Goal: Information Seeking & Learning: Learn about a topic

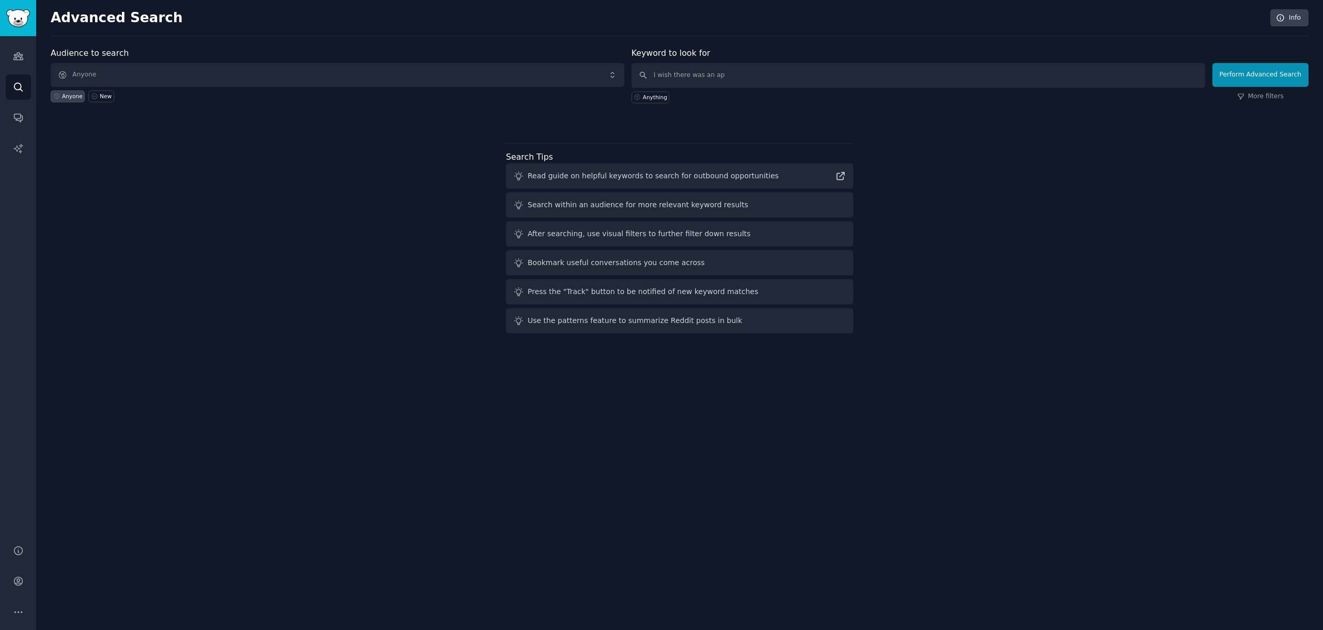
type input "I wish there was an app"
click button "Perform Advanced Search" at bounding box center [1261, 75] width 96 height 24
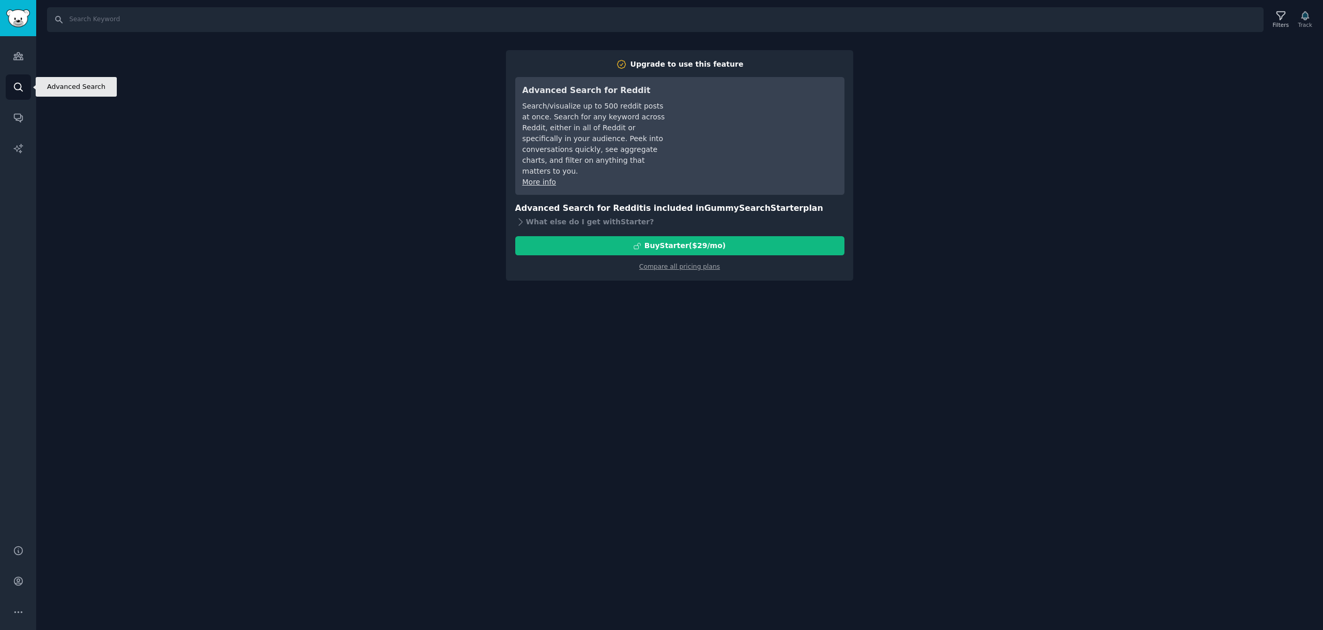
click at [21, 83] on icon "Sidebar" at bounding box center [18, 87] width 11 height 11
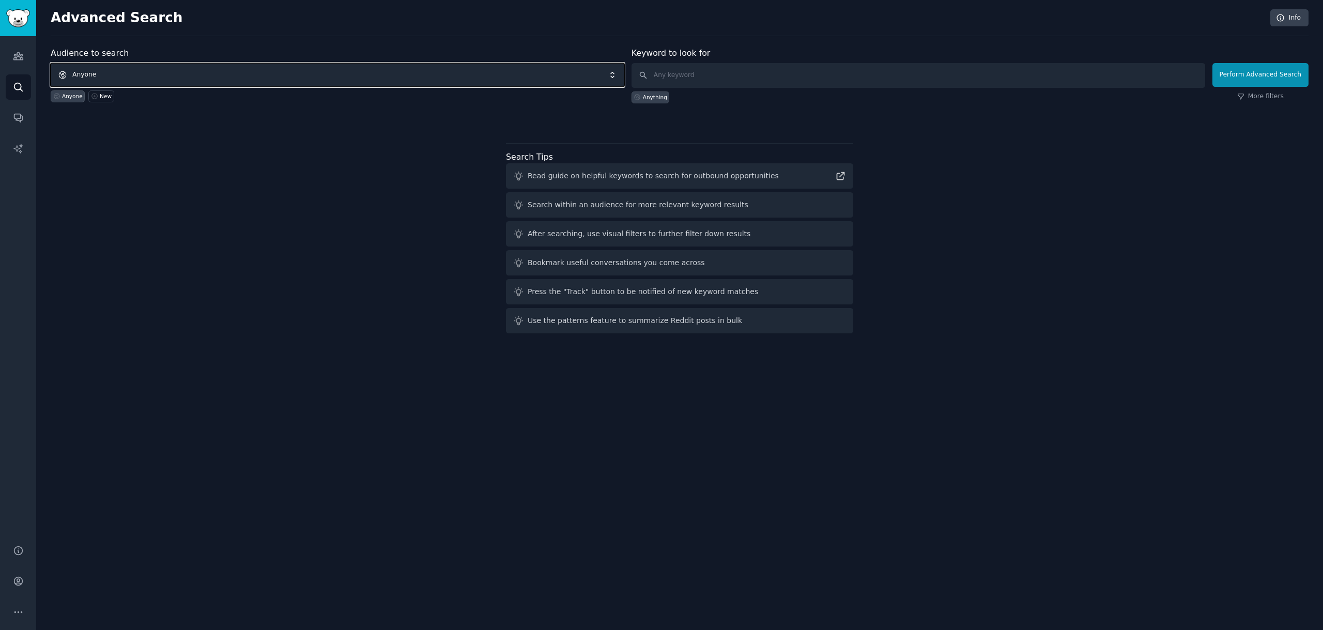
click at [123, 78] on span "Anyone" at bounding box center [338, 75] width 574 height 24
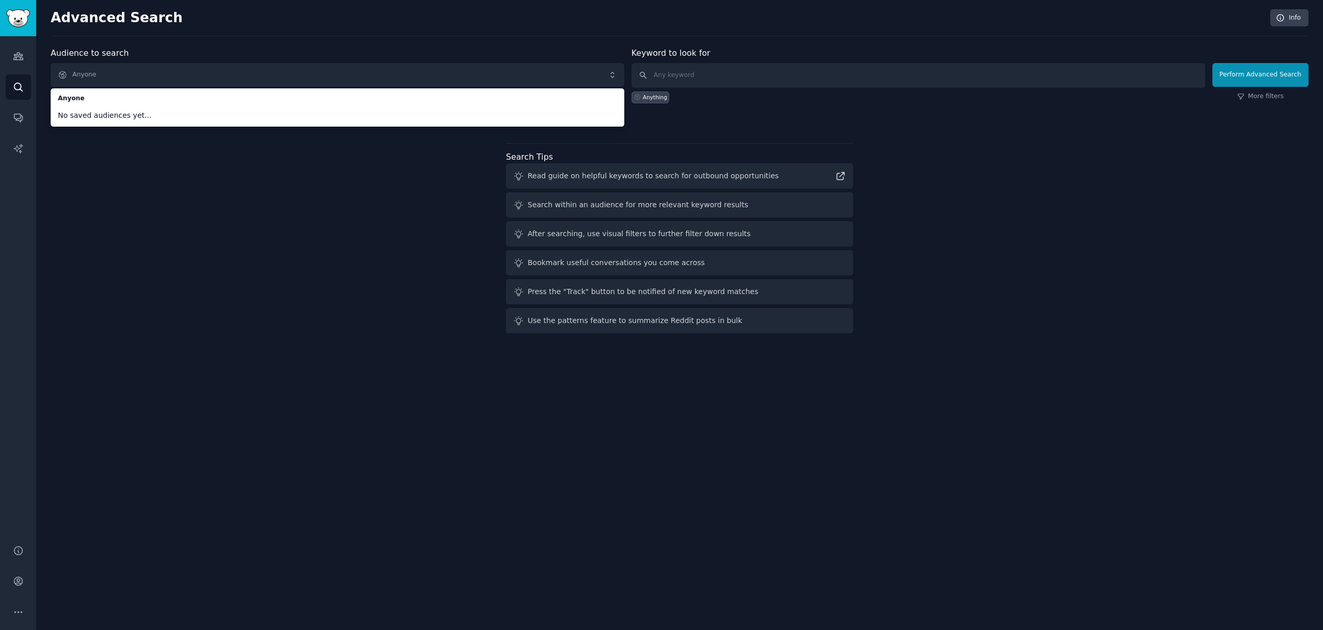
click at [80, 223] on div "Audience to search Anyone Anyone No saved audiences yet... Anyone New Keyword t…" at bounding box center [680, 192] width 1258 height 290
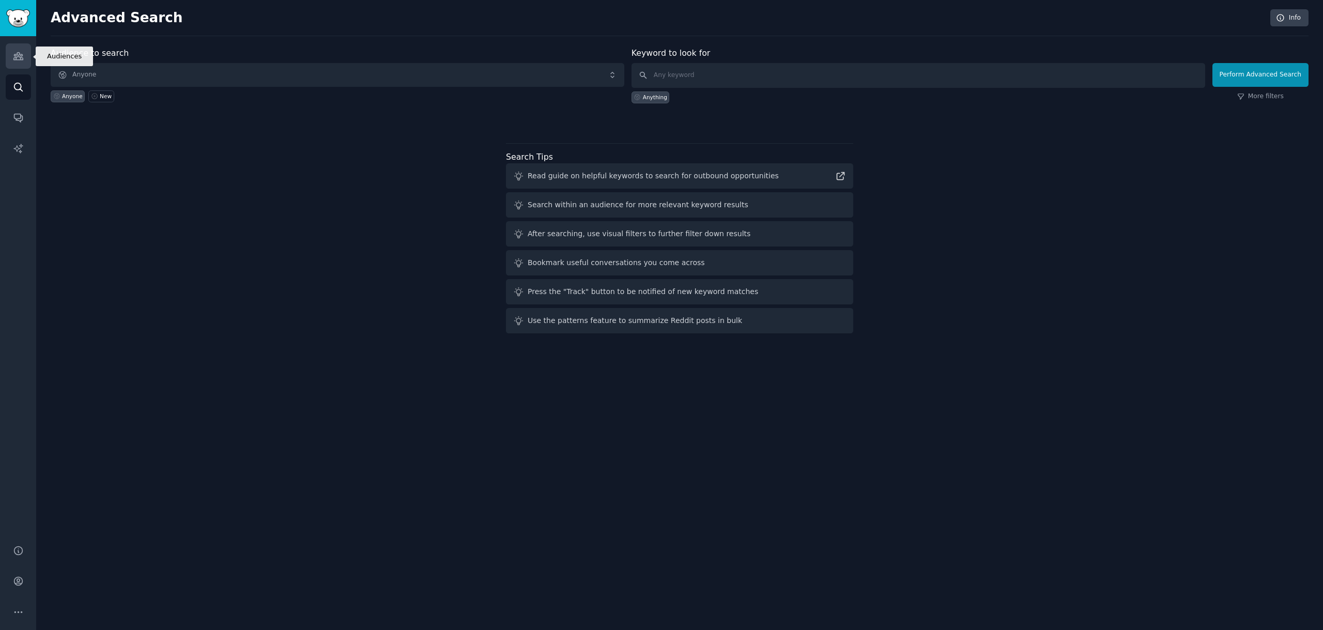
click at [18, 54] on icon "Sidebar" at bounding box center [18, 56] width 11 height 11
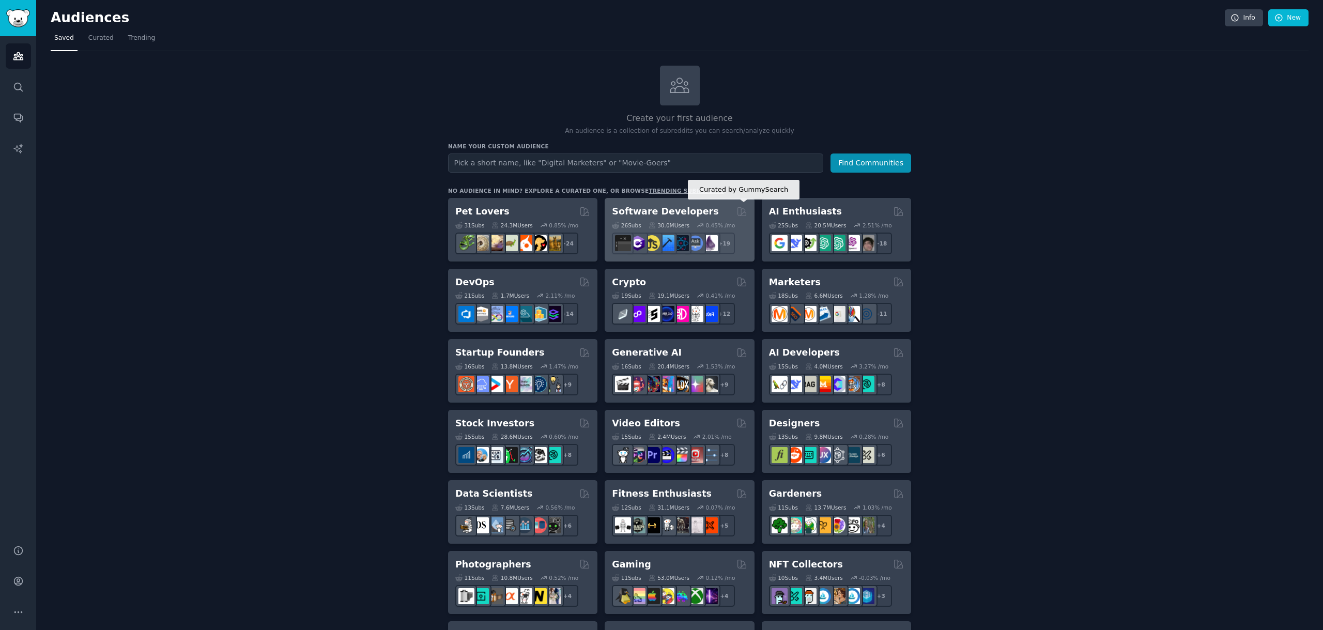
click at [743, 209] on icon at bounding box center [742, 211] width 8 height 8
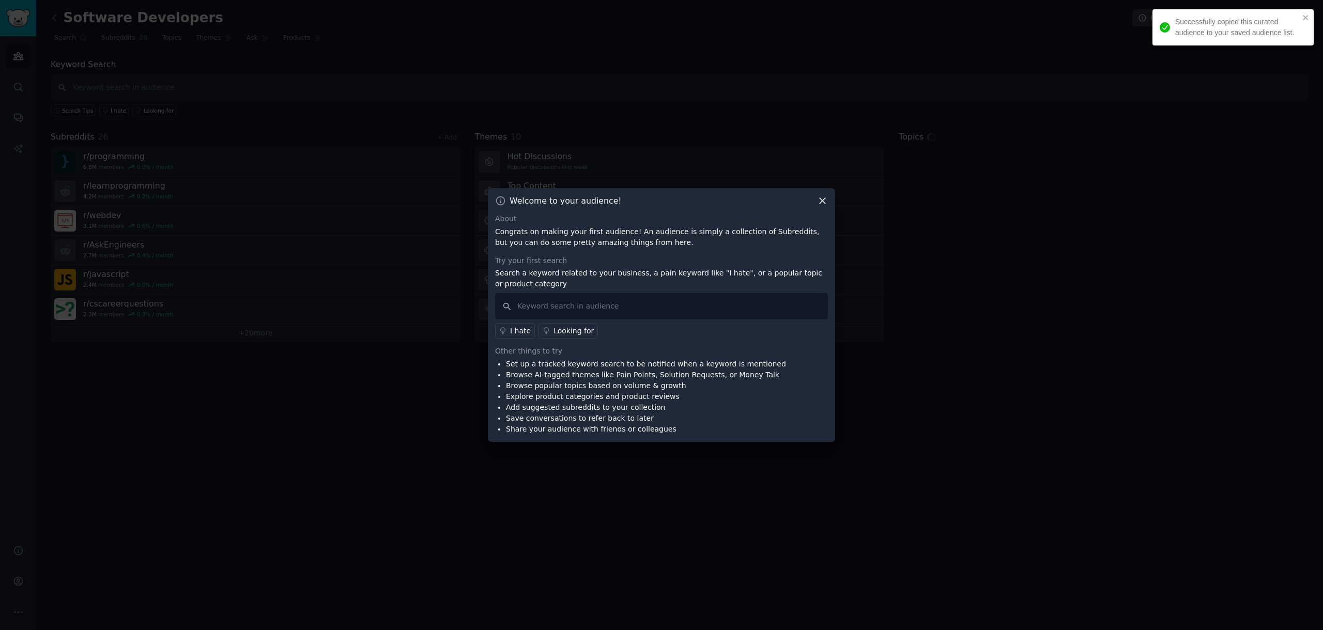
click at [824, 197] on icon at bounding box center [822, 200] width 11 height 11
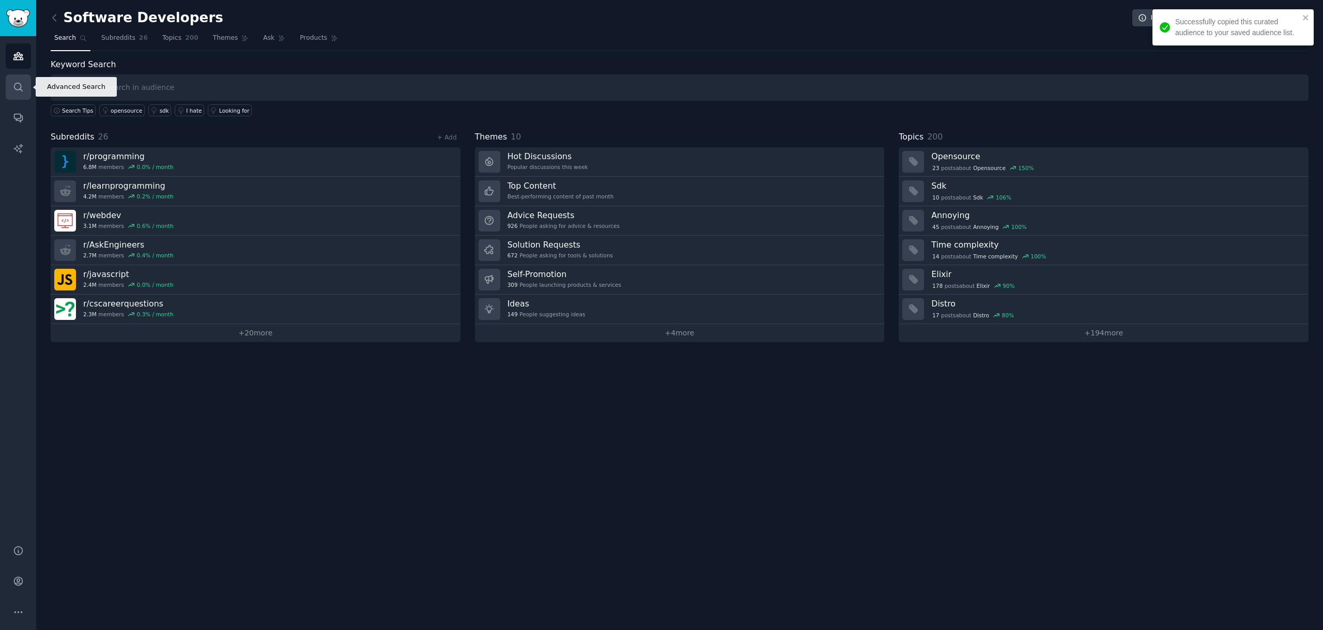
click at [21, 87] on icon "Sidebar" at bounding box center [18, 87] width 8 height 8
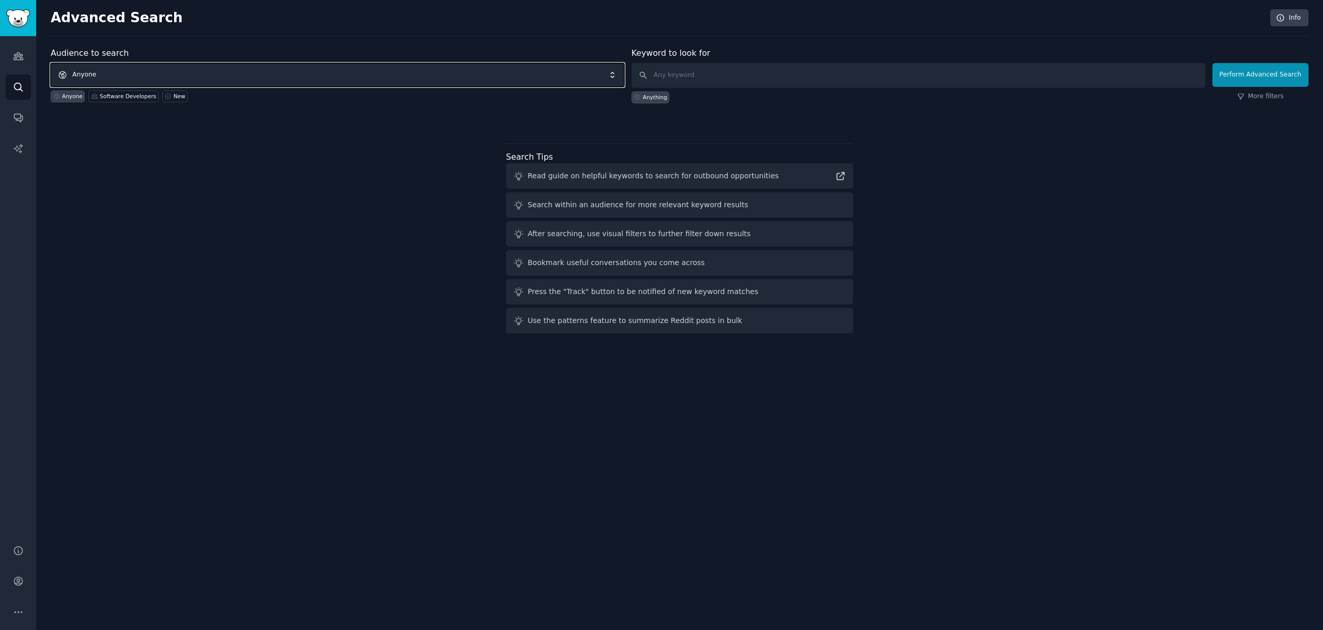
click at [375, 82] on span "Anyone" at bounding box center [338, 75] width 574 height 24
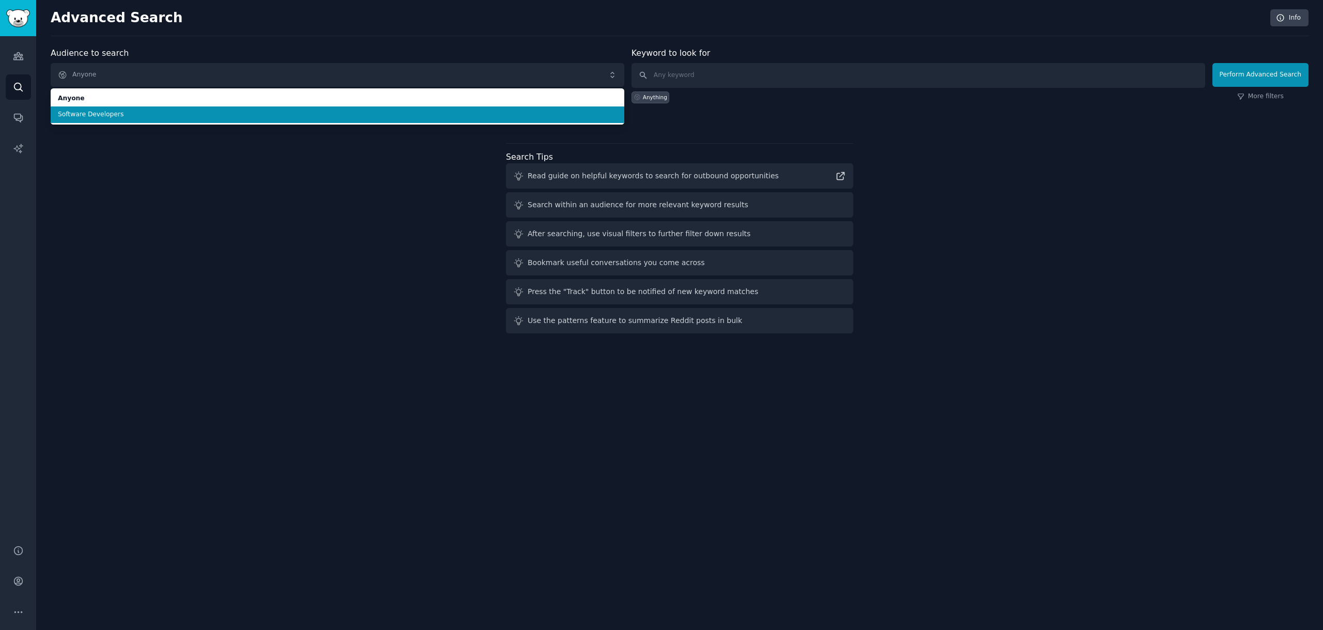
click at [356, 114] on span "Software Developers" at bounding box center [337, 114] width 559 height 9
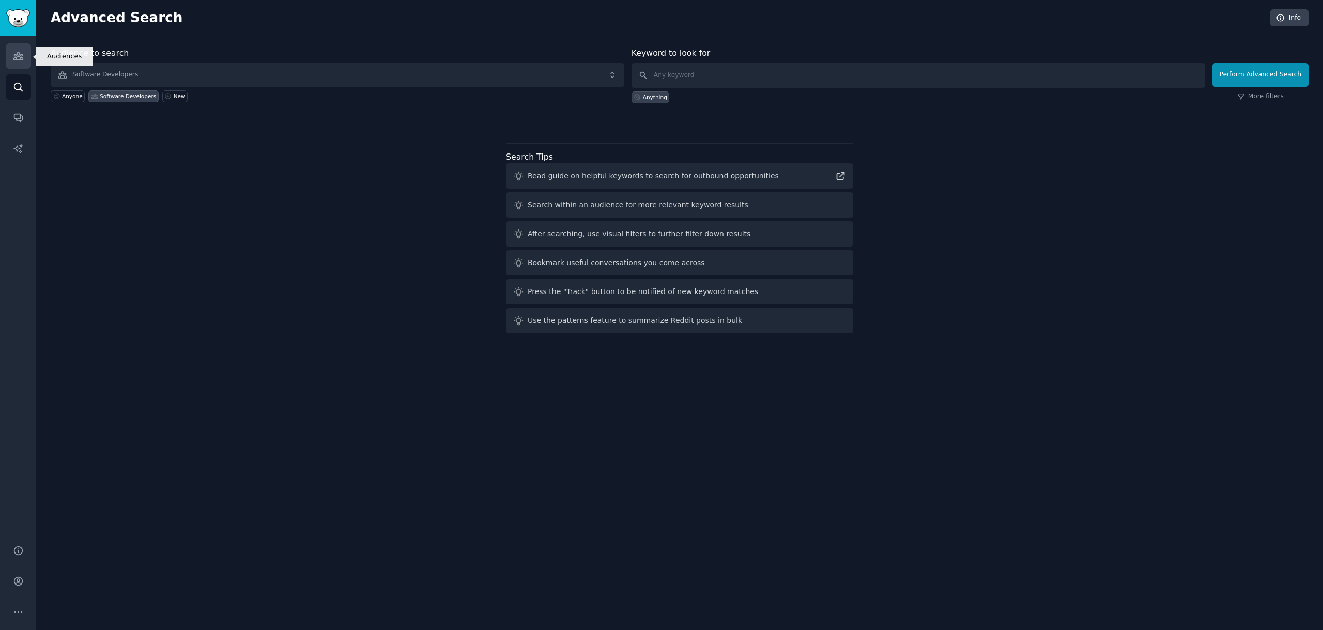
click at [25, 56] on link "Audiences" at bounding box center [18, 55] width 25 height 25
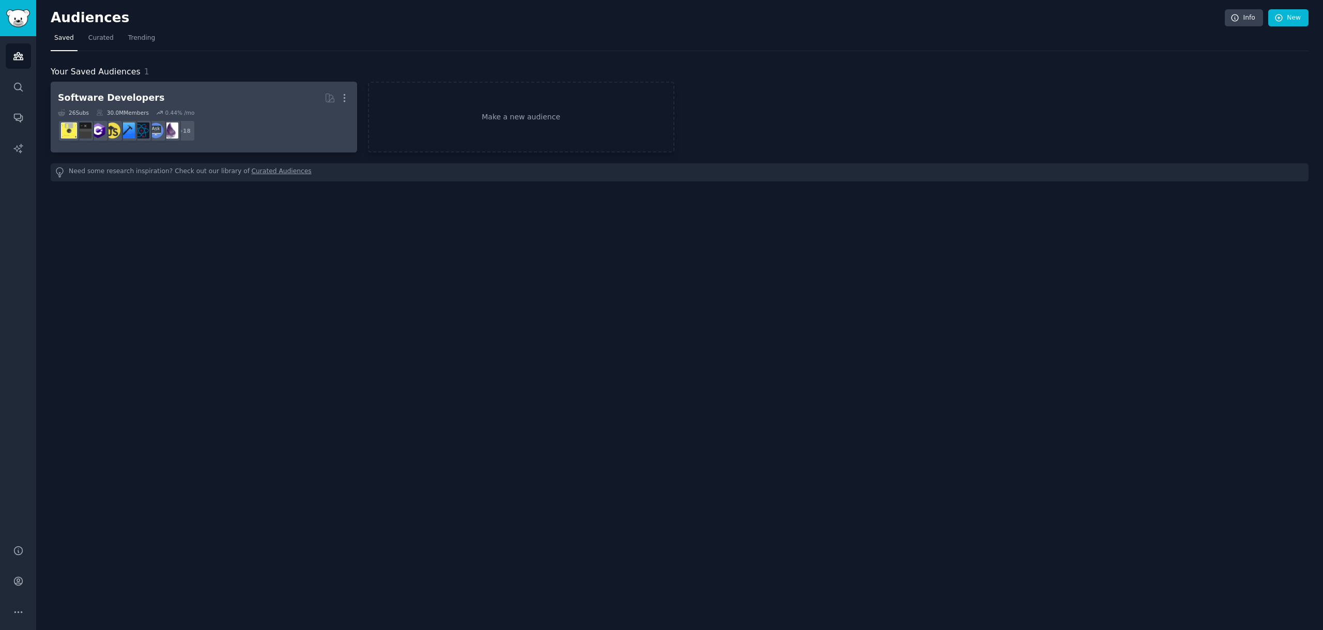
click at [150, 97] on h2 "Software Developers More" at bounding box center [204, 98] width 292 height 18
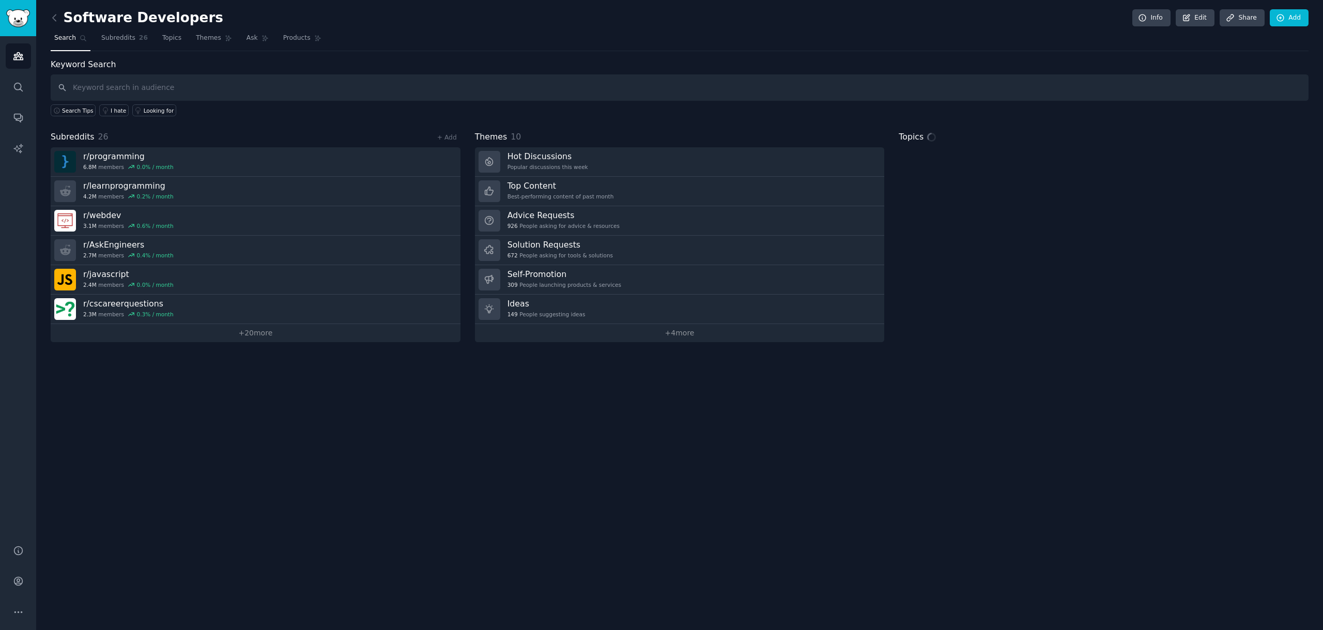
click at [220, 90] on input "text" at bounding box center [680, 87] width 1258 height 26
type input "Podcast Sponsor Read Compliance Tracker"
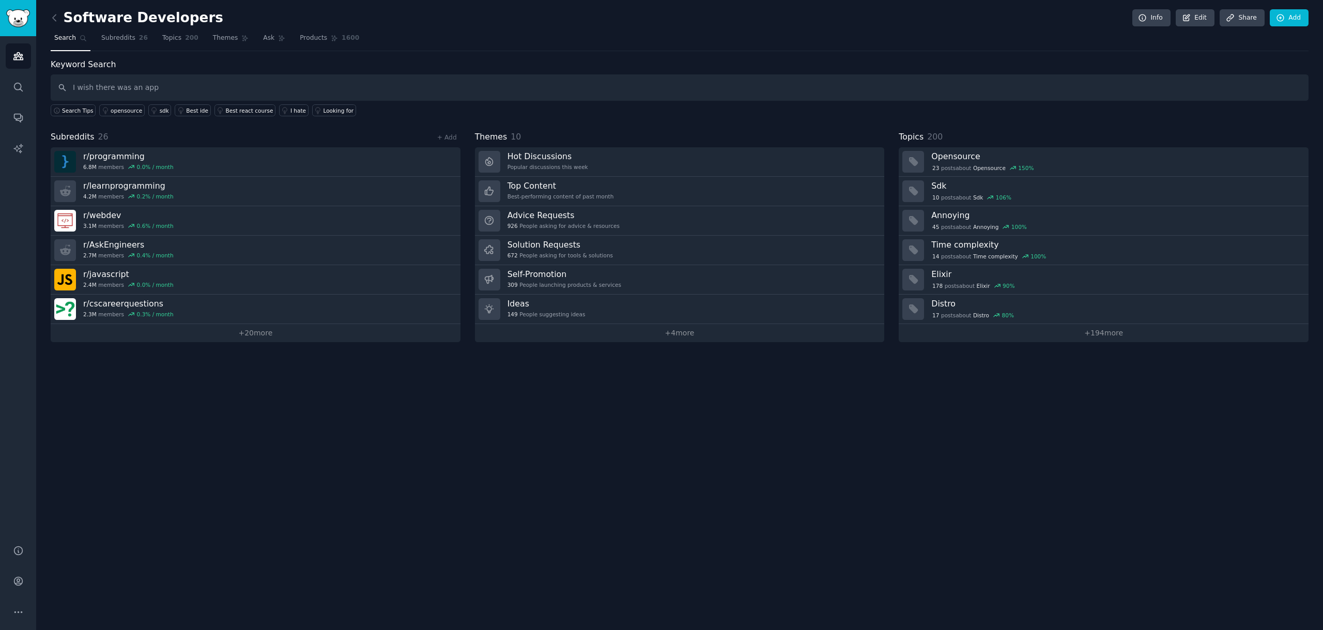
type input "I wish there was an app"
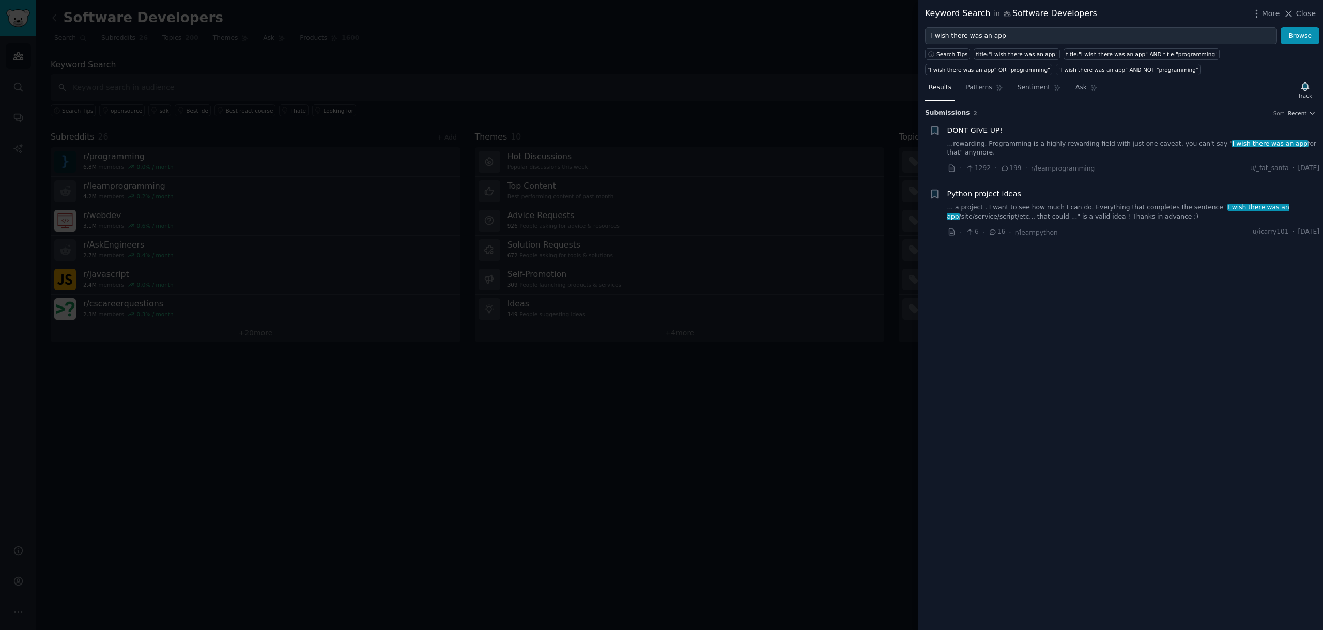
click at [984, 140] on link "...rewarding. Programming is a highly rewarding field with just one caveat, you…" at bounding box center [1133, 149] width 373 height 18
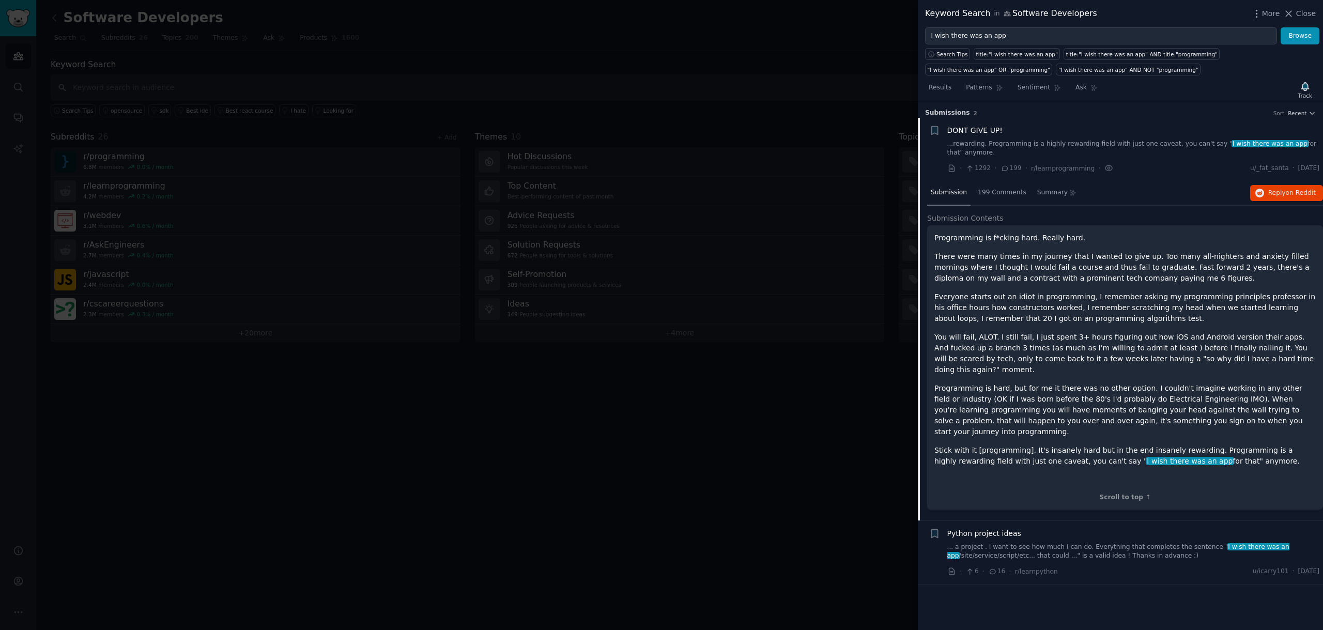
click at [984, 543] on link "... a project . I want to see how much I can do. Everything that completes the …" at bounding box center [1133, 552] width 373 height 18
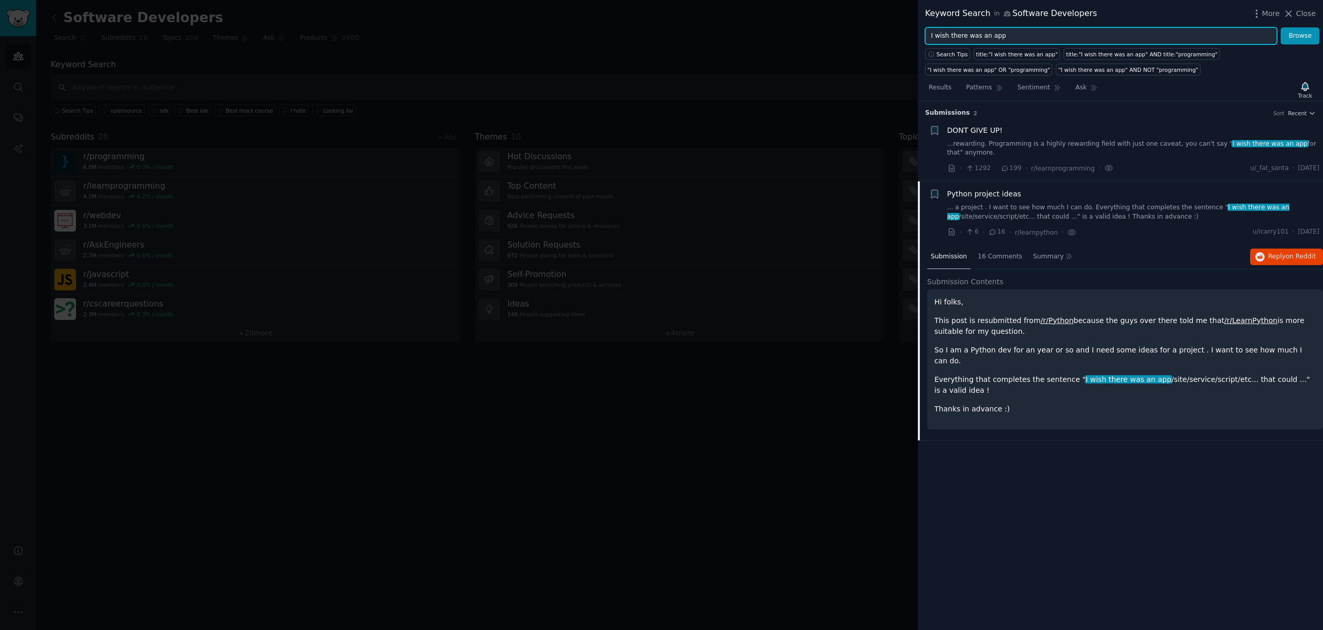
drag, startPoint x: 1014, startPoint y: 35, endPoint x: 915, endPoint y: 34, distance: 99.2
click at [915, 34] on div "Keyword Search in Software Developers More Close I wish there was an app Browse…" at bounding box center [661, 315] width 1323 height 630
type input "this is such a pain"
click at [1281, 27] on button "Browse" at bounding box center [1300, 36] width 39 height 18
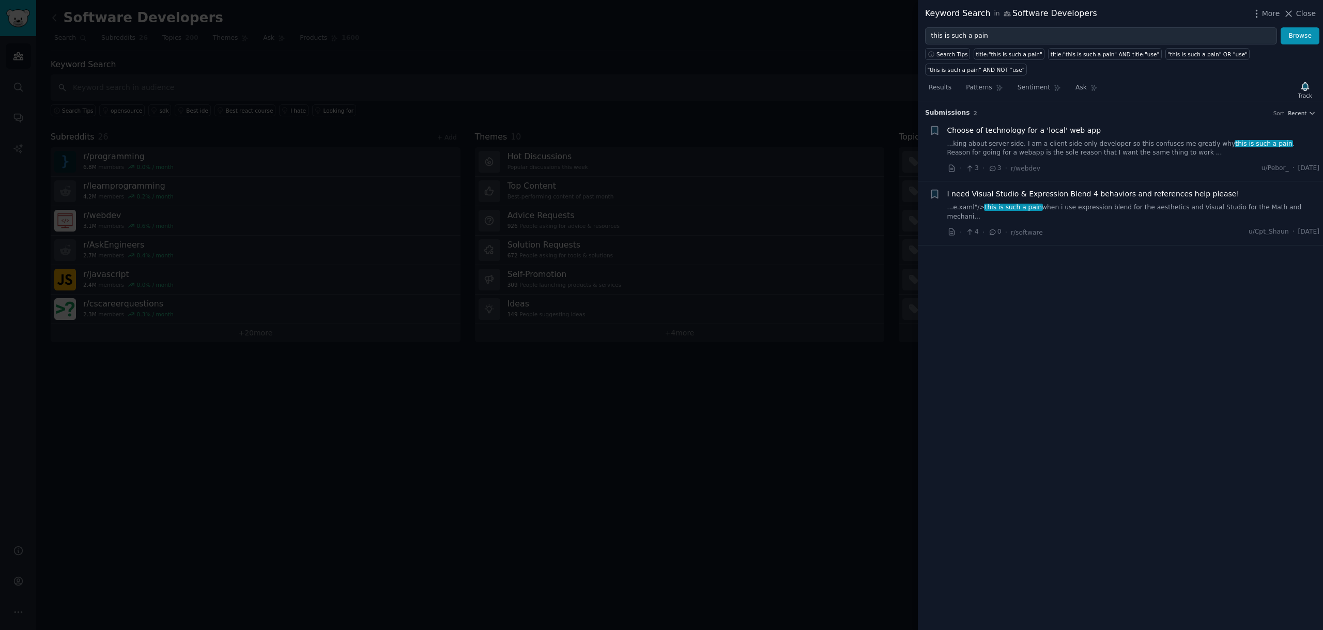
click at [1023, 146] on link "...king about server side. I am a client side only developer so this confuses m…" at bounding box center [1133, 149] width 373 height 18
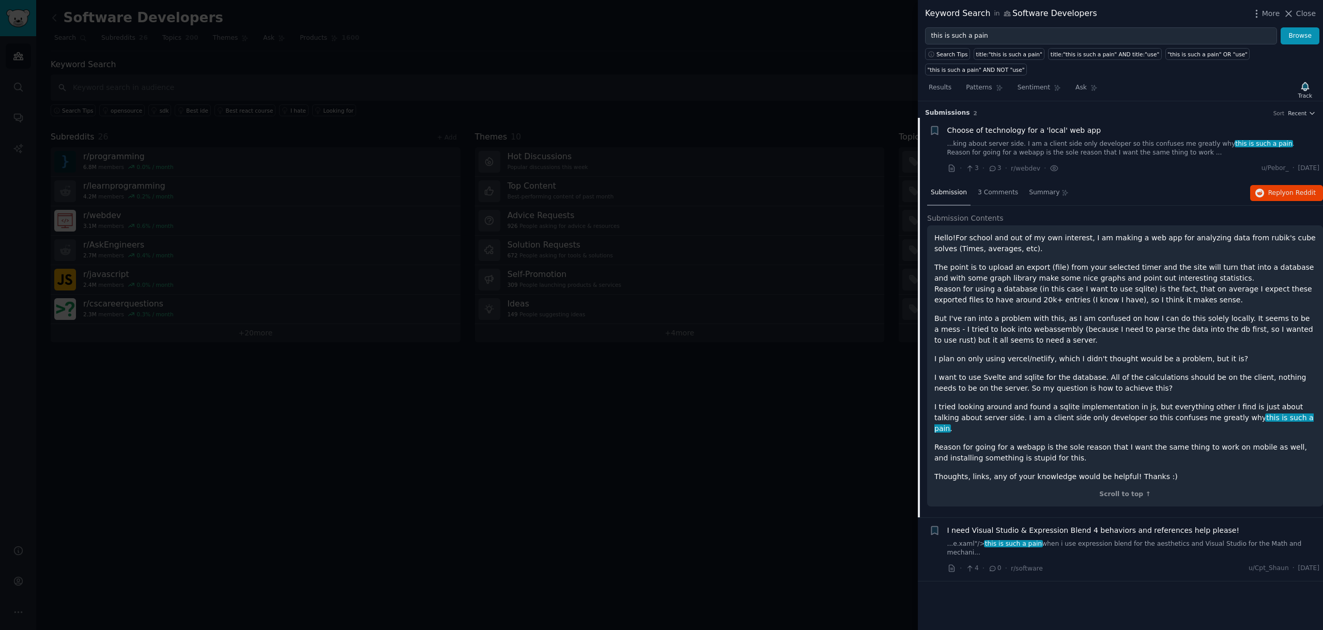
click at [1096, 540] on link "...e.xaml"/> this is such a pain when i use expression blend for the aesthetics…" at bounding box center [1133, 549] width 373 height 18
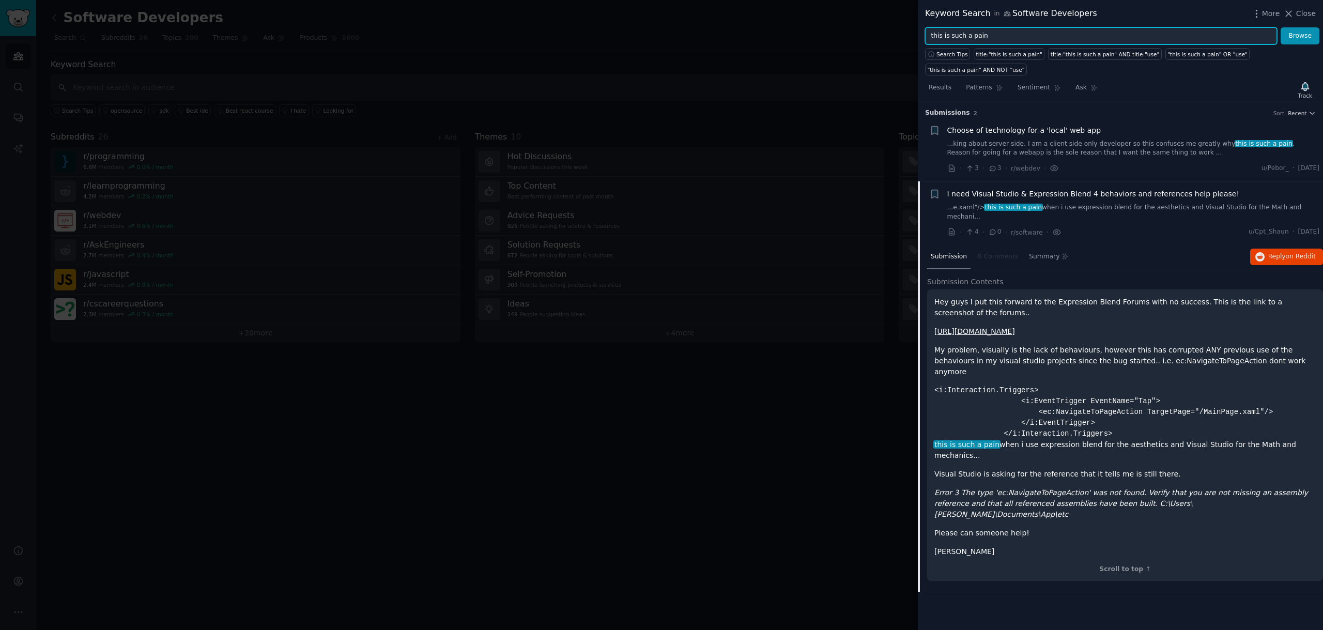
drag, startPoint x: 1003, startPoint y: 42, endPoint x: 891, endPoint y: 33, distance: 113.1
click at [891, 33] on div "Keyword Search in Software Developers More Close this is such a pain Browse Sea…" at bounding box center [661, 315] width 1323 height 630
type input "manual process"
click at [1281, 27] on button "Browse" at bounding box center [1300, 36] width 39 height 18
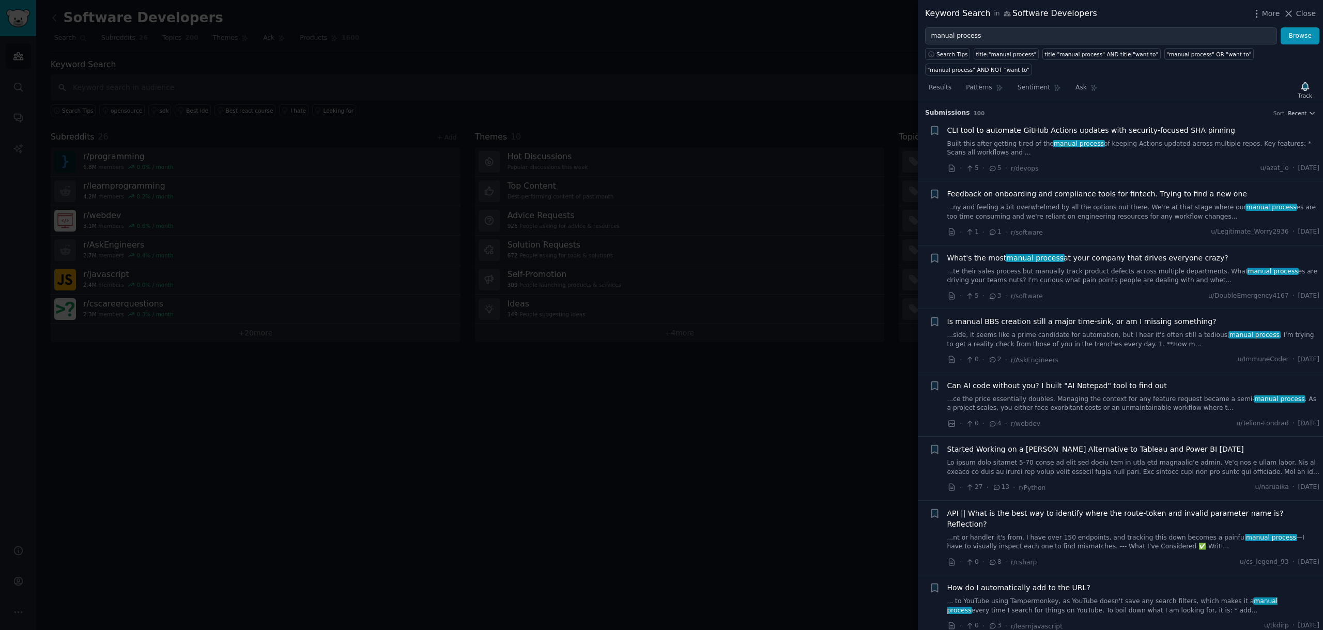
click at [1052, 269] on link "...te their sales process but manually track product defects across multiple de…" at bounding box center [1133, 276] width 373 height 18
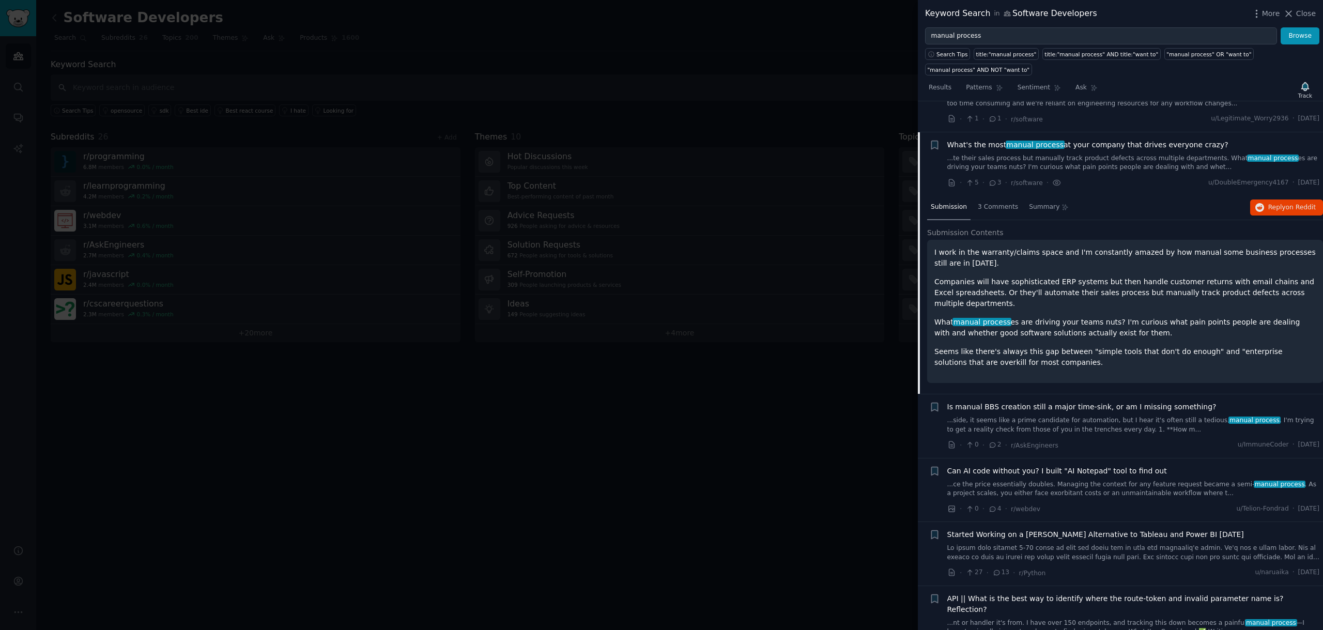
scroll to position [144, 0]
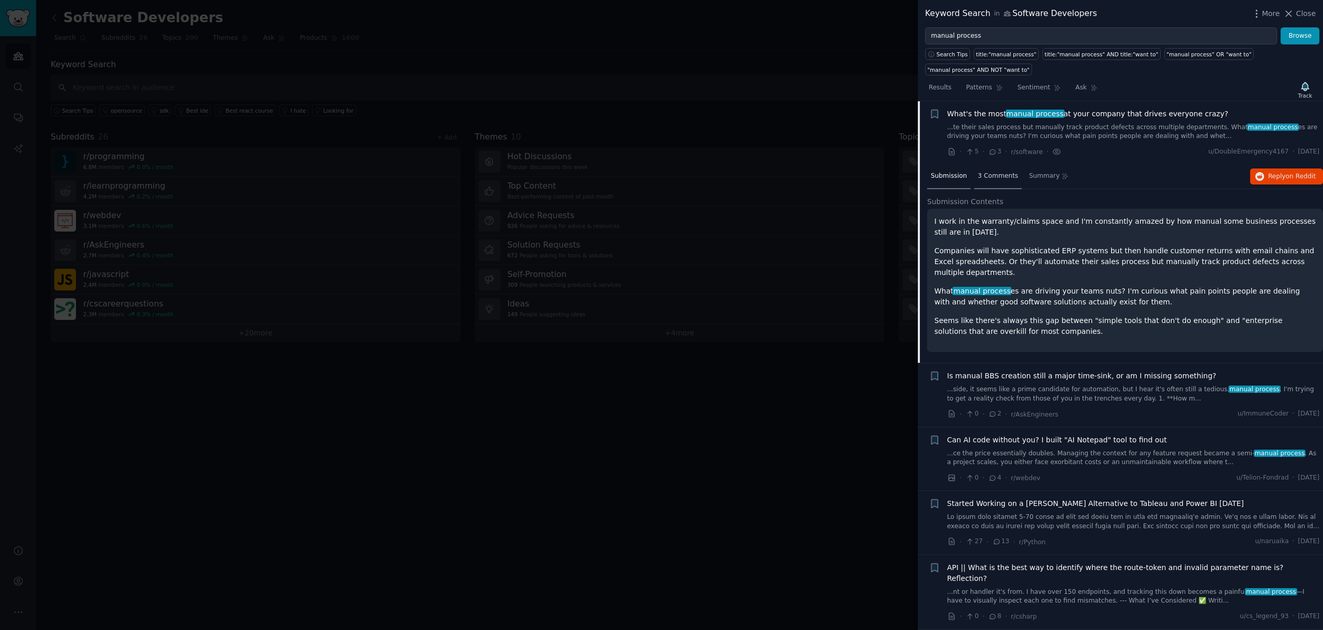
click at [1004, 177] on span "3 Comments" at bounding box center [998, 176] width 40 height 9
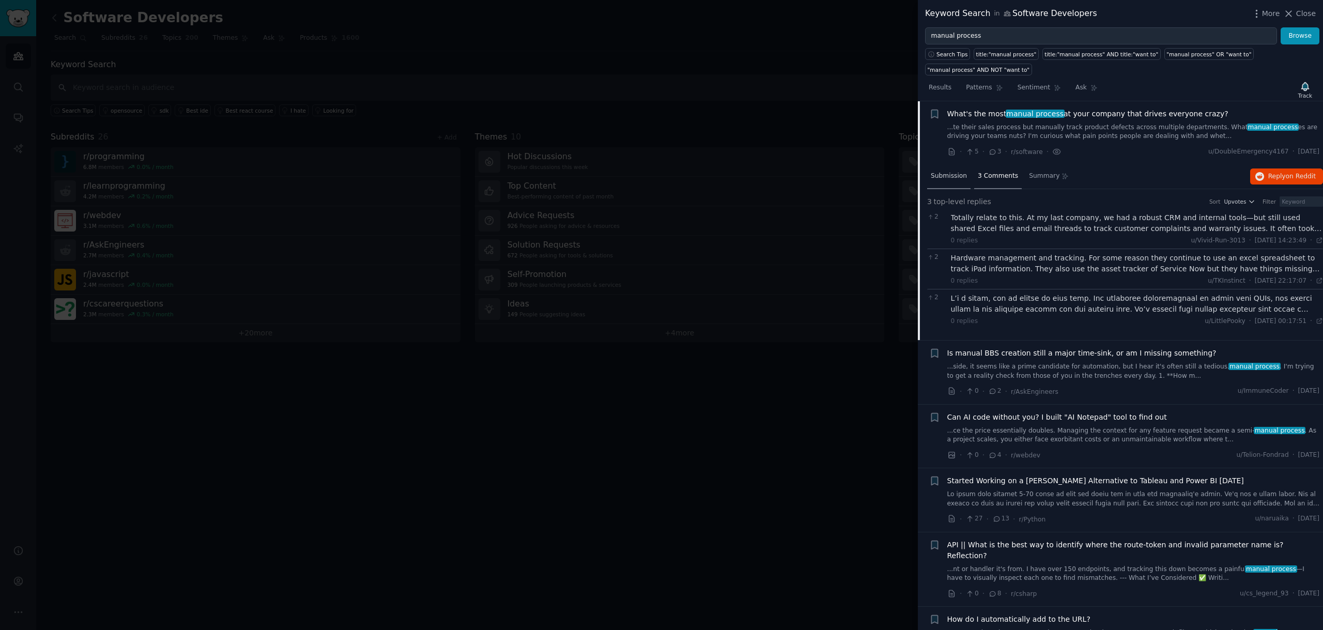
click at [959, 173] on span "Submission" at bounding box center [949, 176] width 36 height 9
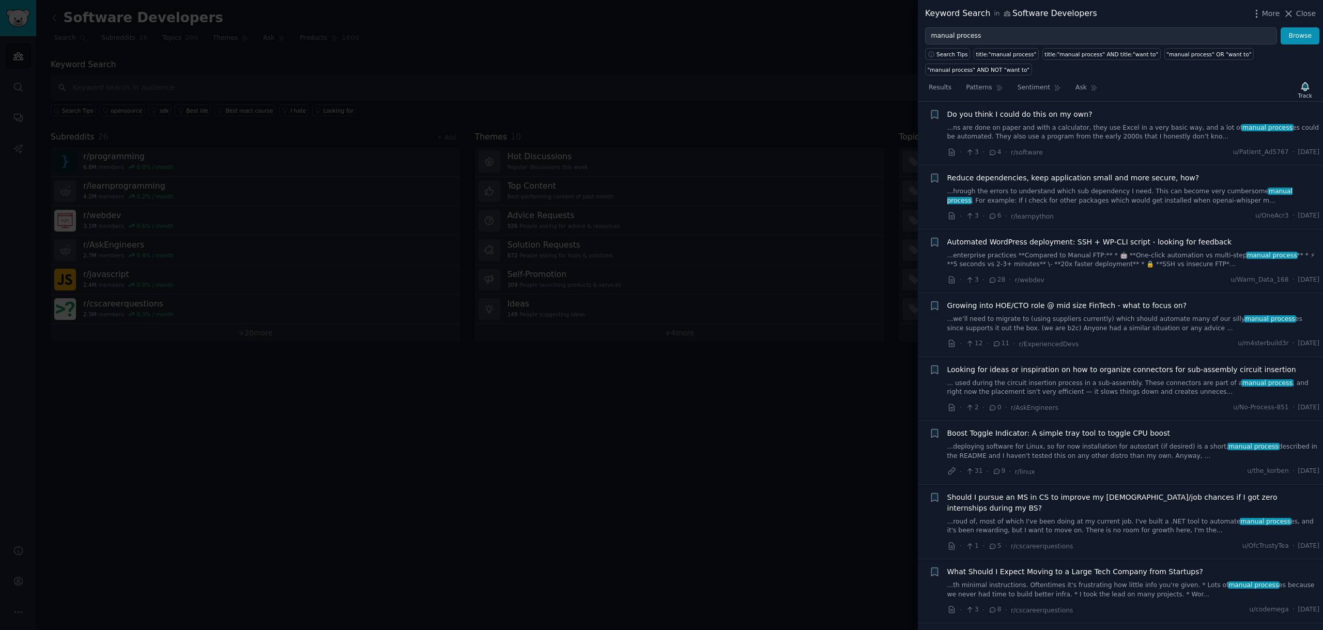
scroll to position [884, 0]
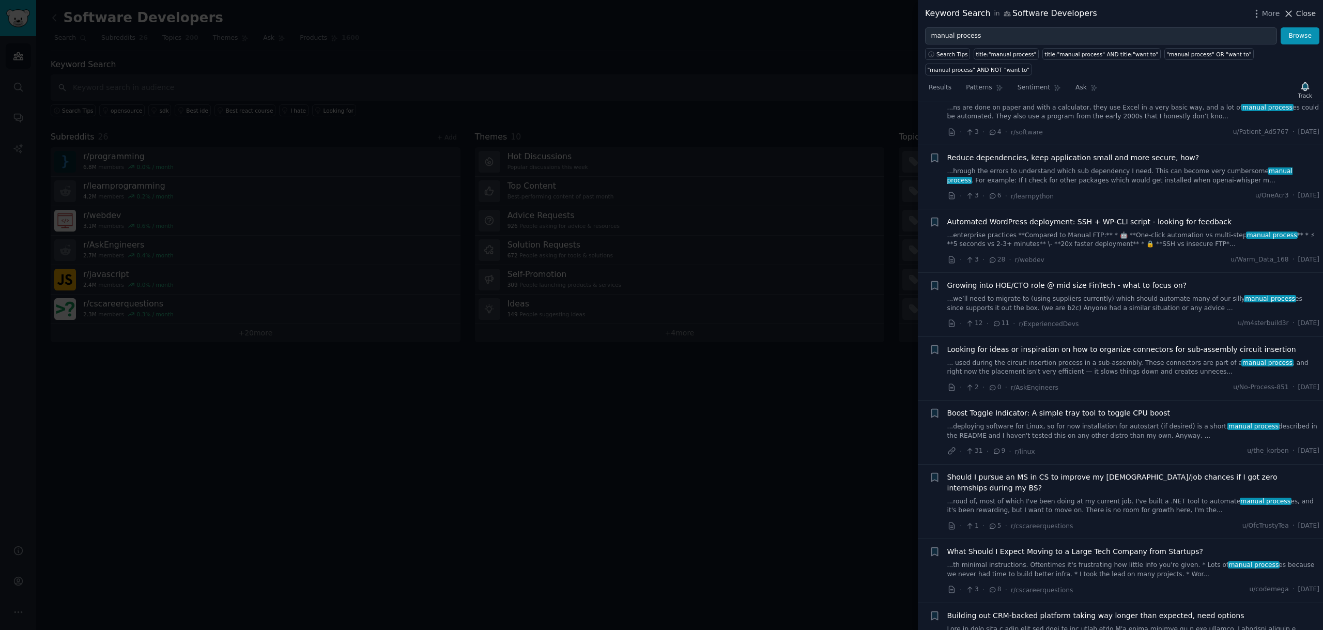
click at [1294, 13] on icon at bounding box center [1288, 13] width 11 height 11
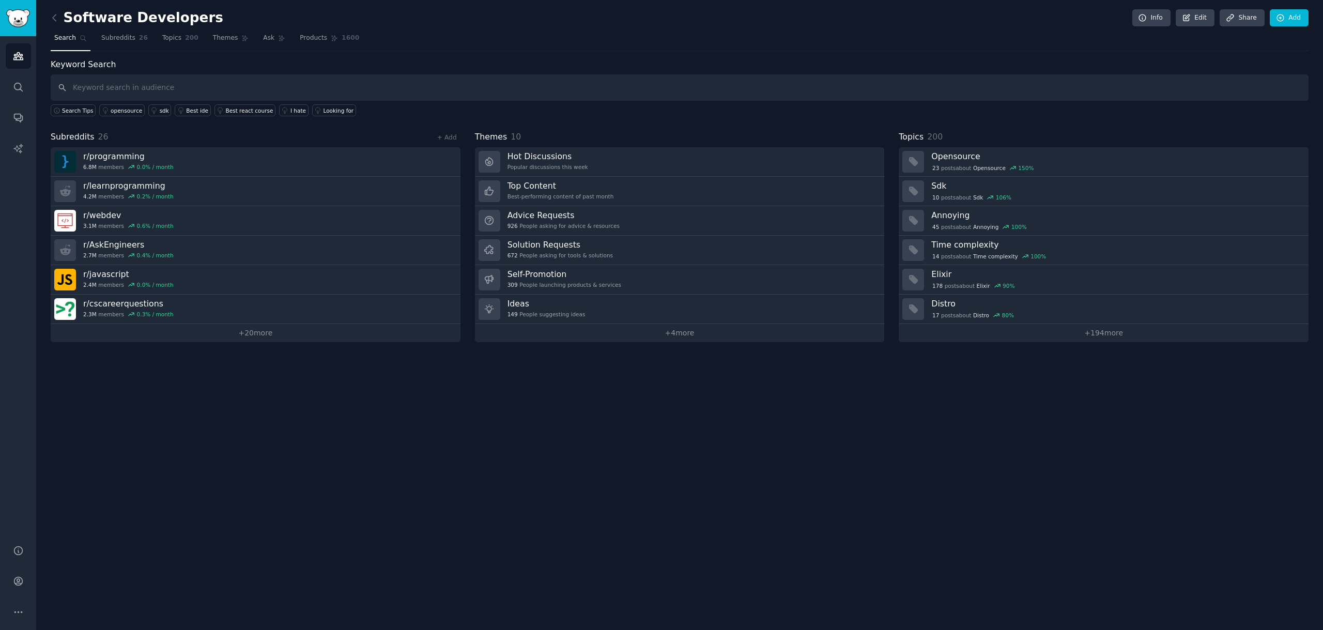
click at [60, 17] on link at bounding box center [57, 18] width 13 height 17
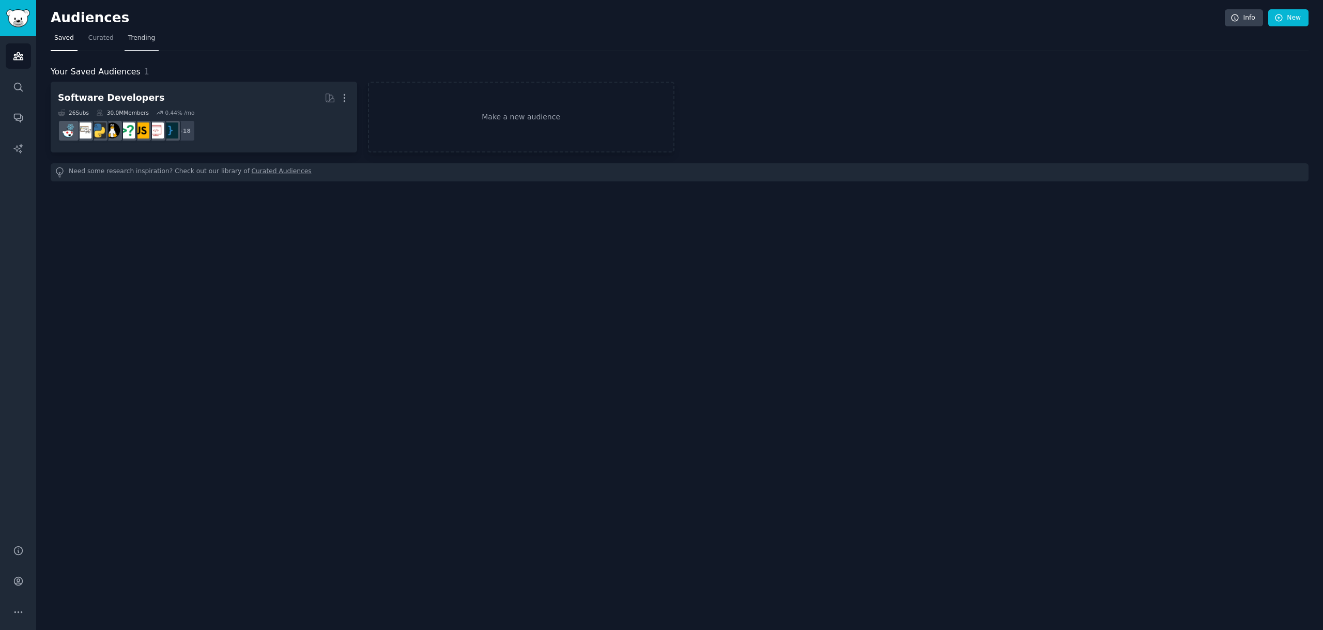
click at [136, 34] on span "Trending" at bounding box center [141, 38] width 27 height 9
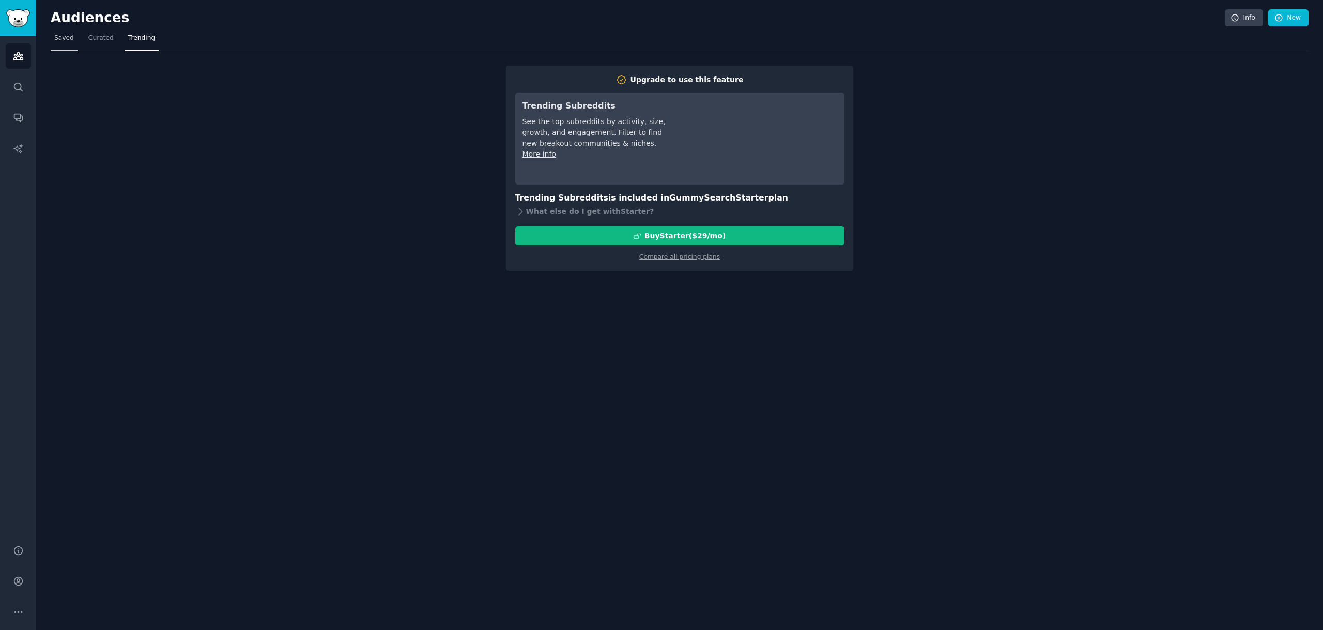
click at [73, 39] on link "Saved" at bounding box center [64, 40] width 27 height 21
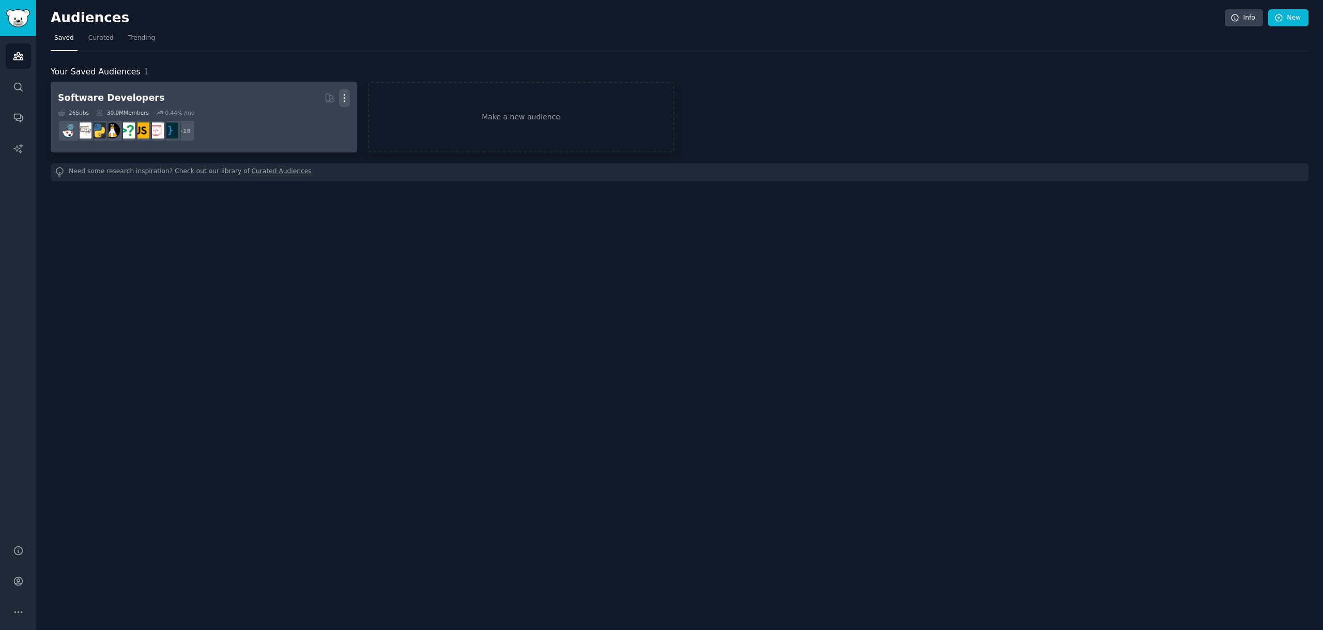
click at [347, 98] on icon "button" at bounding box center [344, 98] width 11 height 11
click at [325, 118] on p "Delete" at bounding box center [316, 119] width 24 height 11
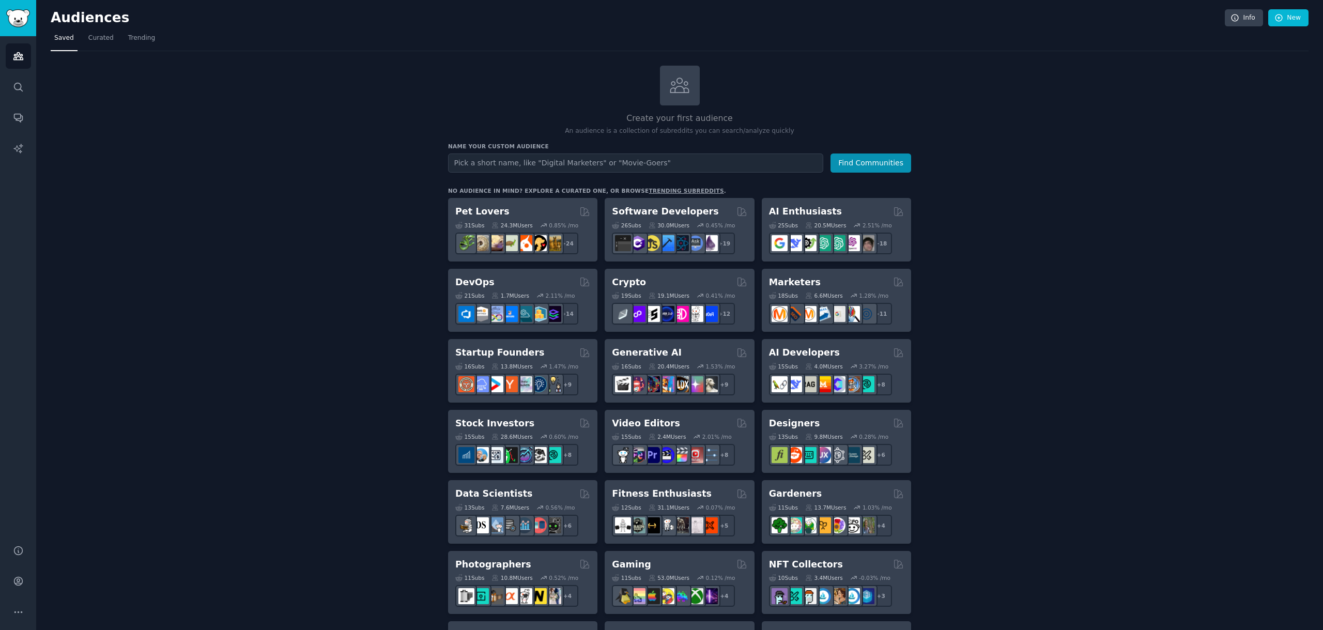
click at [497, 170] on input "text" at bounding box center [635, 163] width 375 height 19
type input "Kannada"
click at [831, 154] on button "Find Communities" at bounding box center [871, 163] width 81 height 19
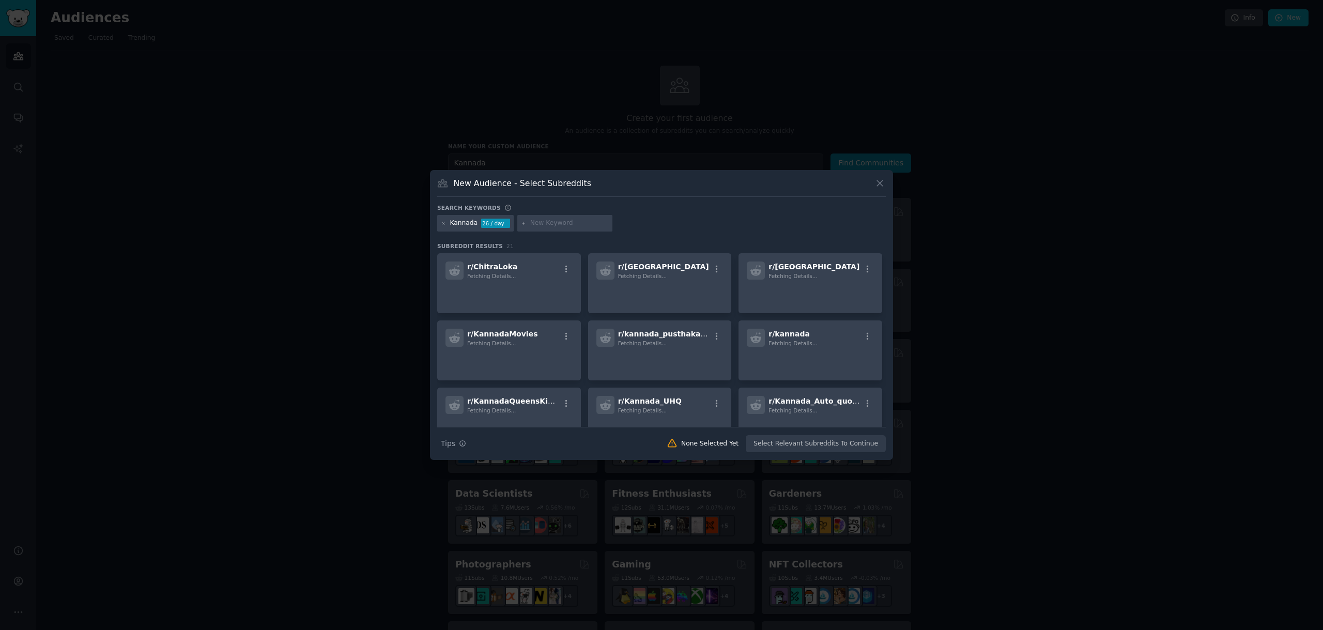
click at [878, 181] on icon at bounding box center [880, 183] width 11 height 11
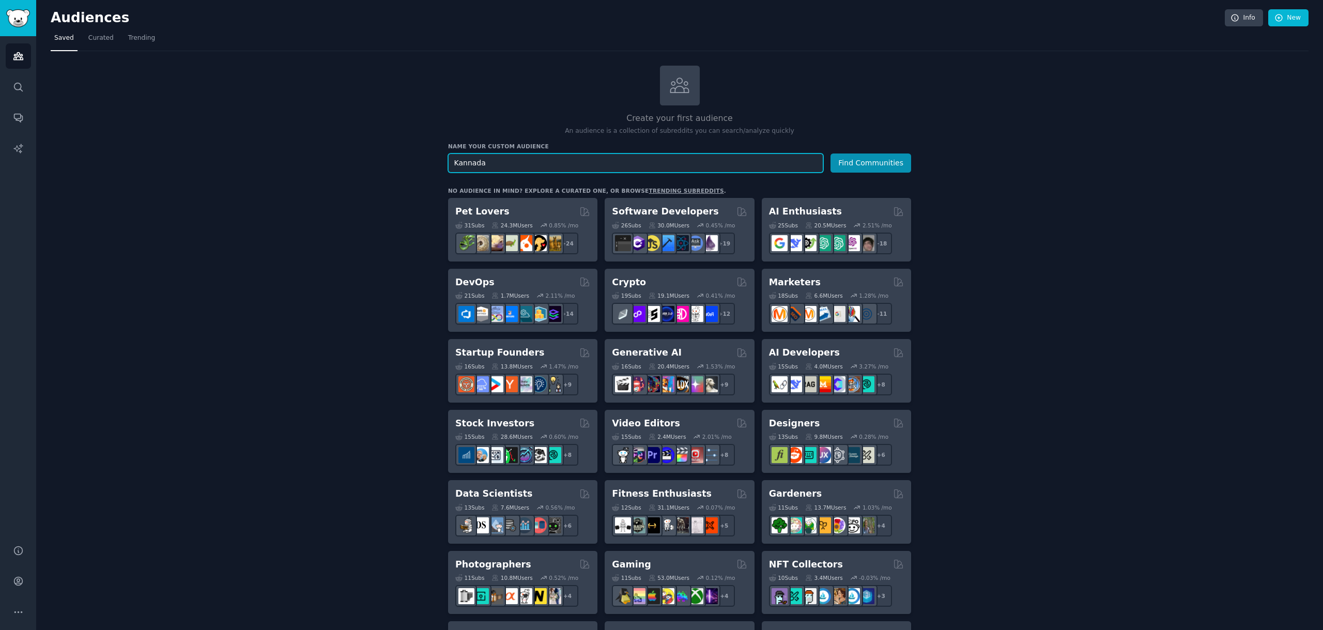
drag, startPoint x: 508, startPoint y: 163, endPoint x: 428, endPoint y: 160, distance: 79.7
click at [428, 160] on div "Create your first audience An audience is a collection of subreddits you can se…" at bounding box center [680, 629] width 1258 height 1126
type input "B"
type input "[GEOGRAPHIC_DATA]"
click at [831, 154] on button "Find Communities" at bounding box center [871, 163] width 81 height 19
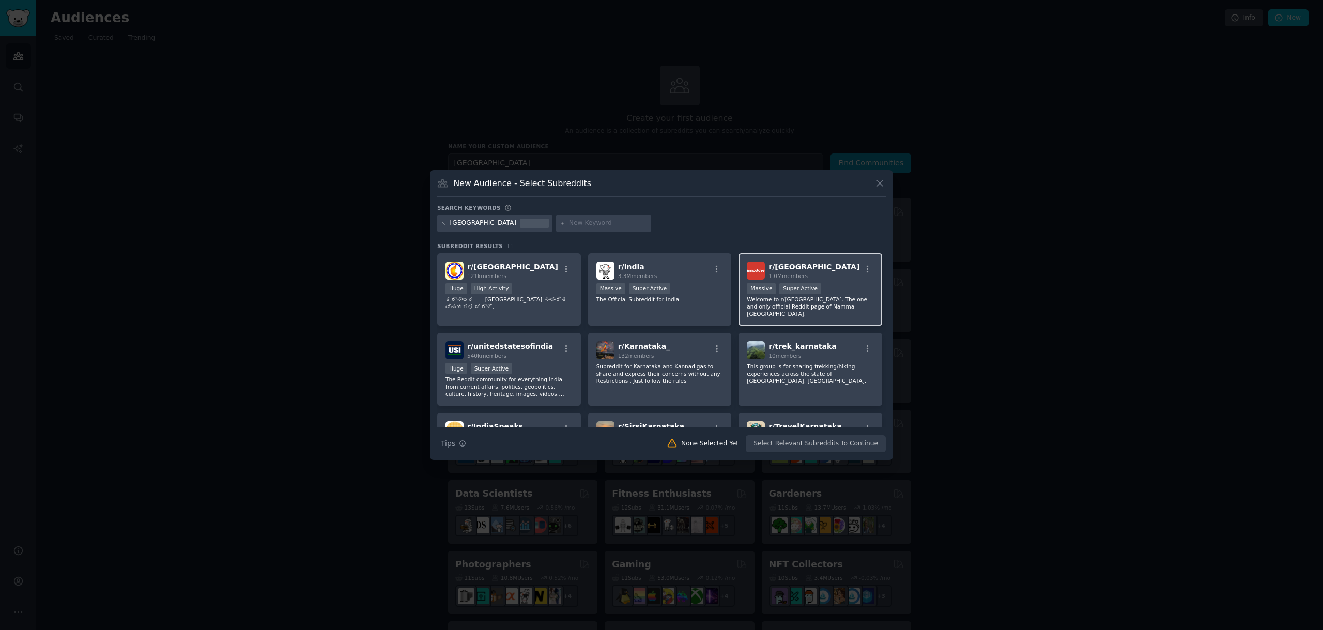
click at [774, 269] on span "r/ [GEOGRAPHIC_DATA]" at bounding box center [814, 267] width 91 height 8
click at [857, 444] on button "Create Audience" at bounding box center [852, 444] width 68 height 18
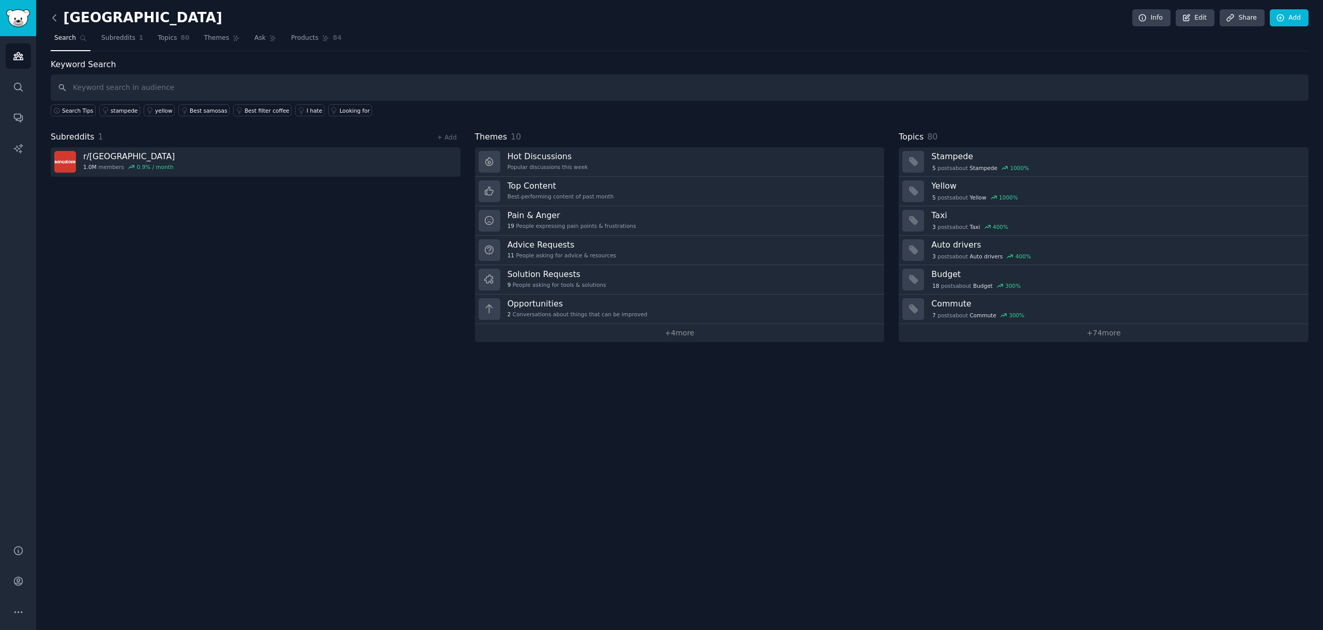
click at [57, 17] on icon at bounding box center [54, 17] width 11 height 11
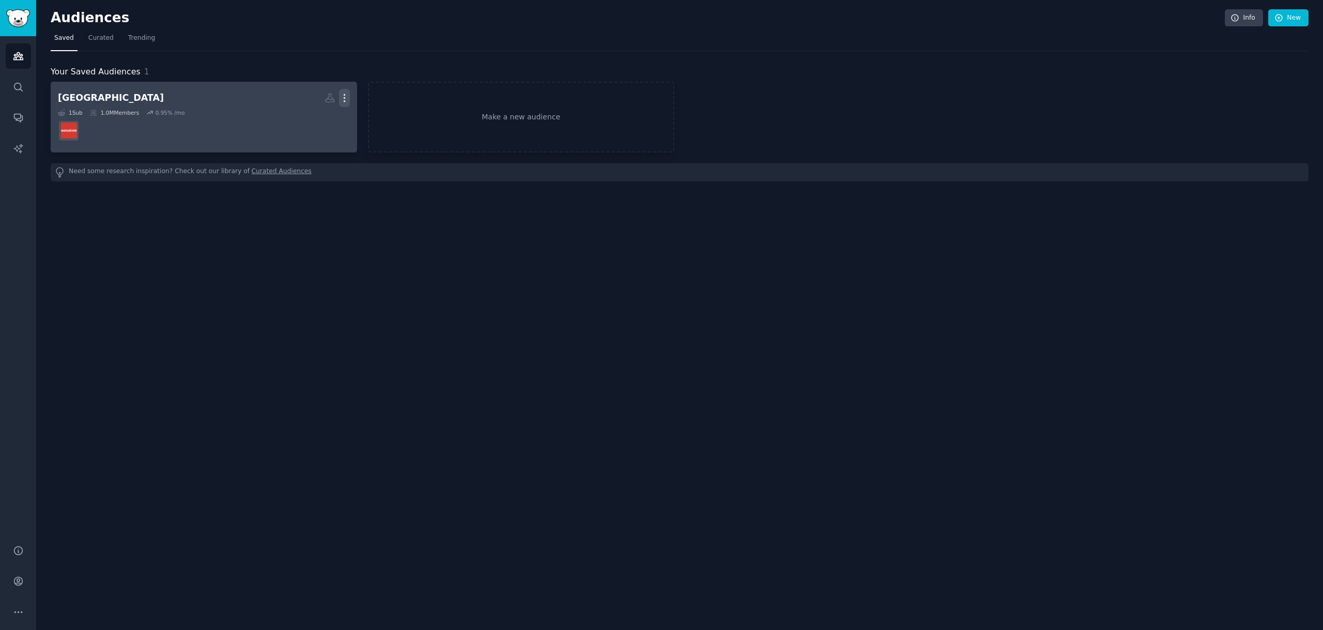
click at [347, 98] on icon "button" at bounding box center [344, 98] width 11 height 11
click at [319, 118] on p "Delete" at bounding box center [316, 119] width 24 height 11
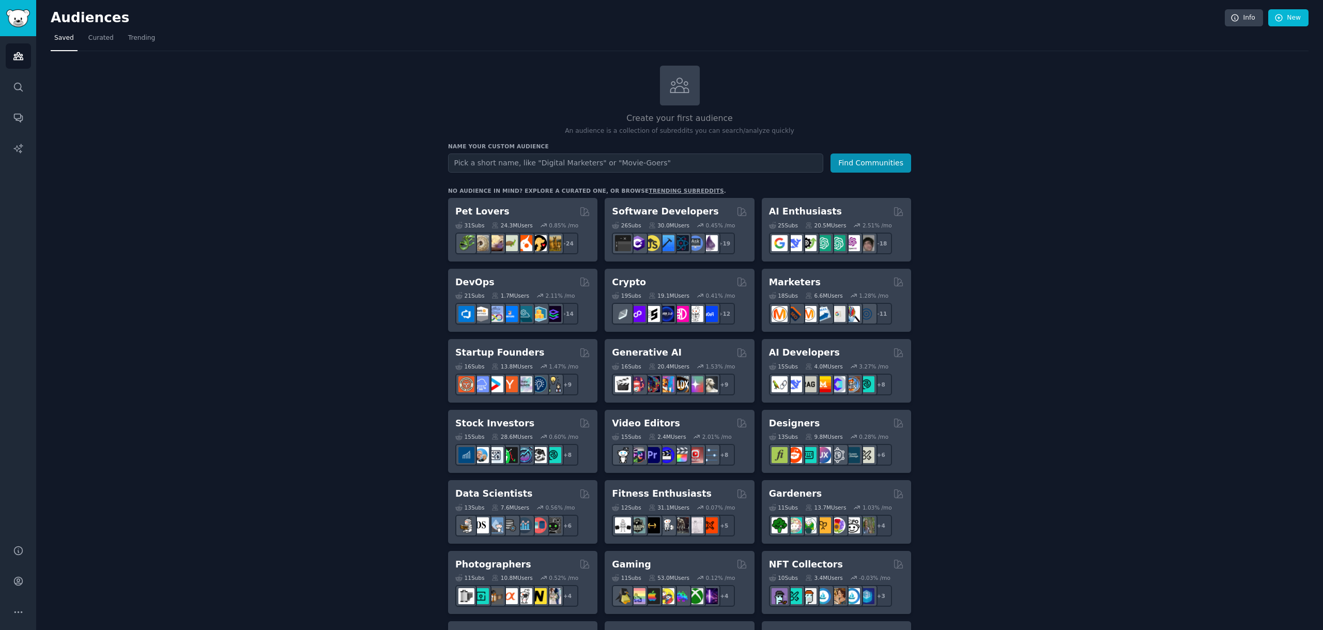
click at [611, 161] on input "text" at bounding box center [635, 163] width 375 height 19
type input "[GEOGRAPHIC_DATA]"
click at [849, 163] on button "Find Communities" at bounding box center [871, 163] width 81 height 19
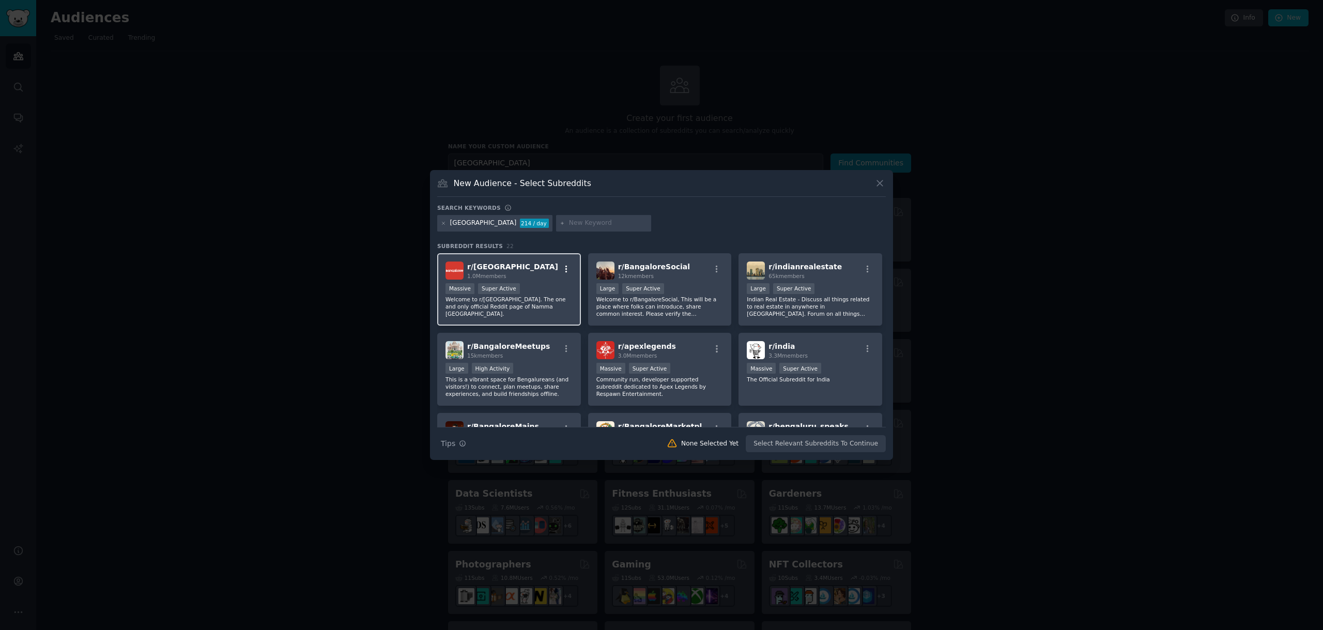
click at [568, 269] on icon "button" at bounding box center [566, 269] width 9 height 9
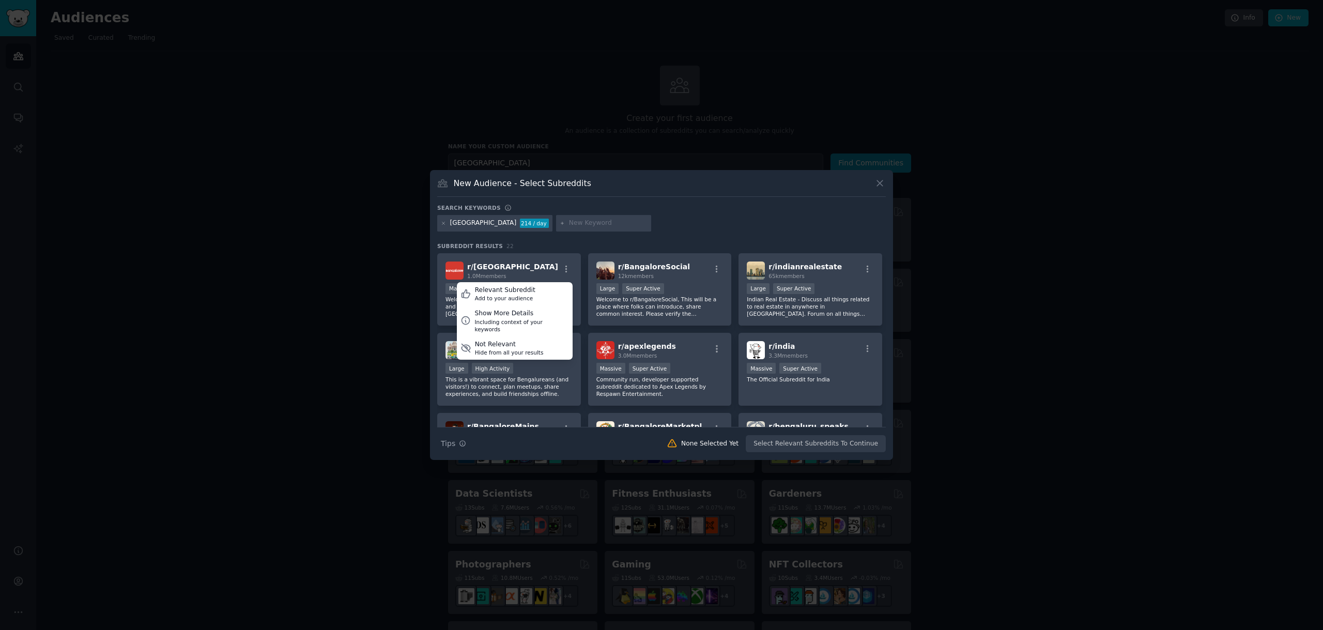
click at [629, 237] on div "Search keywords [GEOGRAPHIC_DATA] 214 / day Subreddit Results 22 r/ [GEOGRAPHIC…" at bounding box center [661, 328] width 449 height 249
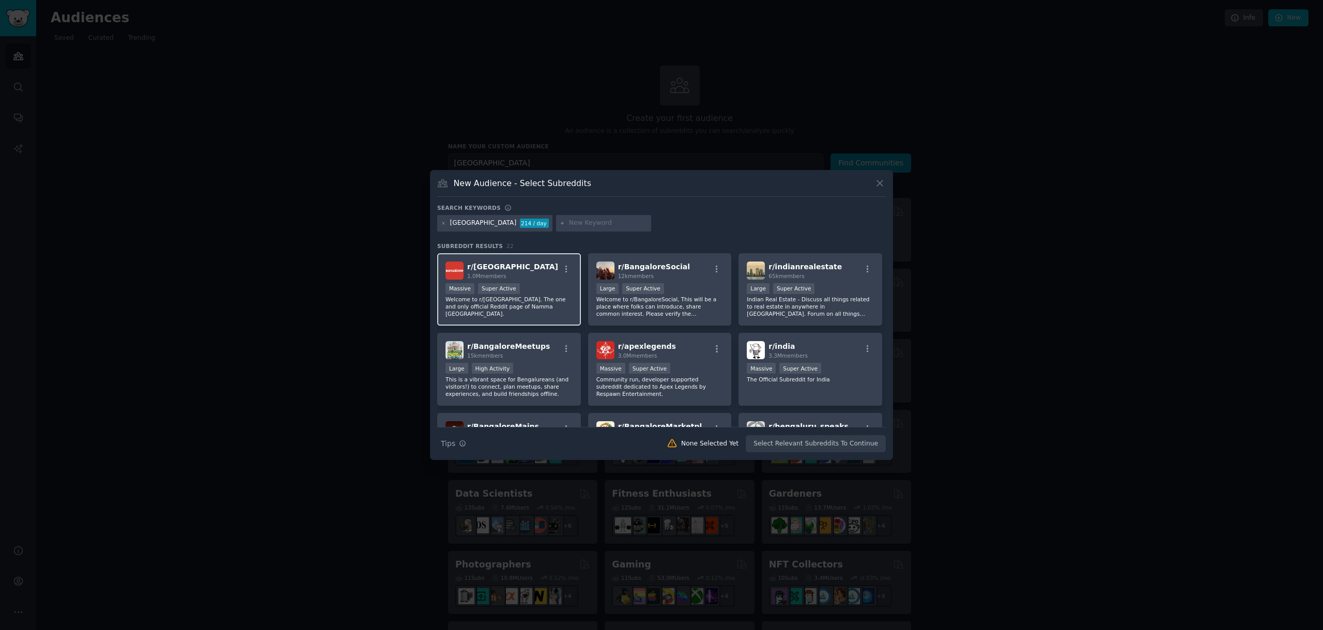
click at [495, 307] on p "Welcome to r/[GEOGRAPHIC_DATA]. The one and only official Reddit page of Namma …" at bounding box center [509, 307] width 127 height 22
click at [704, 312] on p "Welcome to r/BangaloreSocial, This will be a place where folks can introduce, s…" at bounding box center [659, 307] width 127 height 22
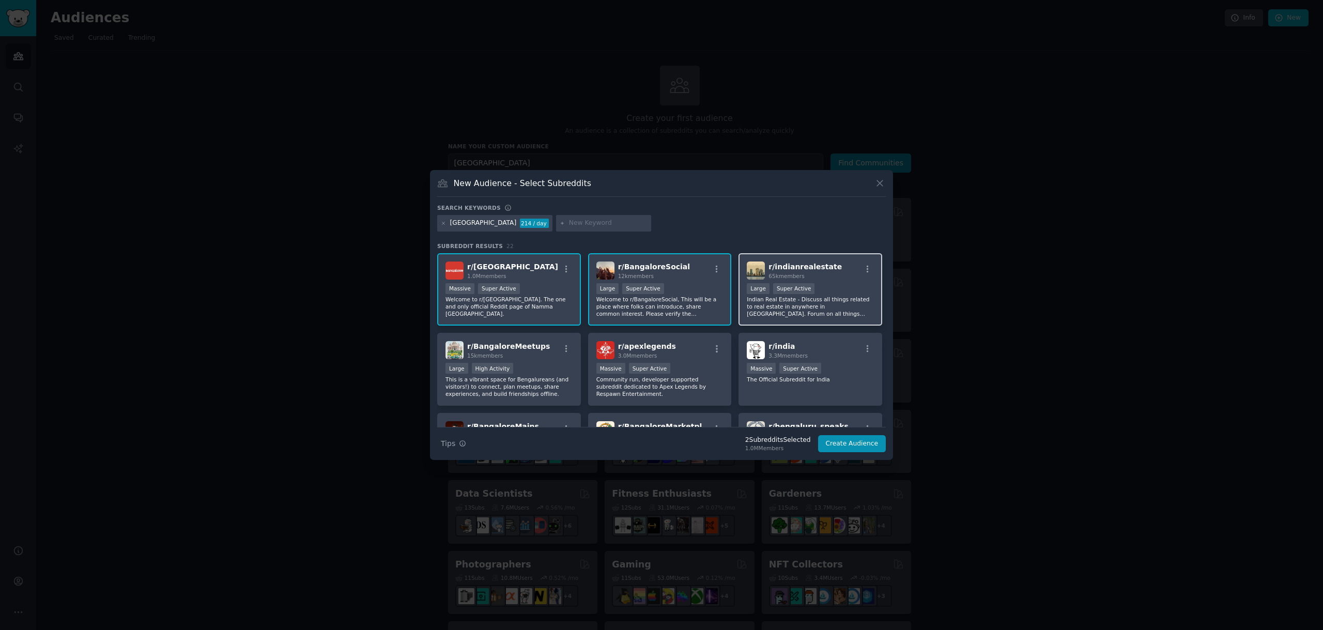
drag, startPoint x: 811, startPoint y: 306, endPoint x: 773, endPoint y: 318, distance: 40.5
click at [813, 306] on p "Indian Real Estate - Discuss all things related to real estate in anywhere in […" at bounding box center [810, 307] width 127 height 22
click at [520, 377] on p "This is a vibrant space for Bengalureans (and visitors!) to connect, plan meetu…" at bounding box center [509, 387] width 127 height 22
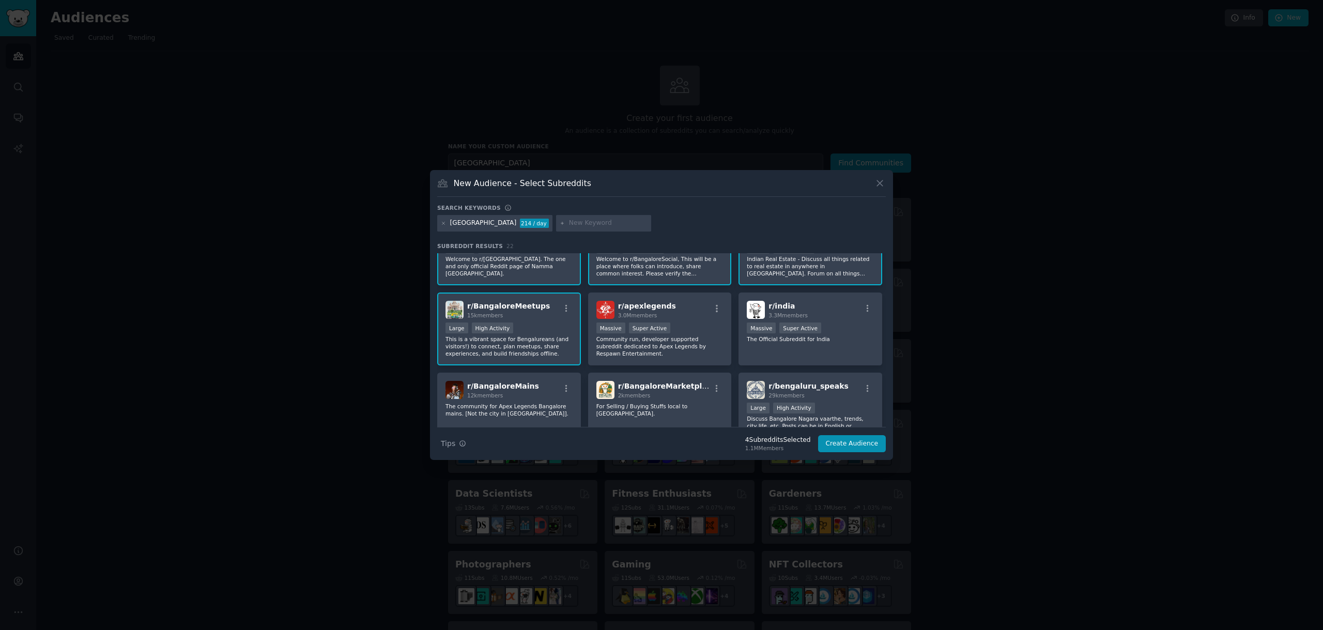
scroll to position [63, 0]
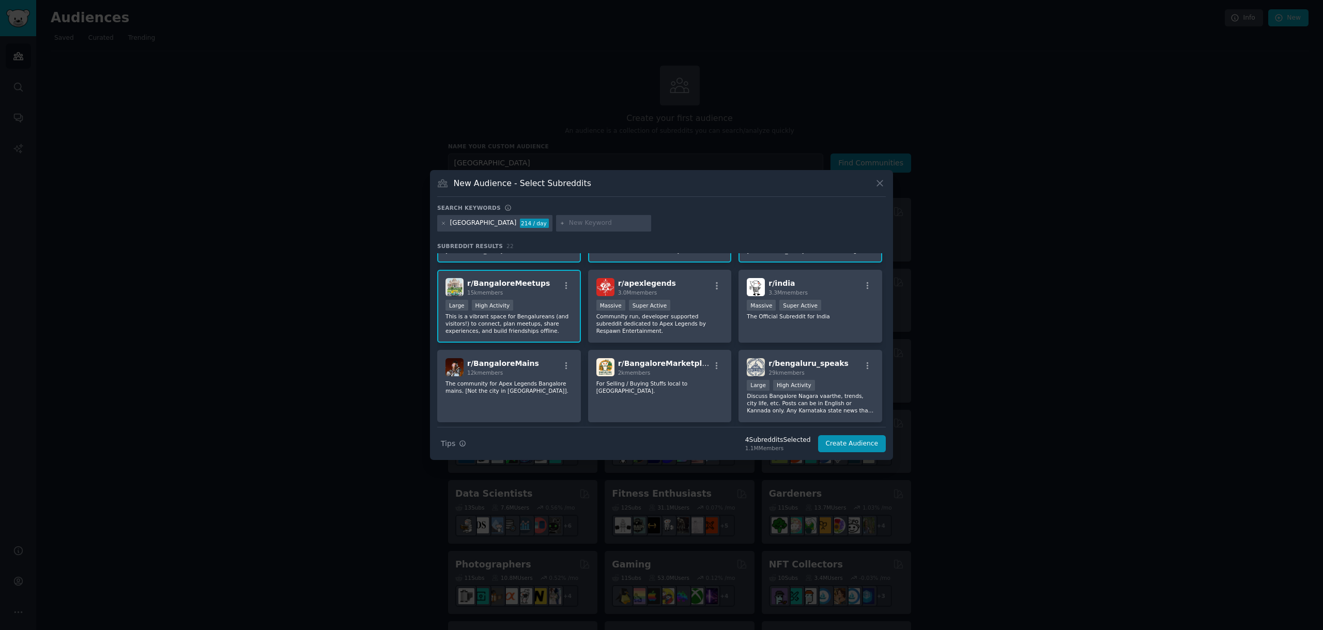
click at [533, 388] on p "The community for Apex Legends Bangalore mains. [Not the city in [GEOGRAPHIC_DA…" at bounding box center [509, 387] width 127 height 14
click at [663, 386] on p "For Selling / Buying Stuffs local to [GEOGRAPHIC_DATA]." at bounding box center [659, 387] width 127 height 14
click at [842, 404] on p "Discuss Bangalore Nagara vaarthe, trends, city life, etc. Posts can be in Engli…" at bounding box center [810, 403] width 127 height 22
click at [844, 443] on button "Create Audience" at bounding box center [852, 444] width 68 height 18
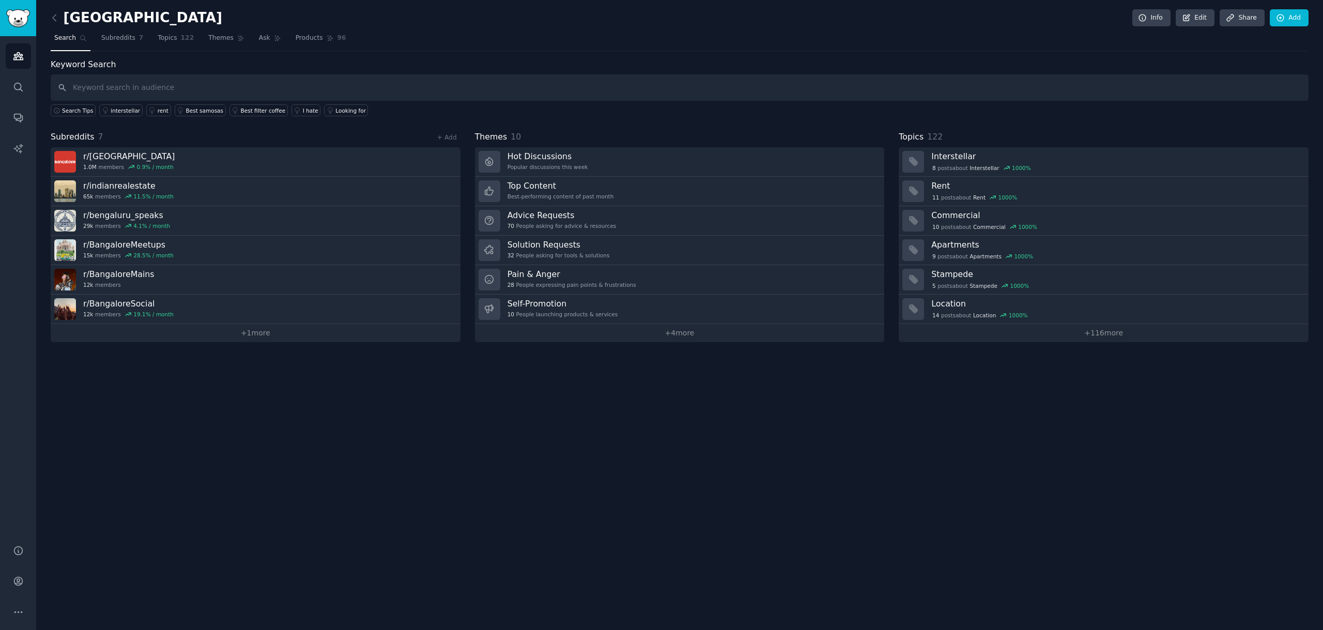
click at [162, 90] on input "text" at bounding box center [680, 87] width 1258 height 26
type input "i"
type input "such a pain"
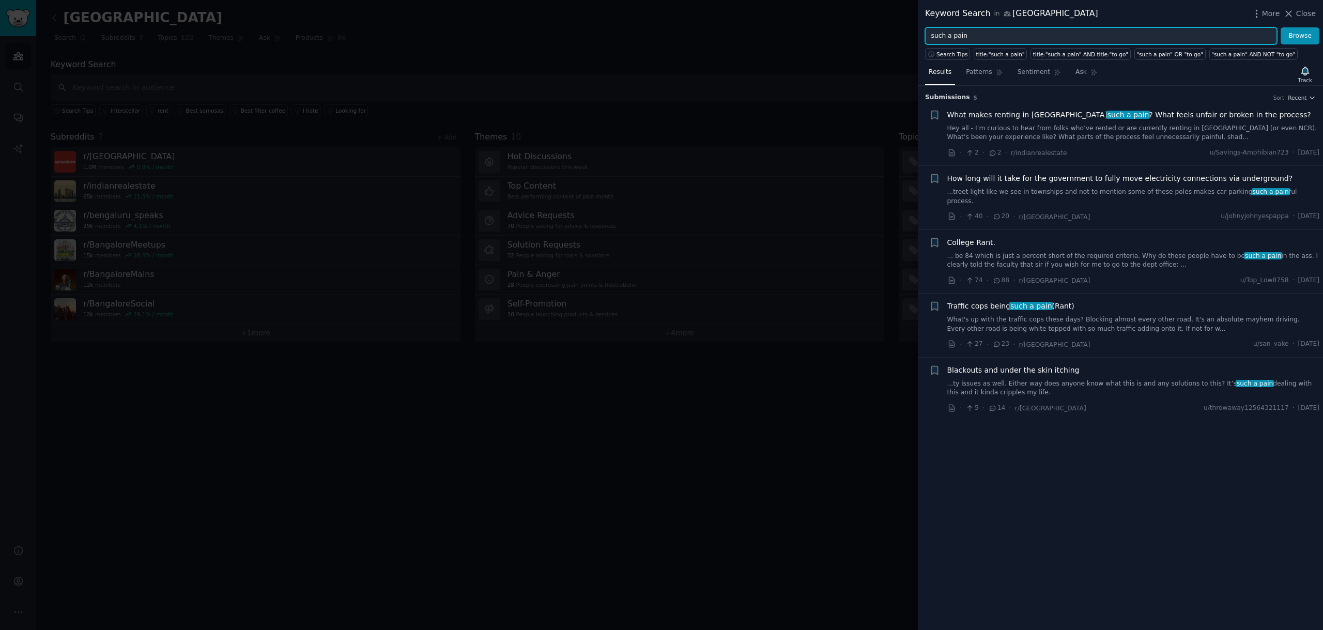
drag, startPoint x: 975, startPoint y: 39, endPoint x: 888, endPoint y: 34, distance: 87.0
click at [888, 34] on div "Keyword Search in [GEOGRAPHIC_DATA] More Close such a pain Browse Search Tips t…" at bounding box center [661, 315] width 1323 height 630
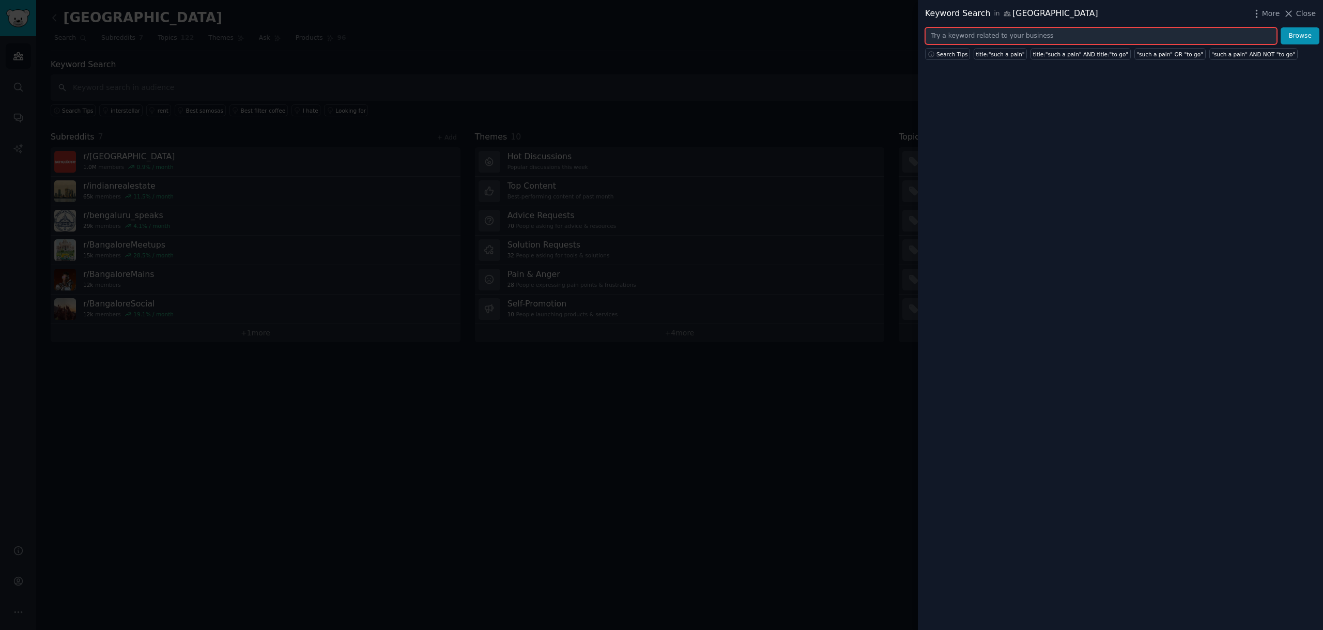
type input "w"
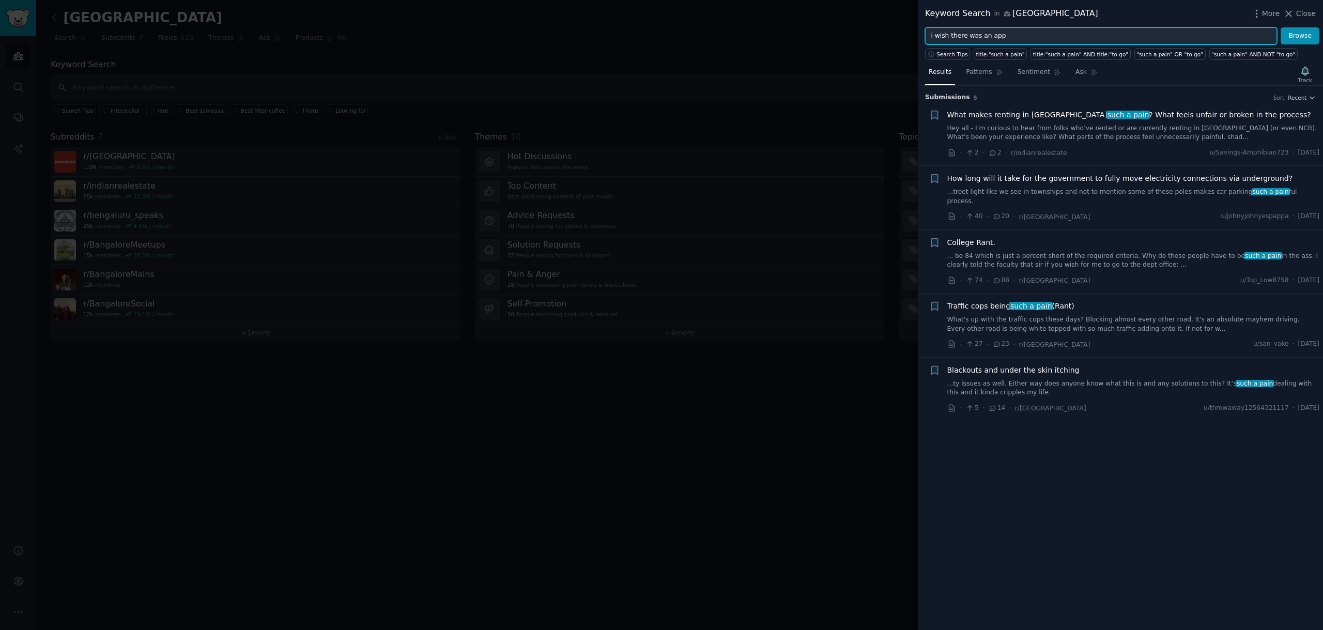
type input "i wish there was an app"
click at [1281, 27] on button "Browse" at bounding box center [1300, 36] width 39 height 18
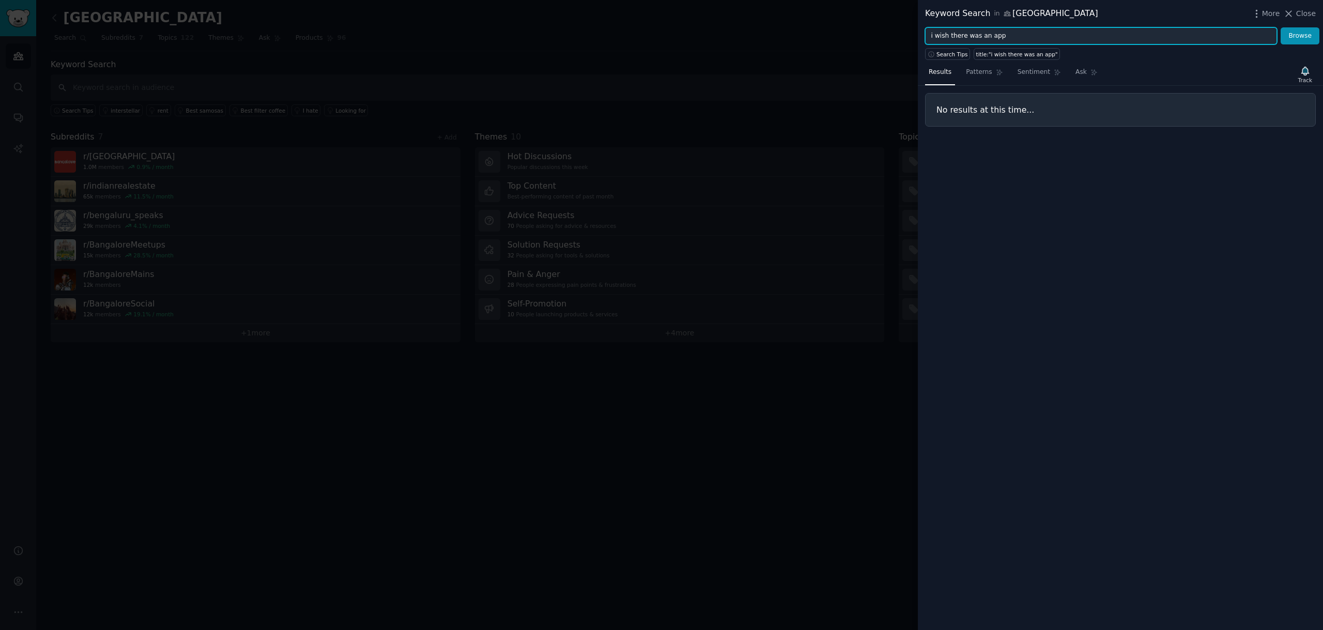
drag, startPoint x: 1015, startPoint y: 35, endPoint x: 873, endPoint y: 33, distance: 141.6
click at [873, 33] on div "Keyword Search in [GEOGRAPHIC_DATA] More Close i wish there was an app Browse S…" at bounding box center [661, 315] width 1323 height 630
type input "manual process"
click at [1281, 27] on button "Browse" at bounding box center [1300, 36] width 39 height 18
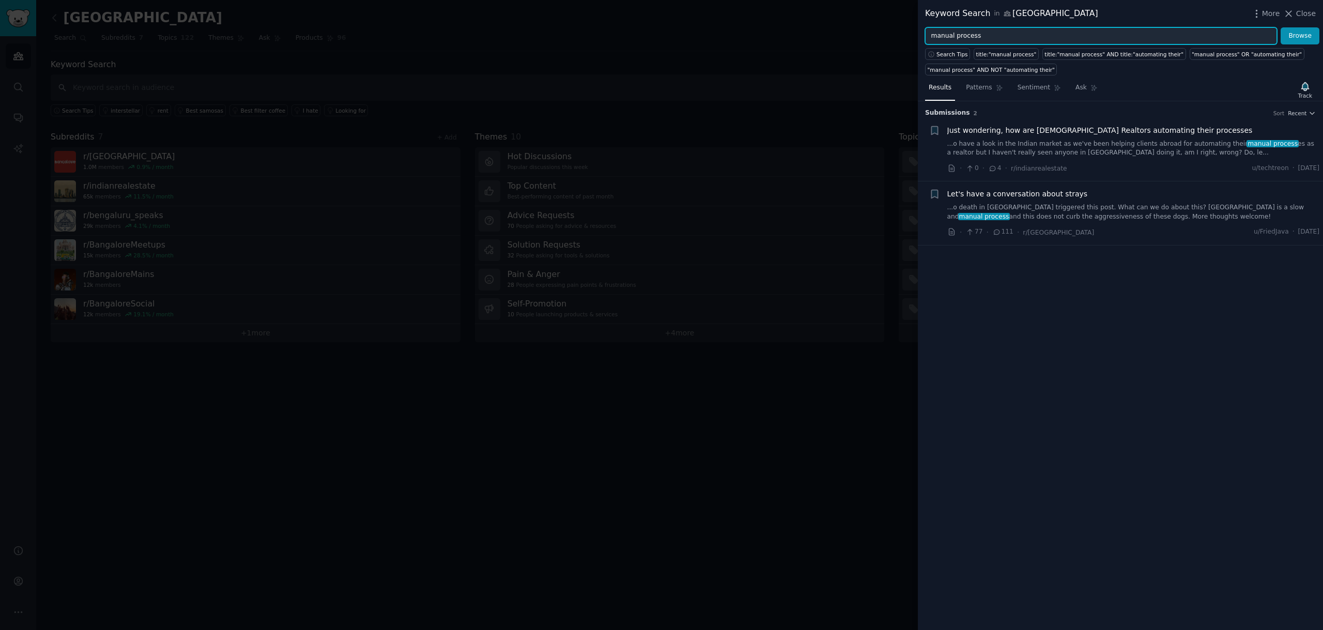
drag, startPoint x: 982, startPoint y: 36, endPoint x: 908, endPoint y: 30, distance: 74.1
click at [908, 30] on div "Keyword Search in [GEOGRAPHIC_DATA] More Close manual process Browse Search Tip…" at bounding box center [661, 315] width 1323 height 630
type input "i don't like"
click at [1281, 27] on button "Browse" at bounding box center [1300, 36] width 39 height 18
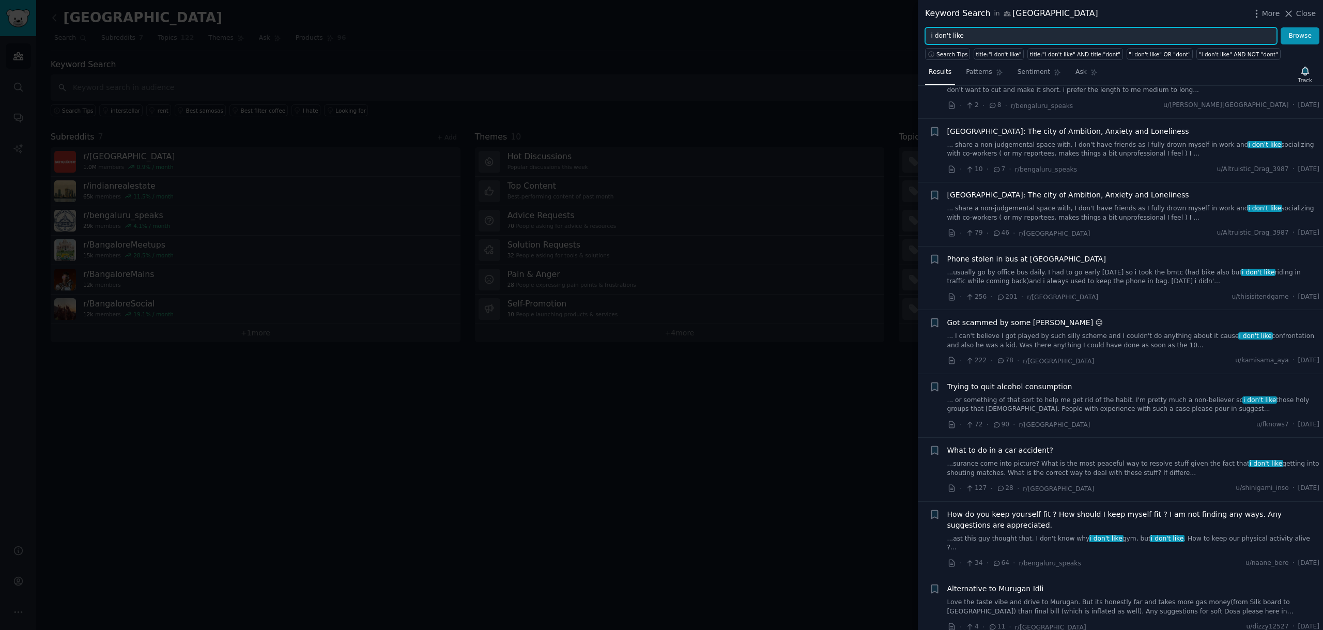
scroll to position [646, 0]
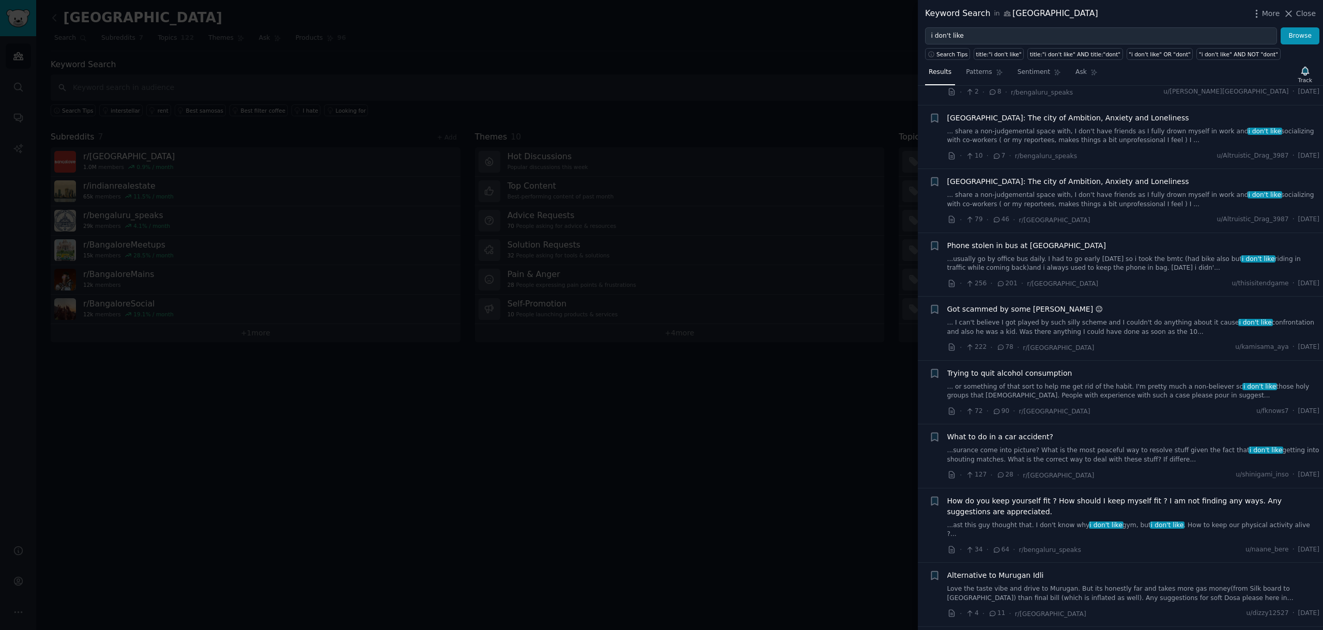
click at [1007, 480] on div "· 127 · 28 · r/[GEOGRAPHIC_DATA]" at bounding box center [1020, 475] width 147 height 11
click at [1023, 439] on span "What to do in a car accident?" at bounding box center [1000, 437] width 106 height 11
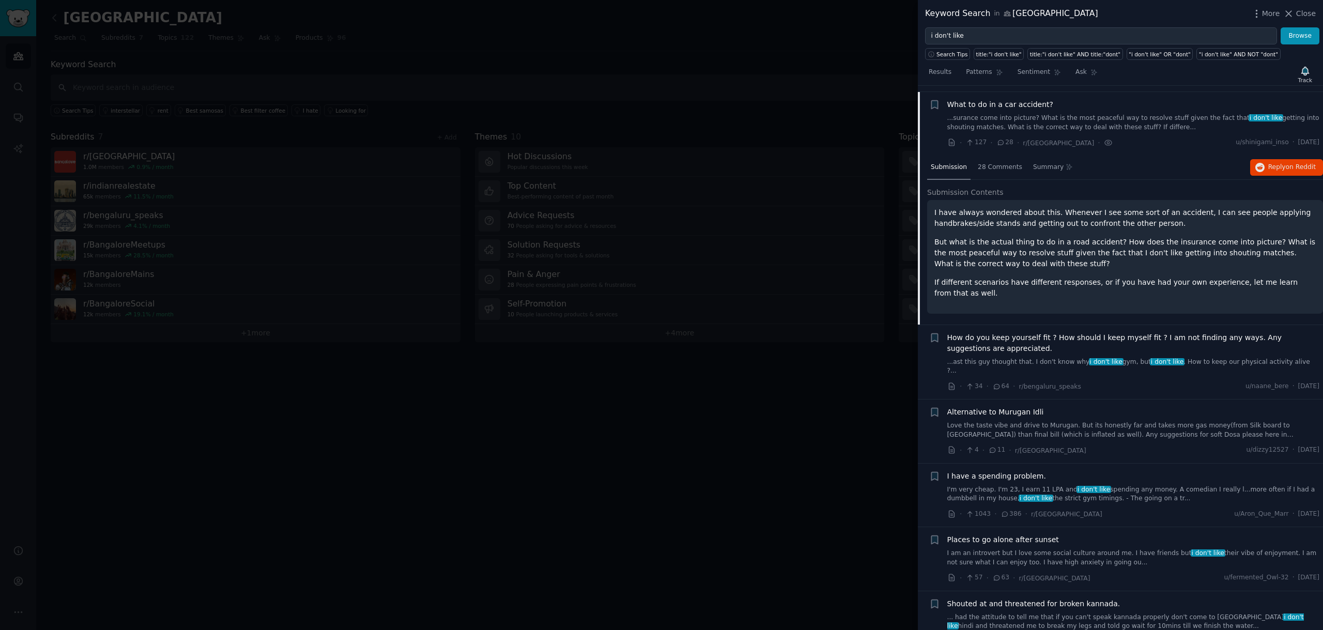
scroll to position [985, 0]
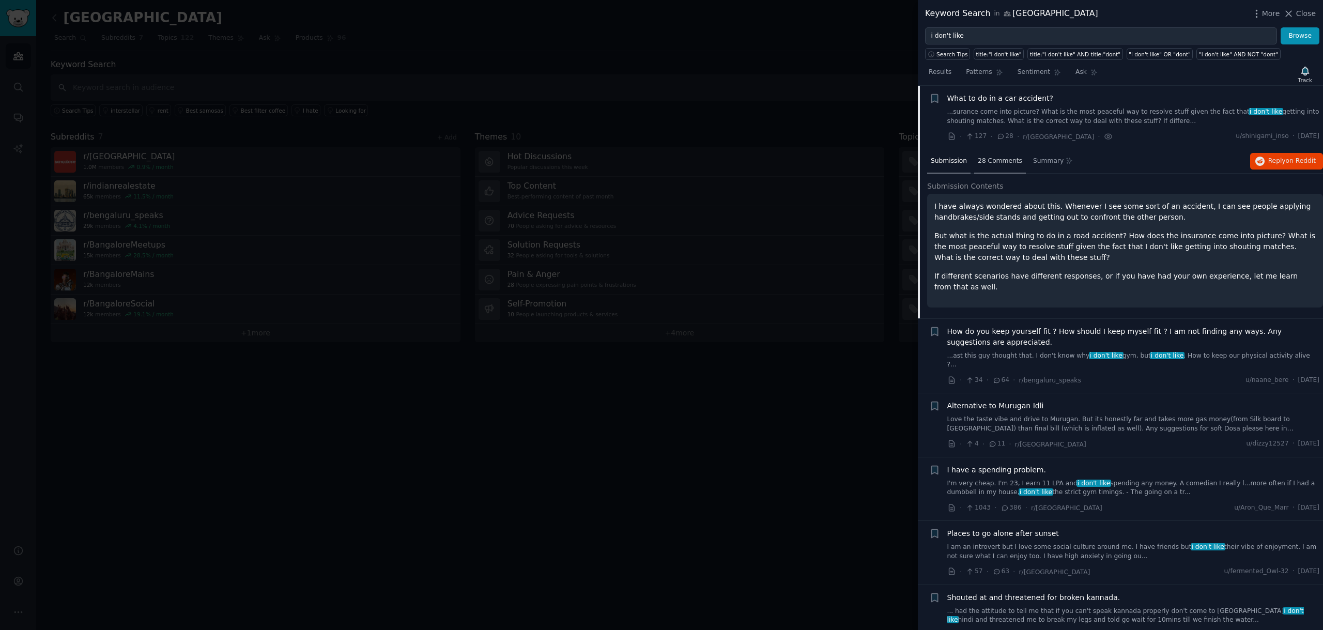
click at [1005, 157] on span "28 Comments" at bounding box center [1000, 161] width 44 height 9
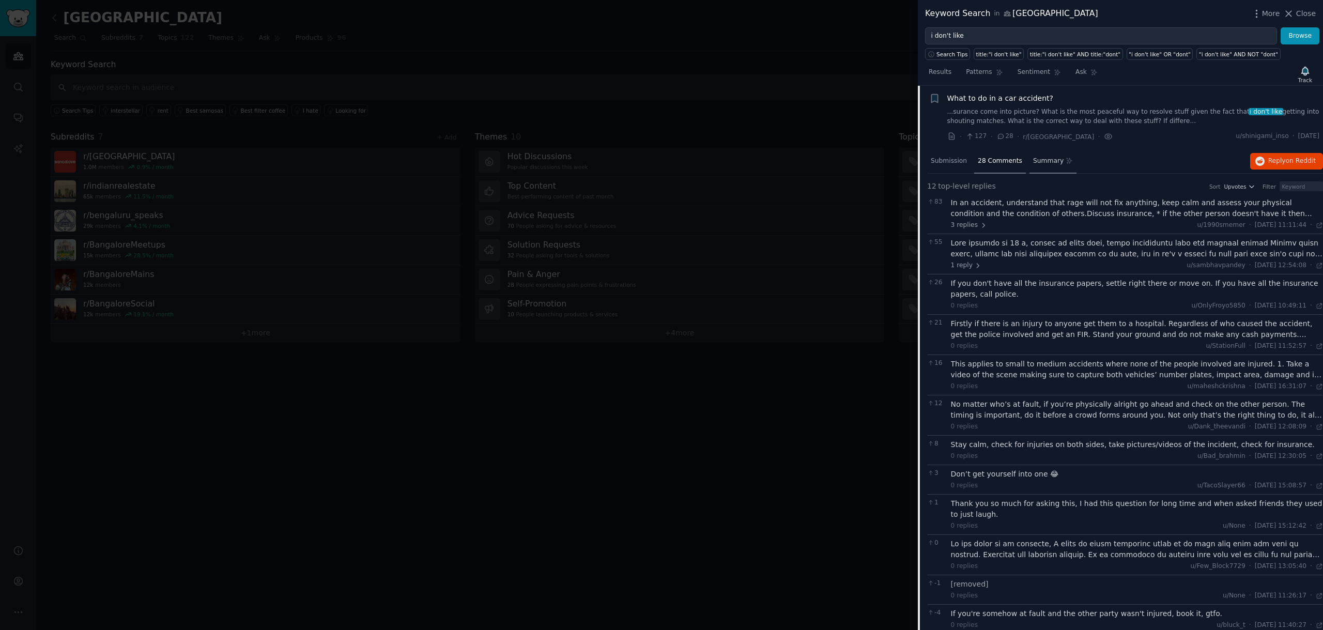
click at [1055, 161] on span "Summary" at bounding box center [1048, 161] width 30 height 9
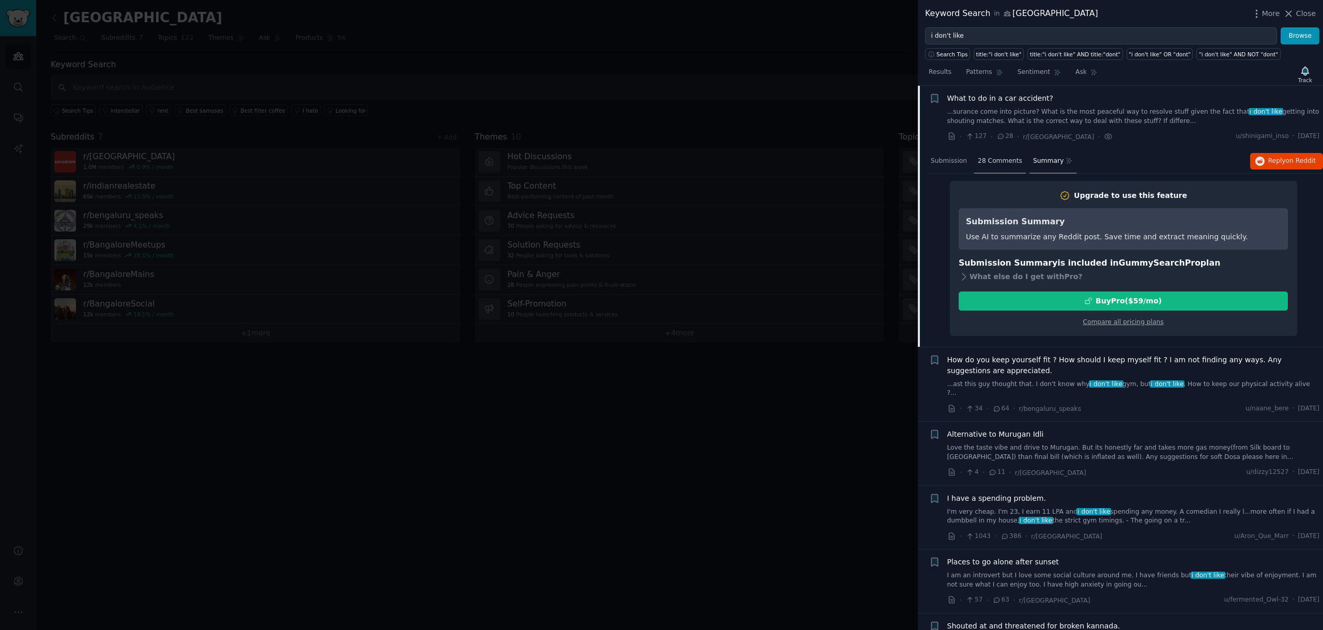
click at [1002, 163] on span "28 Comments" at bounding box center [1000, 161] width 44 height 9
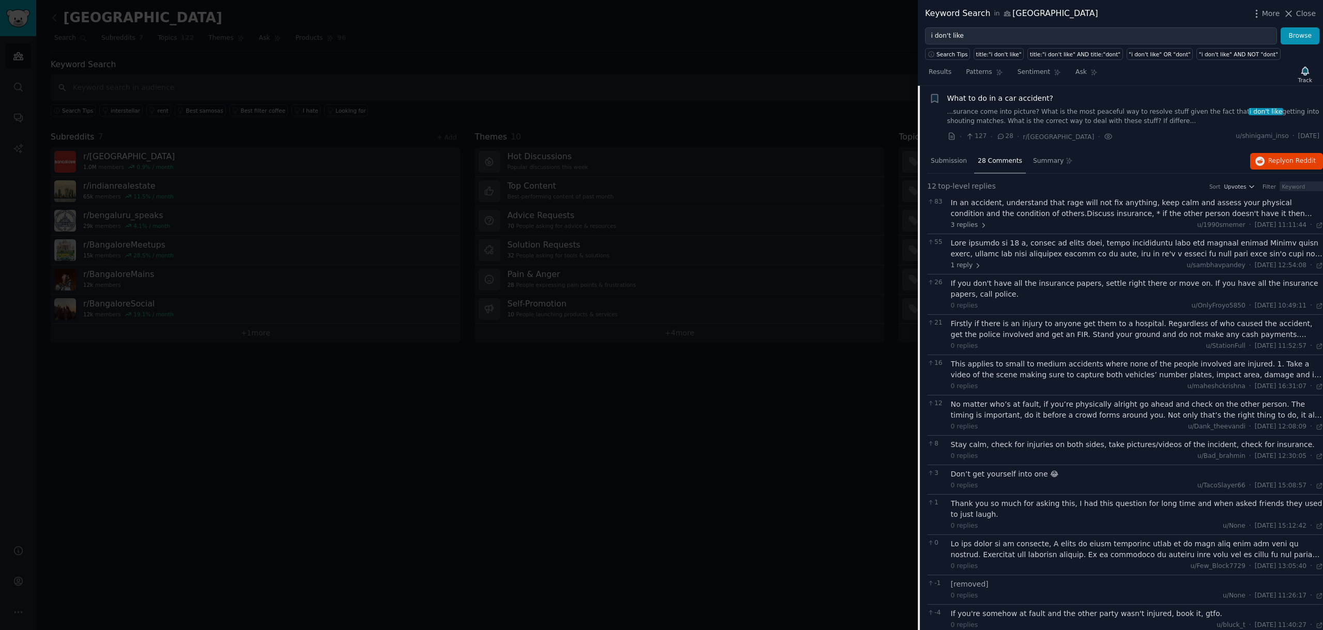
click at [1023, 212] on div "In an accident, understand that rage will not fix anything, keep calm and asses…" at bounding box center [1137, 208] width 373 height 22
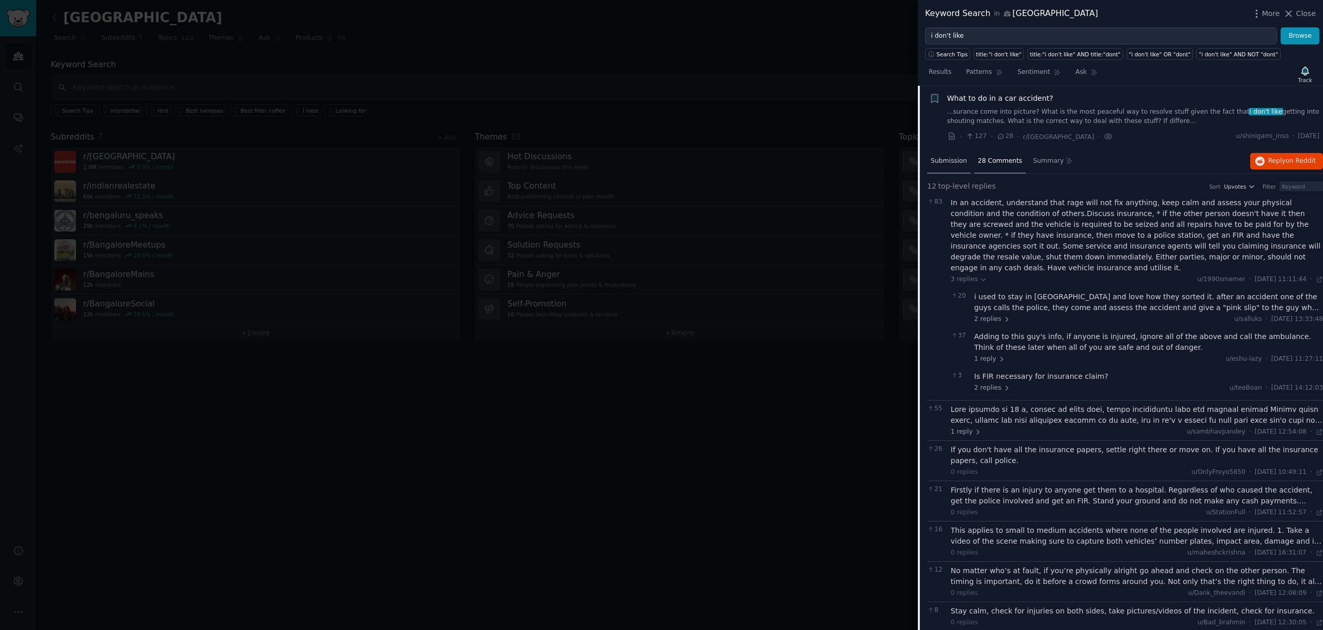
click at [959, 163] on span "Submission" at bounding box center [949, 161] width 36 height 9
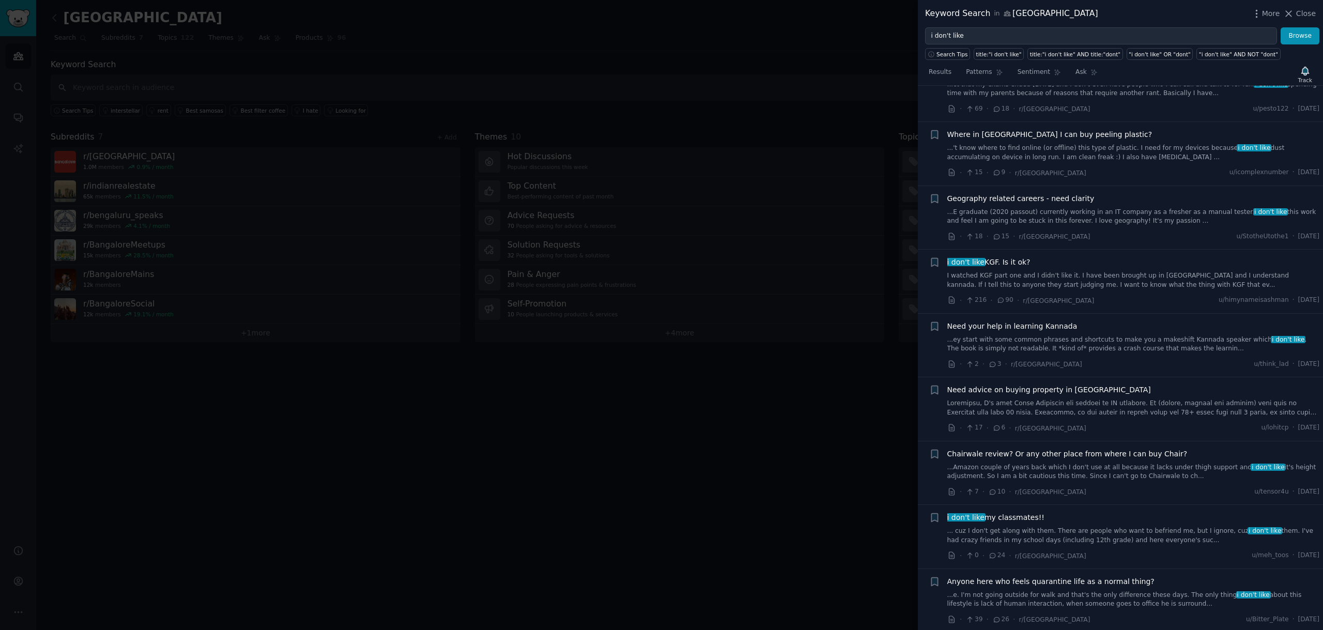
scroll to position [2329, 0]
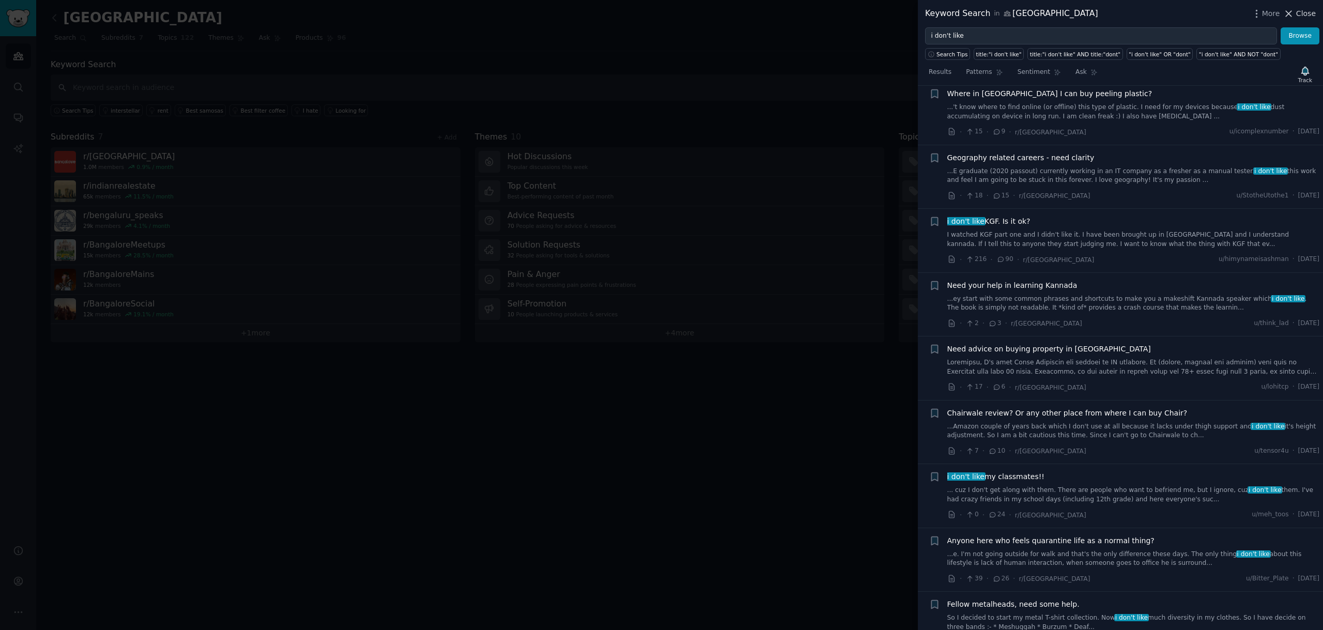
click at [1299, 13] on span "Close" at bounding box center [1306, 13] width 20 height 11
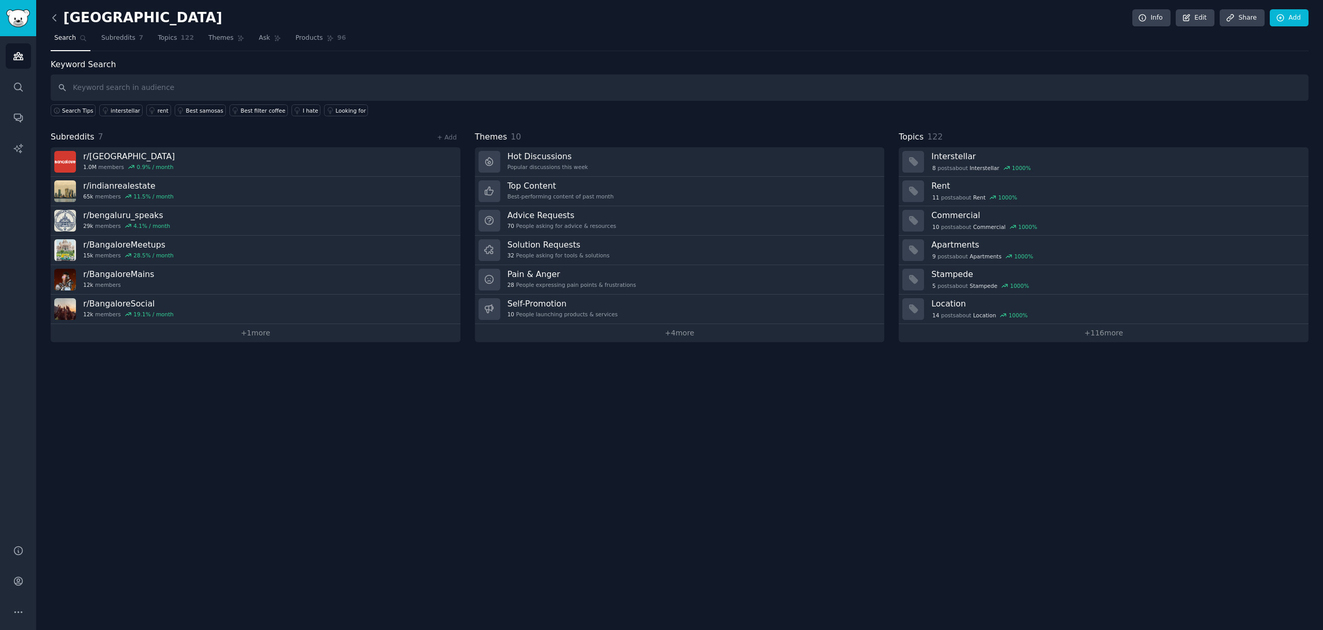
click at [53, 18] on icon at bounding box center [54, 17] width 11 height 11
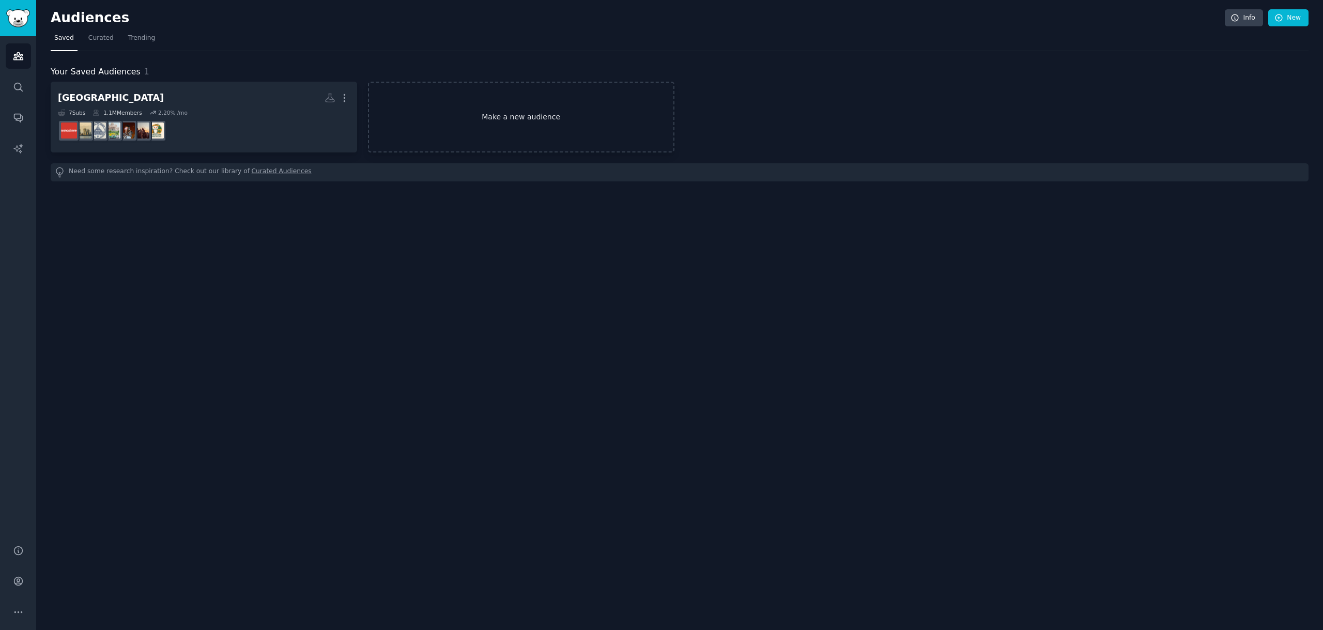
click at [479, 112] on link "Make a new audience" at bounding box center [521, 117] width 306 height 71
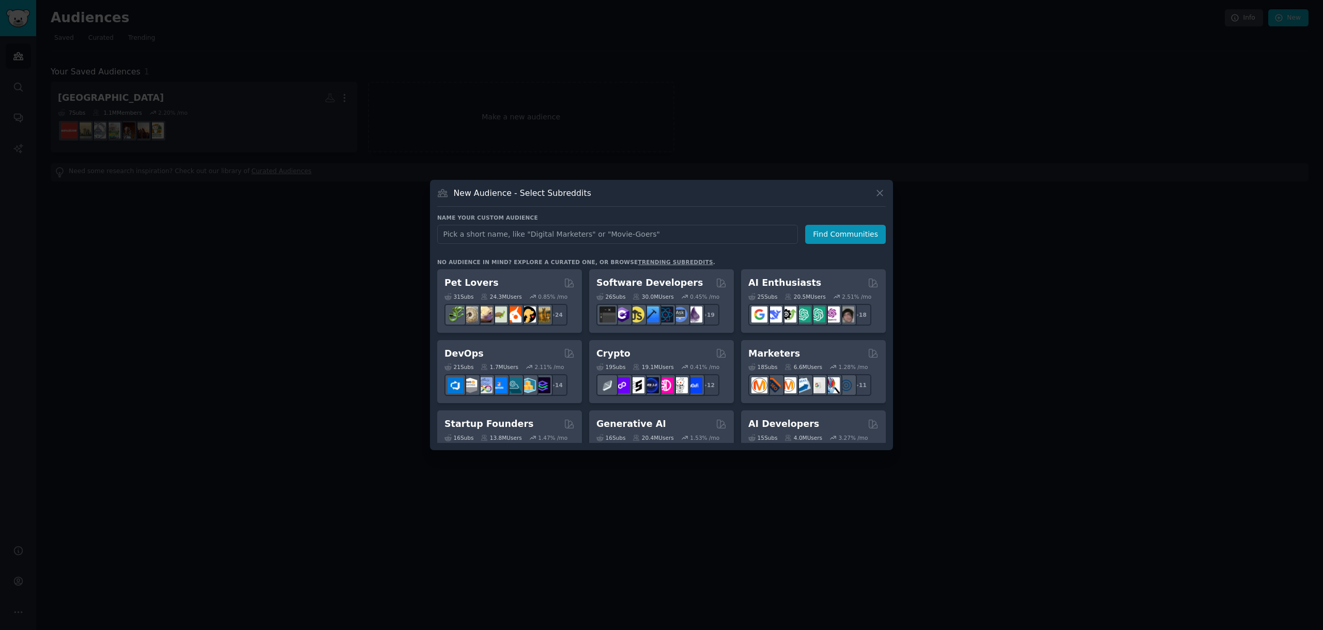
click at [481, 228] on input "text" at bounding box center [617, 234] width 361 height 19
type input "Online"
click button "Find Communities" at bounding box center [845, 234] width 81 height 19
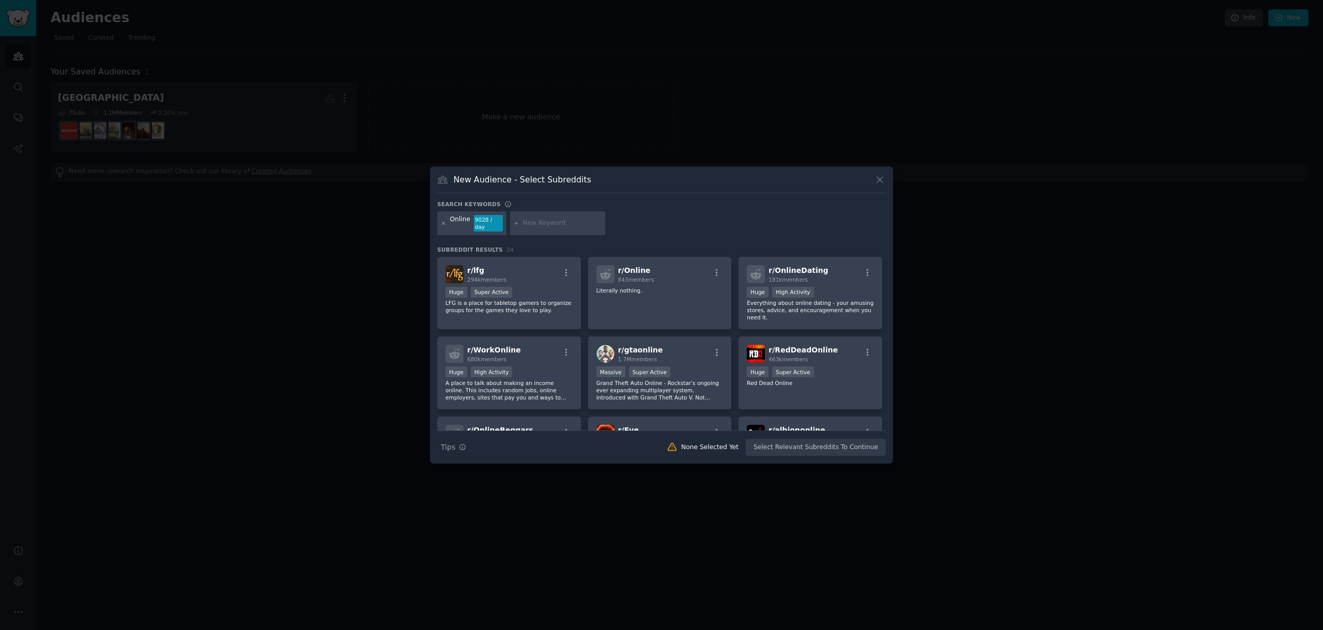
click at [443, 223] on icon at bounding box center [444, 224] width 6 height 6
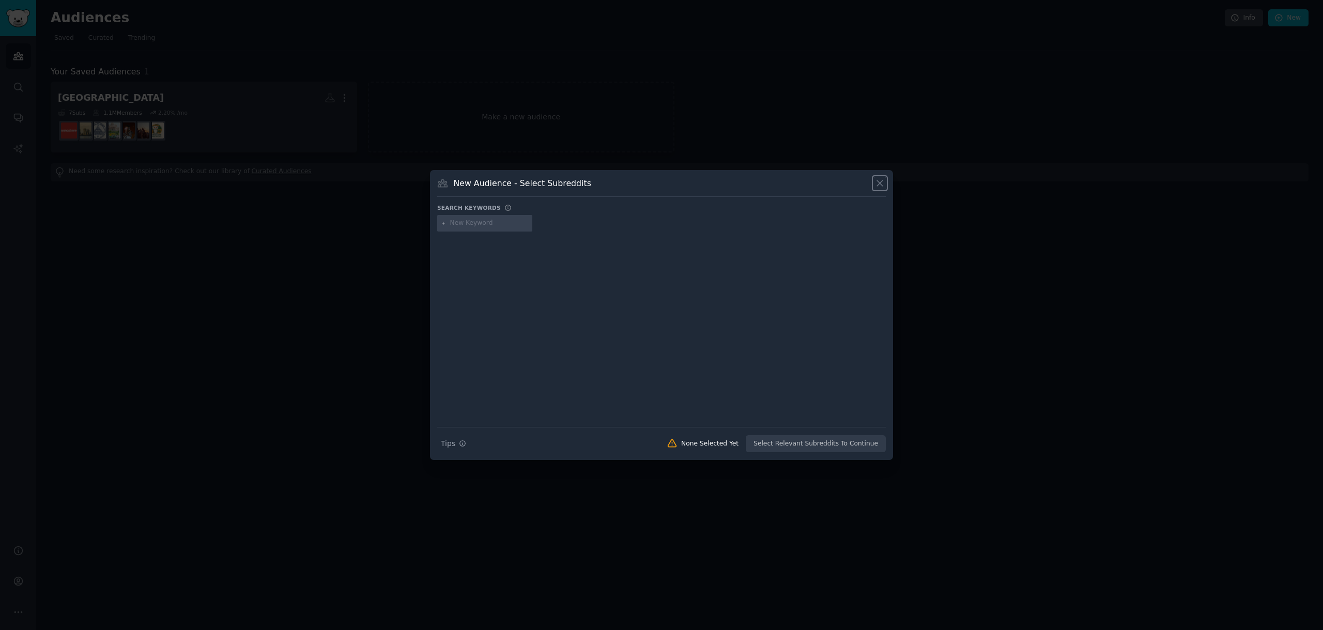
click at [882, 186] on icon at bounding box center [880, 184] width 6 height 6
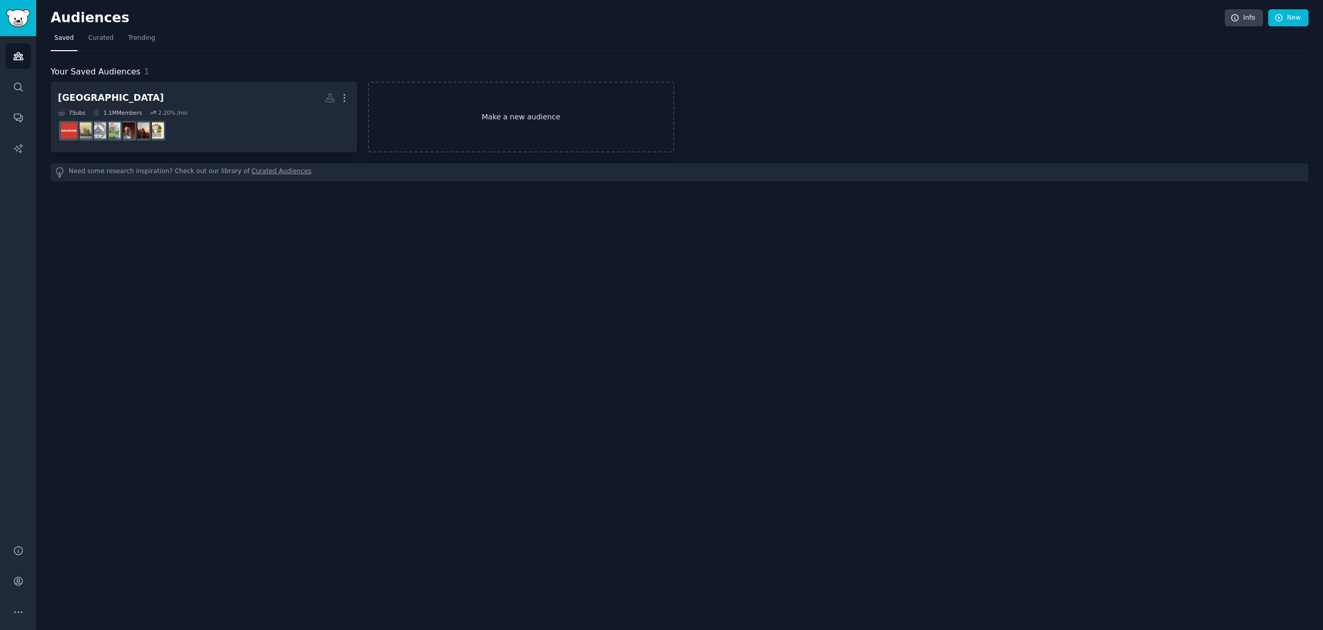
click at [509, 105] on link "Make a new audience" at bounding box center [521, 117] width 306 height 71
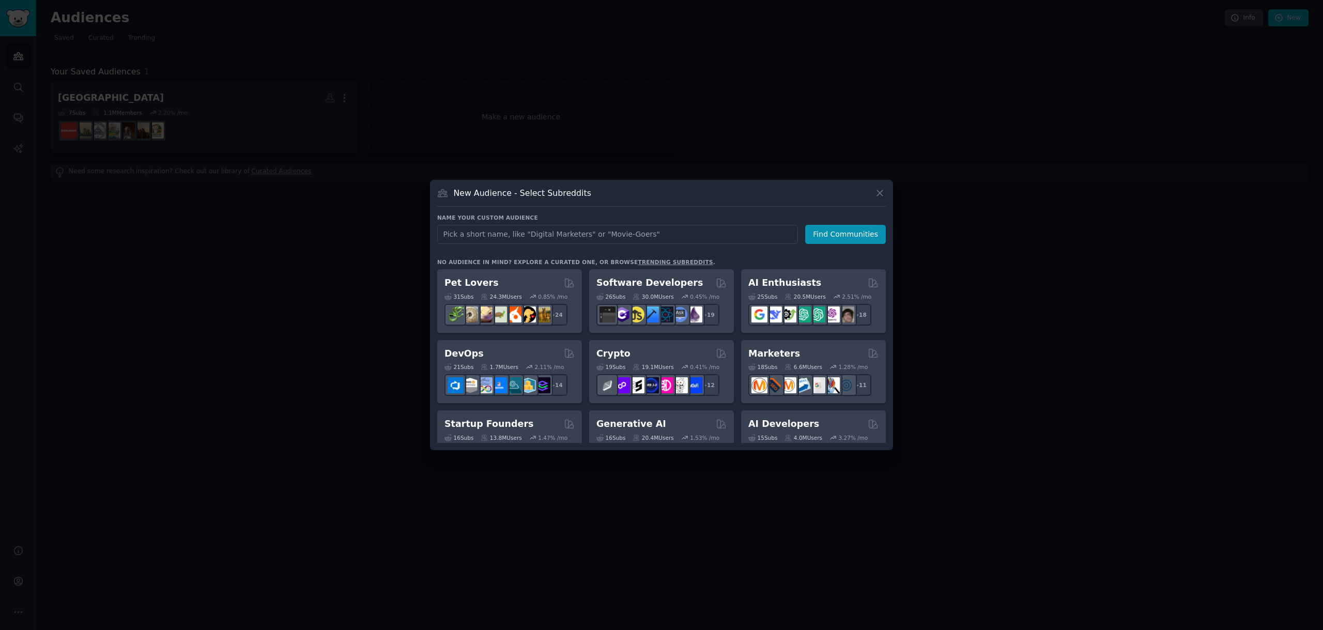
click at [497, 227] on input "text" at bounding box center [617, 234] width 361 height 19
type input "Products"
click at [839, 234] on button "Find Communities" at bounding box center [845, 234] width 81 height 19
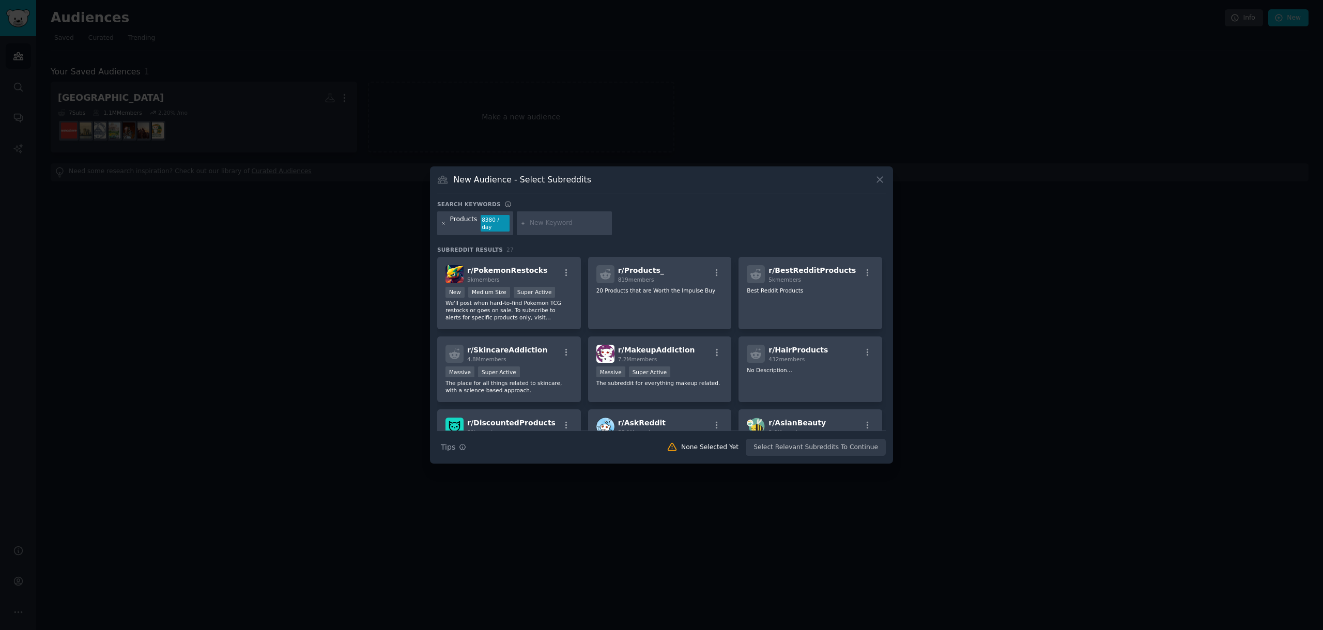
click at [446, 223] on icon at bounding box center [444, 224] width 6 height 6
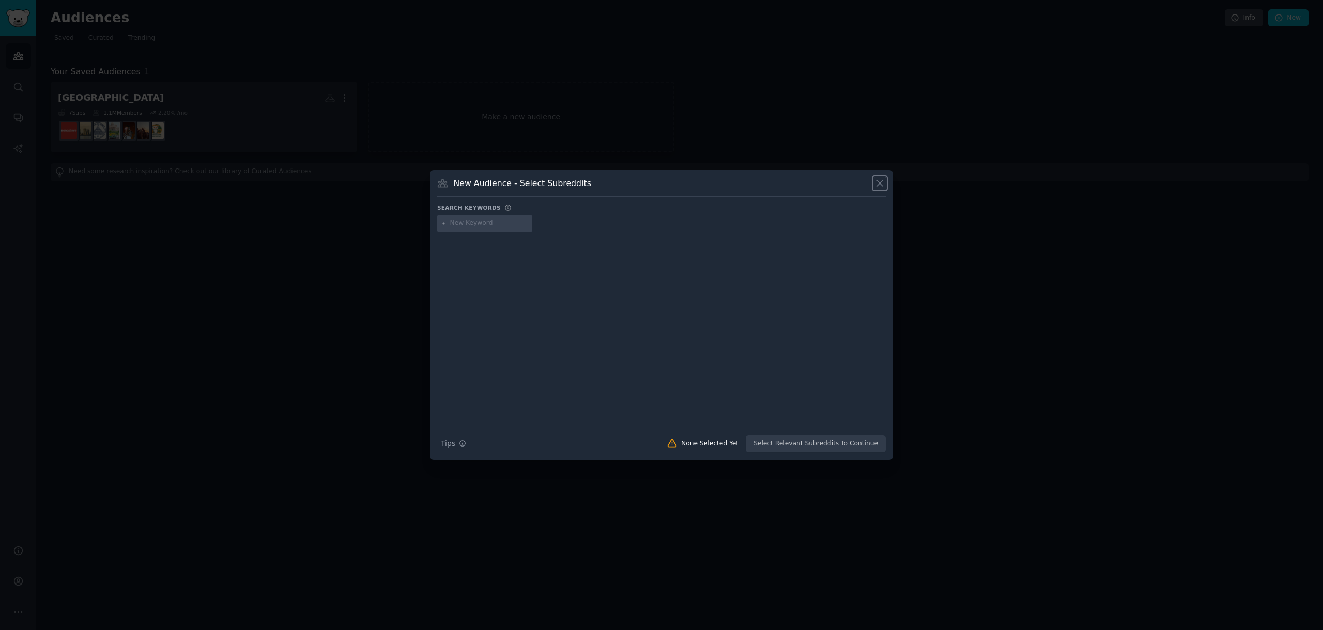
click at [879, 185] on icon at bounding box center [880, 183] width 11 height 11
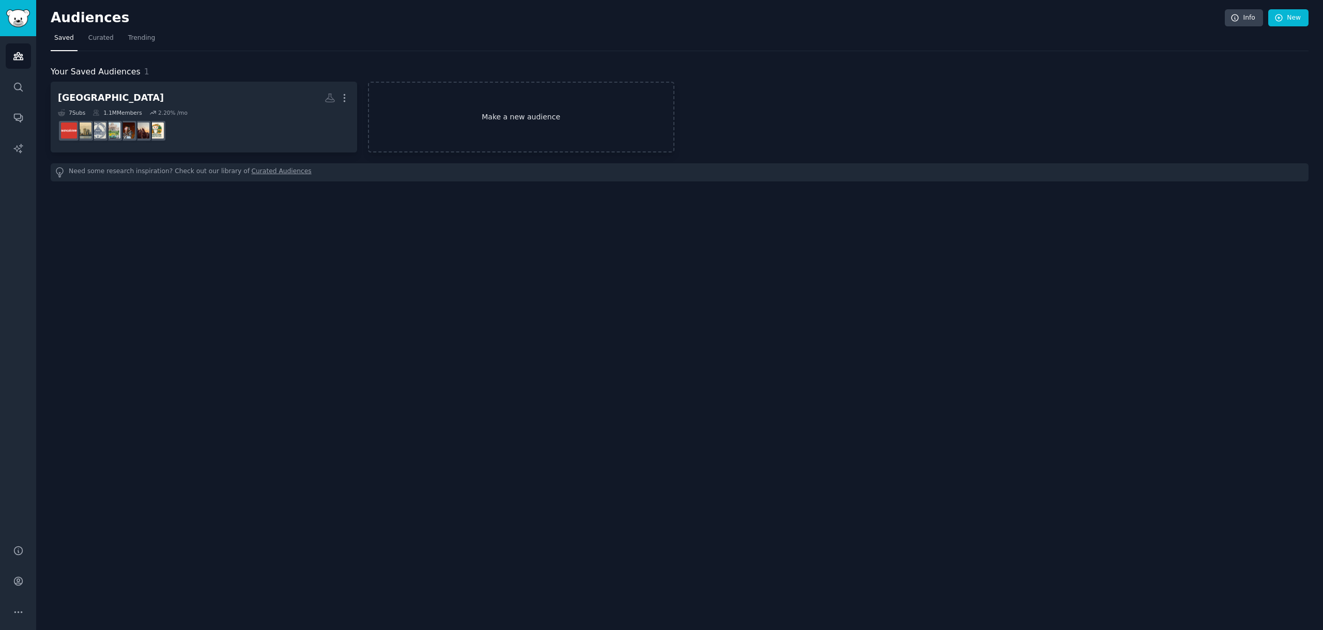
click at [512, 127] on link "Make a new audience" at bounding box center [521, 117] width 306 height 71
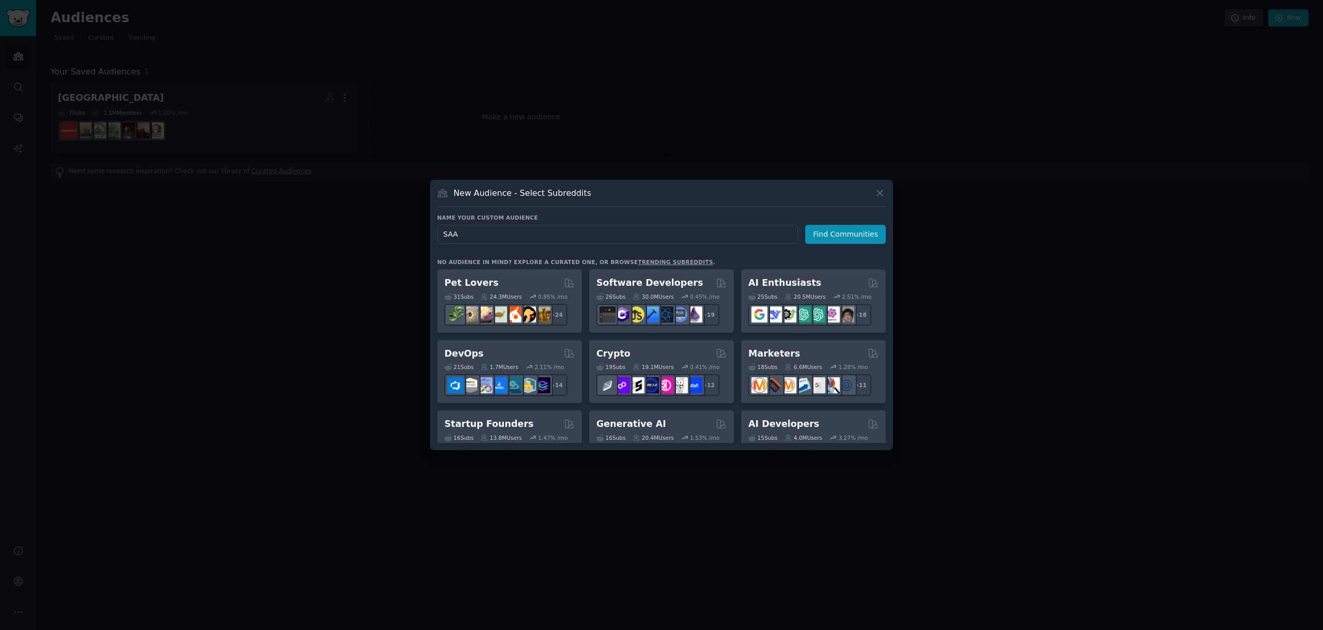
type input "SAAS"
click button "Find Communities" at bounding box center [845, 234] width 81 height 19
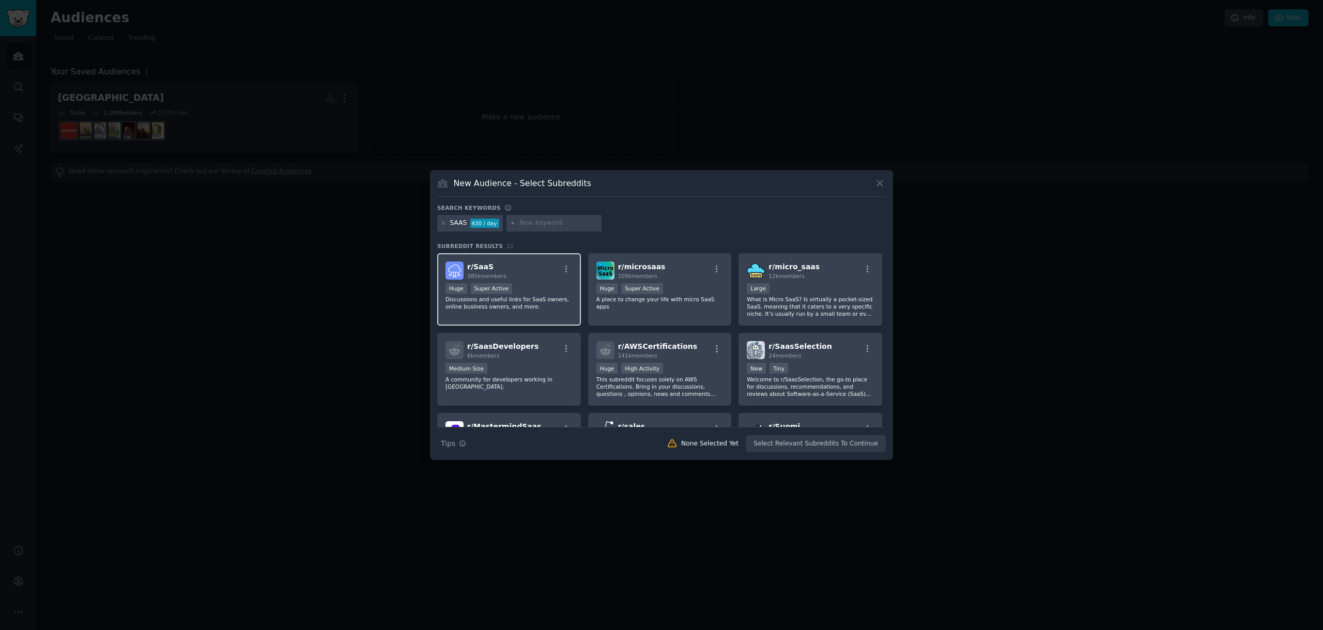
click at [506, 304] on p "Discussions and useful links for SaaS owners, online business owners, and more." at bounding box center [509, 303] width 127 height 14
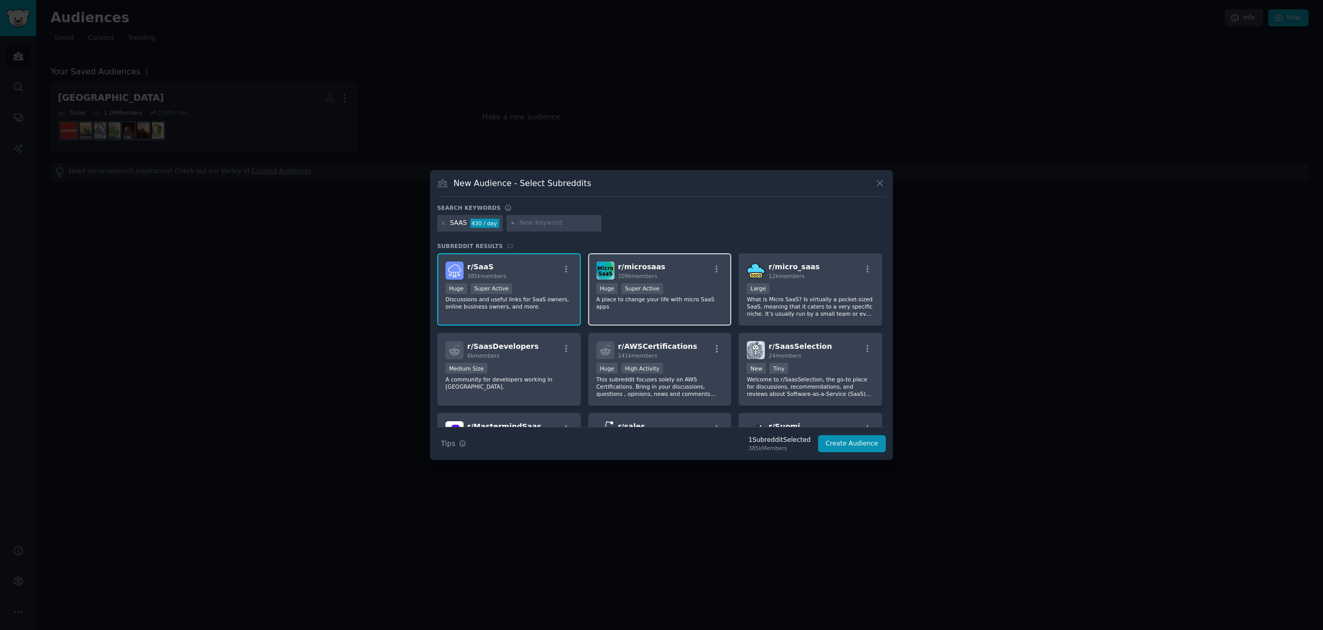
click at [663, 298] on p "A place to change your life with micro SaaS apps" at bounding box center [659, 303] width 127 height 14
click at [786, 293] on div "Large" at bounding box center [810, 289] width 127 height 13
click at [532, 380] on p "A community for developers working in [GEOGRAPHIC_DATA]." at bounding box center [509, 383] width 127 height 14
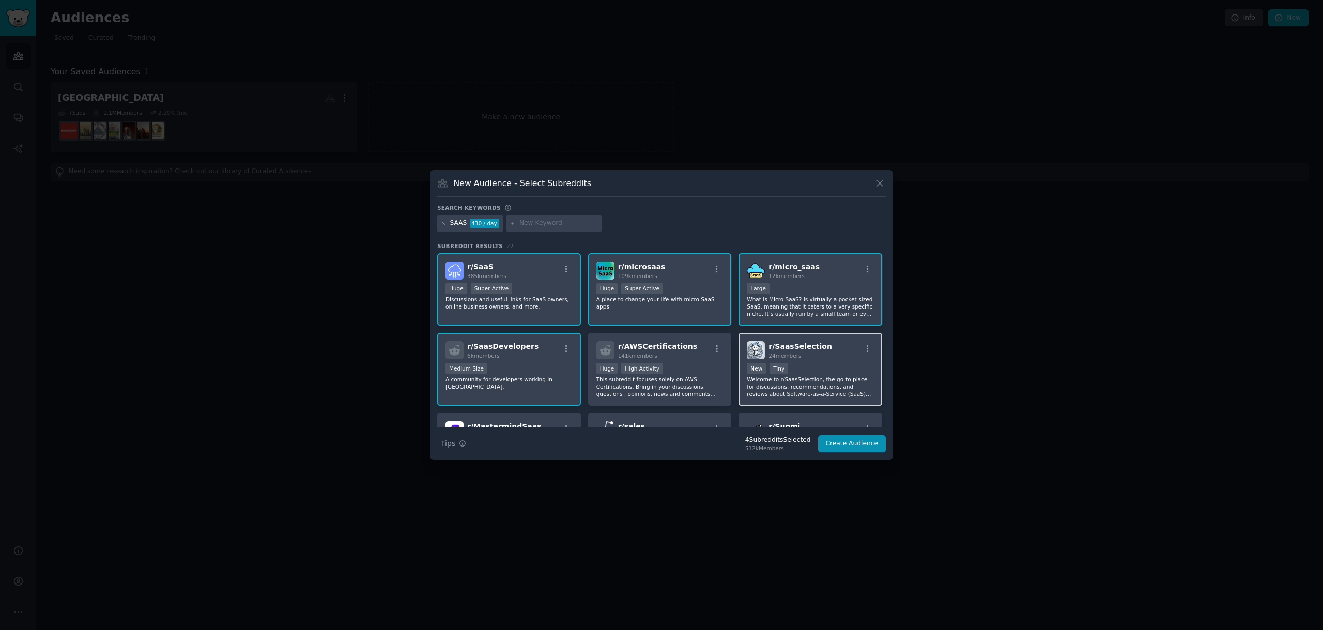
scroll to position [53, 0]
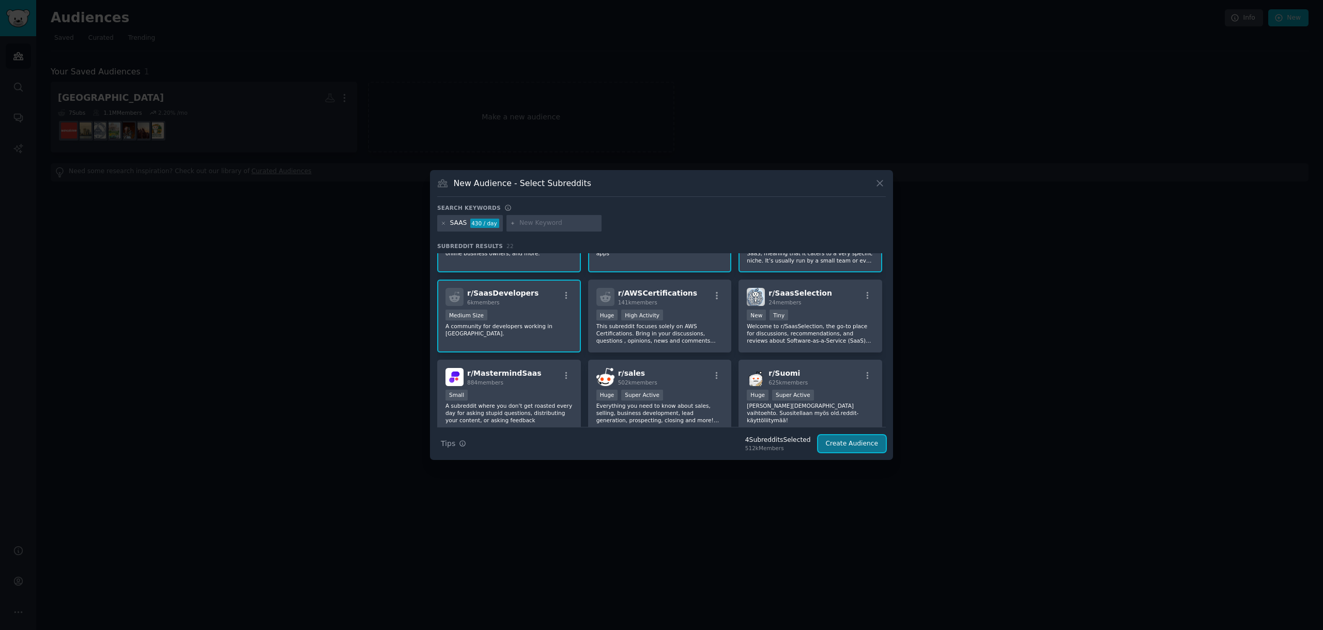
click at [848, 440] on button "Create Audience" at bounding box center [852, 444] width 68 height 18
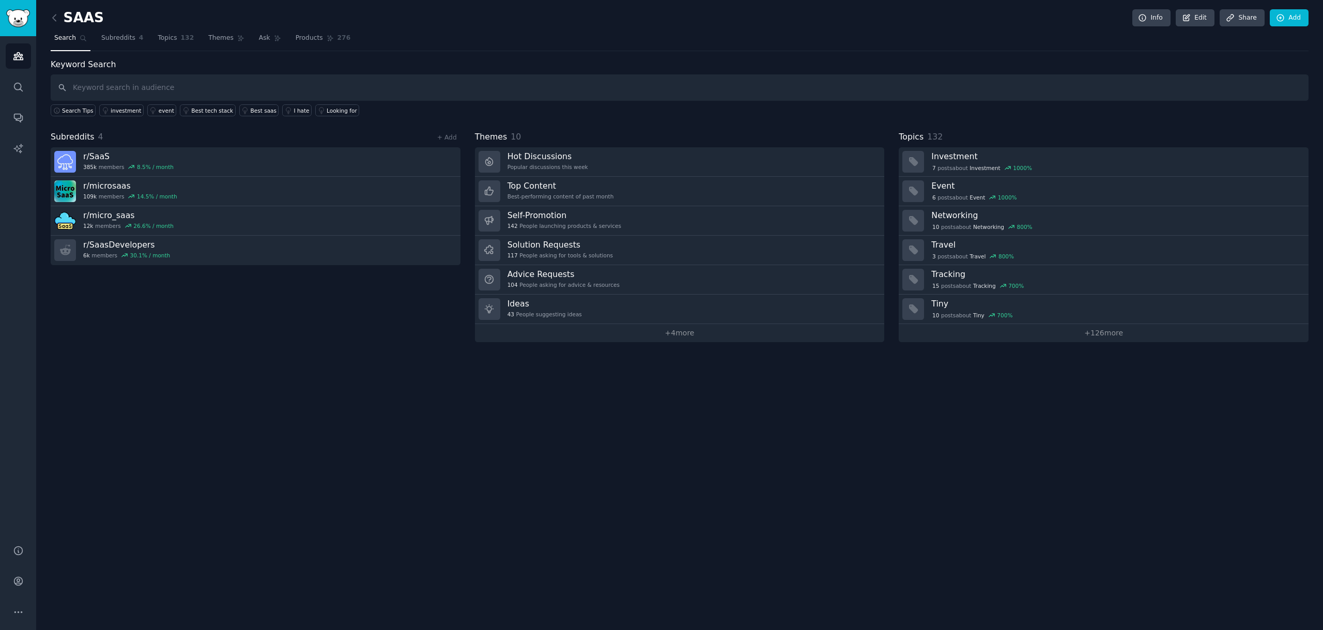
click at [198, 90] on input "text" at bounding box center [680, 87] width 1258 height 26
type input "pain points"
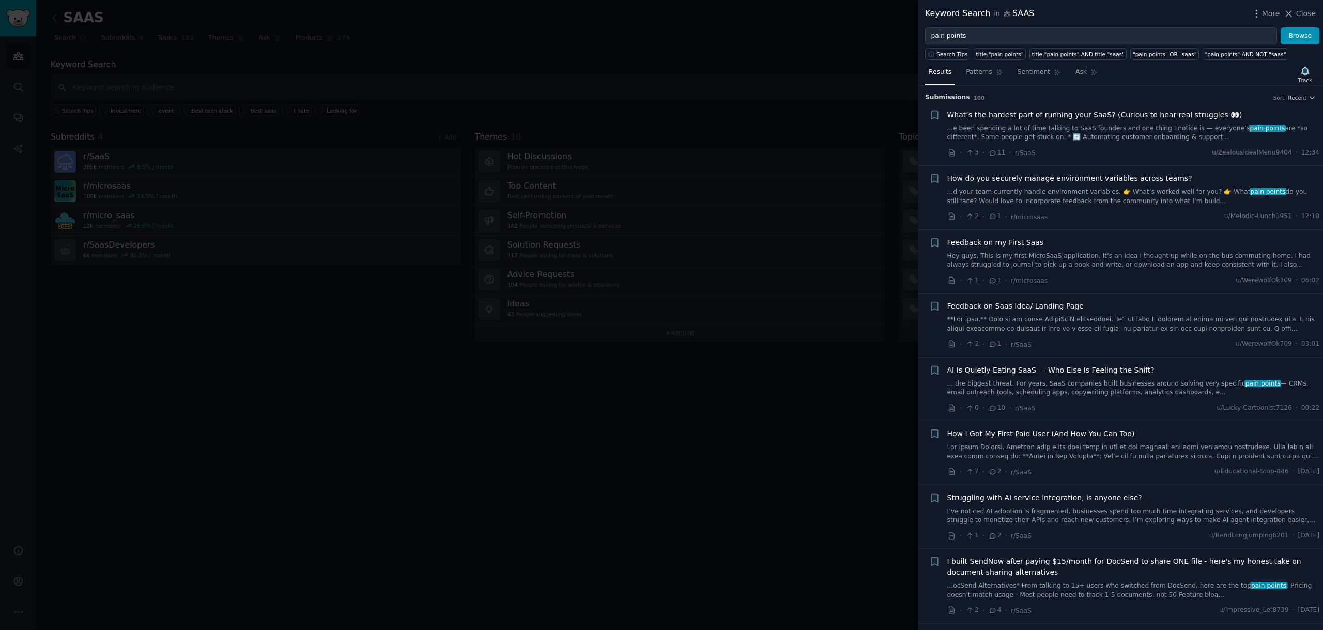
click at [1182, 135] on link "...e been spending a lot of time talking to SaaS founders and one thing I notic…" at bounding box center [1133, 133] width 373 height 18
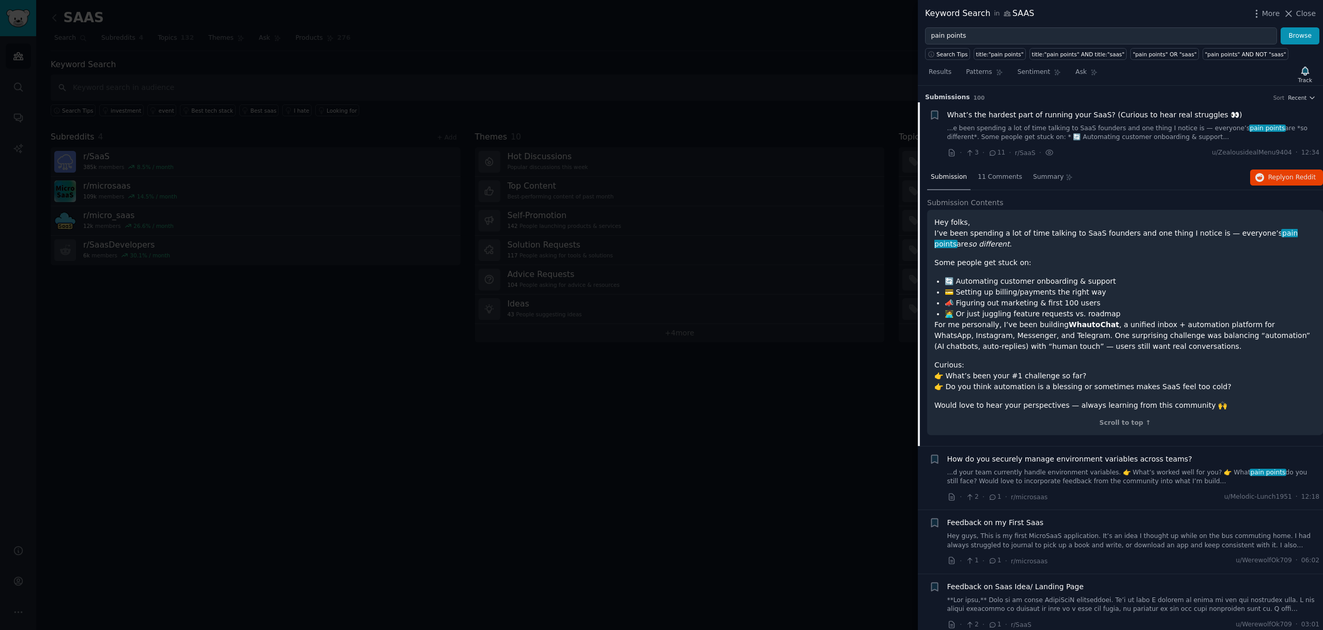
scroll to position [17, 0]
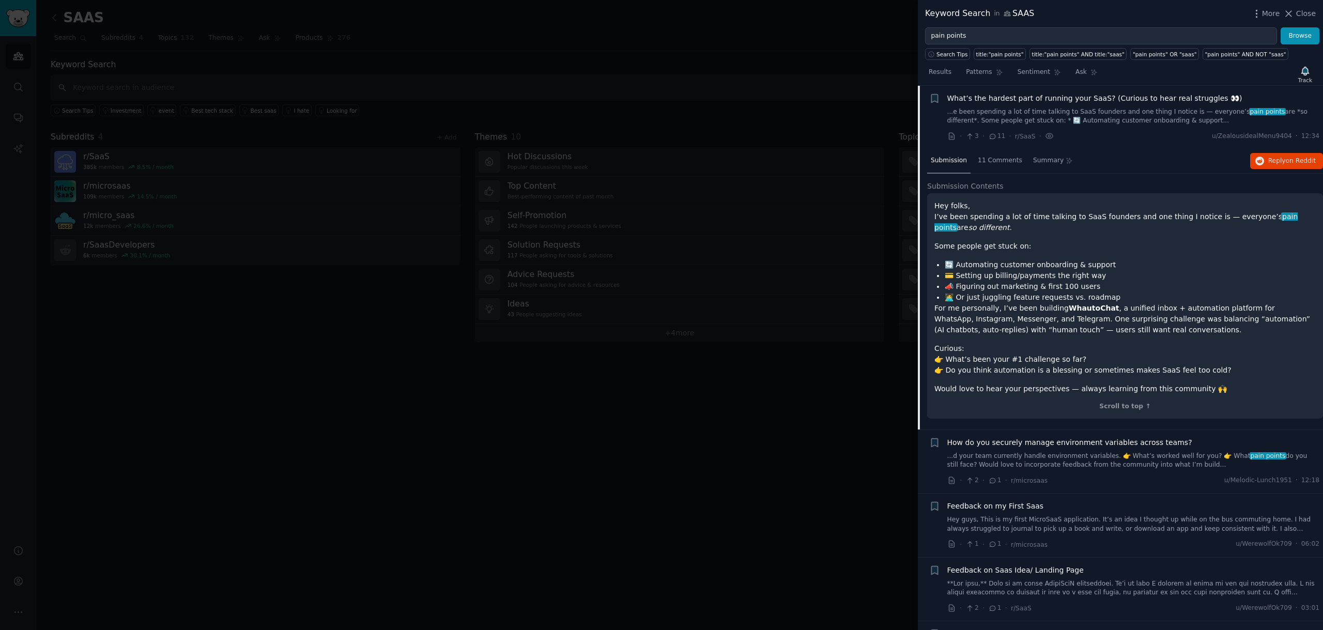
click at [1068, 457] on link "...d your team currently handle environment variables. 👉 What’s worked well for…" at bounding box center [1133, 461] width 373 height 18
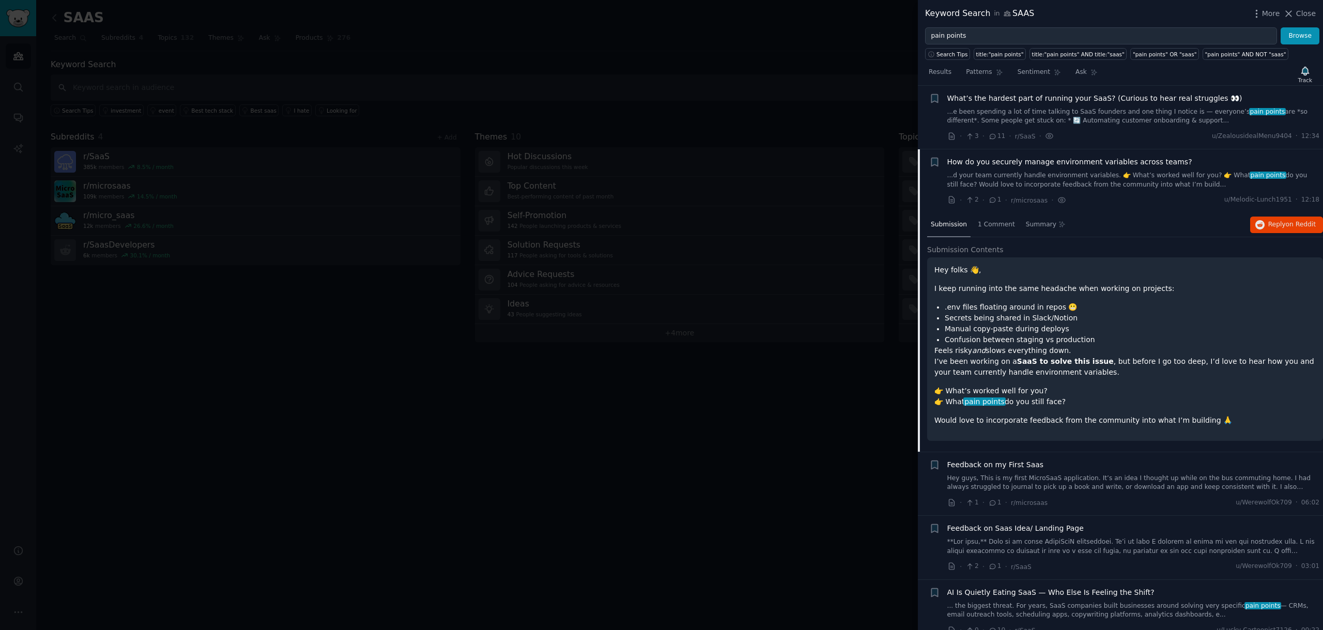
scroll to position [80, 0]
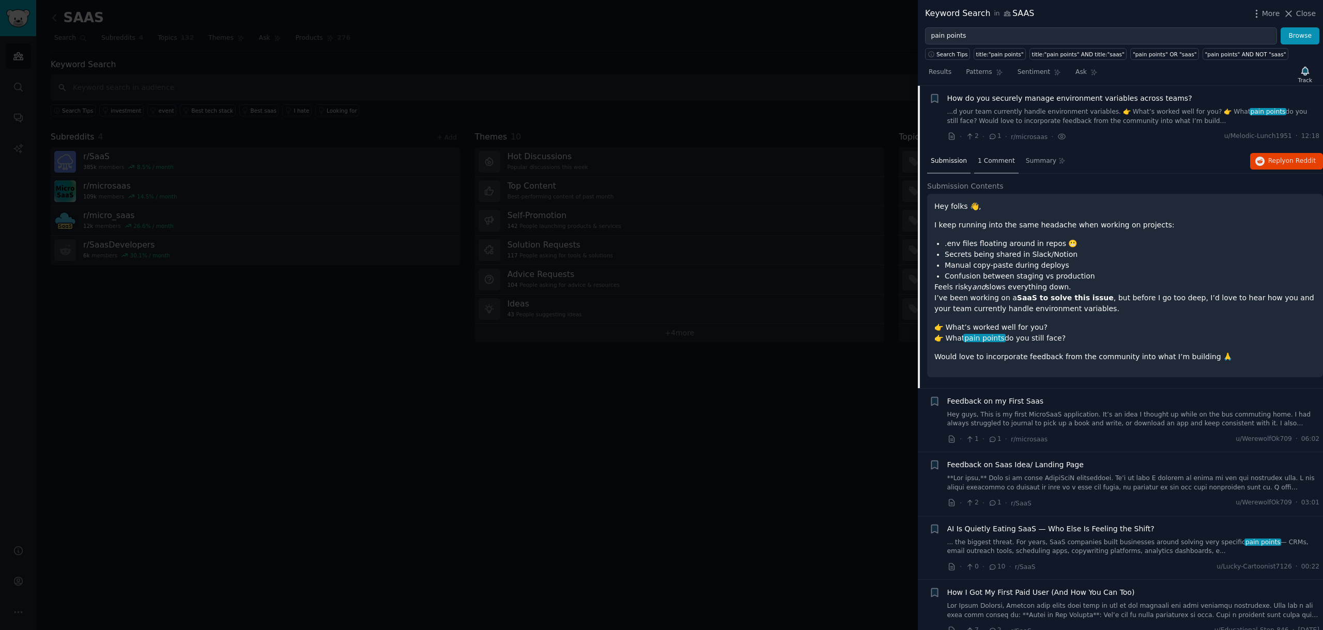
click at [1002, 168] on div "1 Comment" at bounding box center [996, 161] width 44 height 25
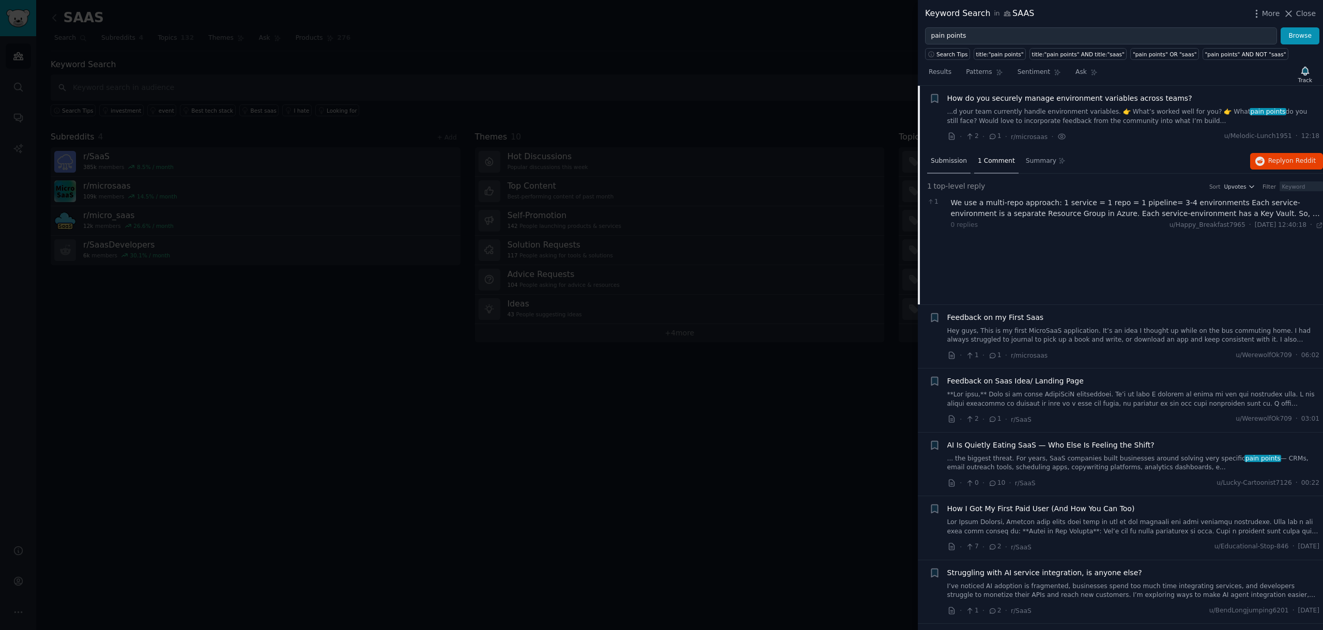
click at [960, 158] on span "Submission" at bounding box center [949, 161] width 36 height 9
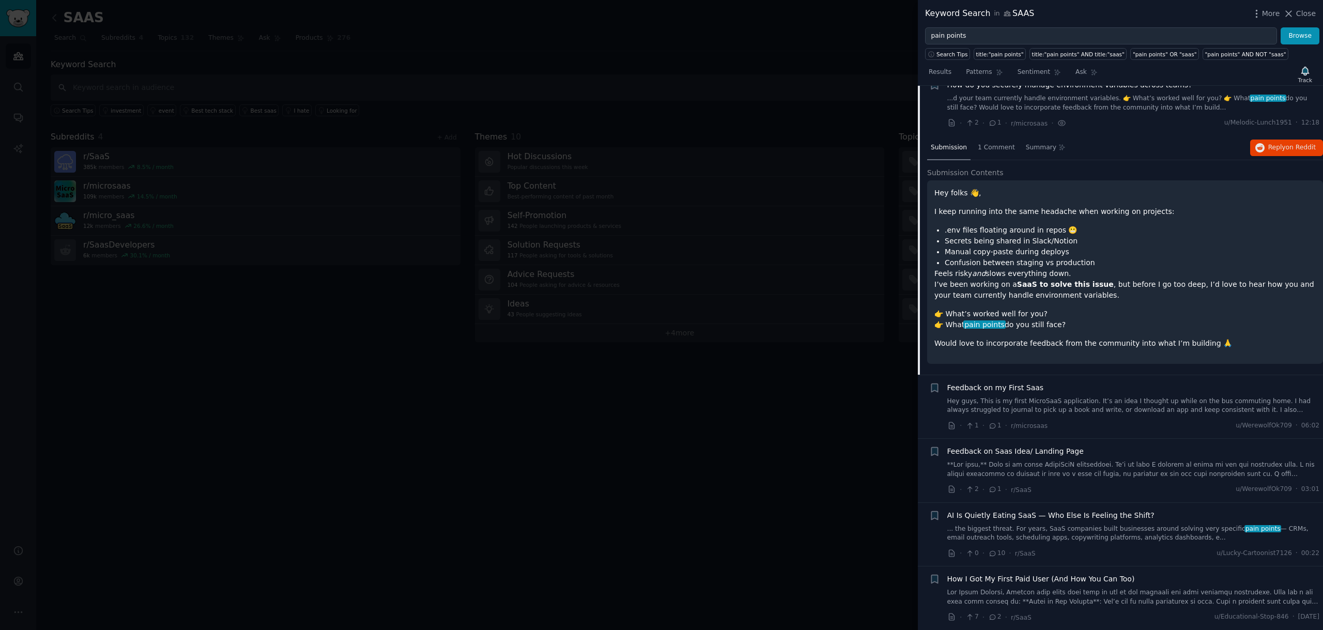
scroll to position [100, 0]
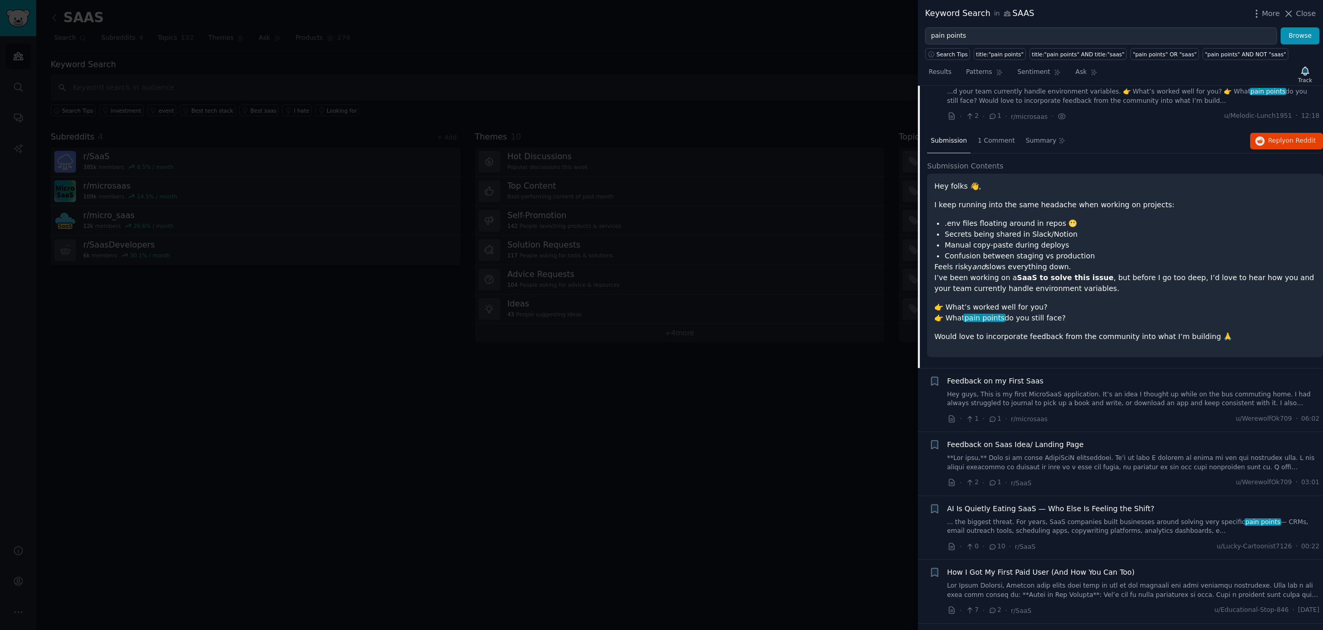
click at [1073, 520] on link "... the biggest threat. For years, SaaS companies built businesses around solvi…" at bounding box center [1133, 527] width 373 height 18
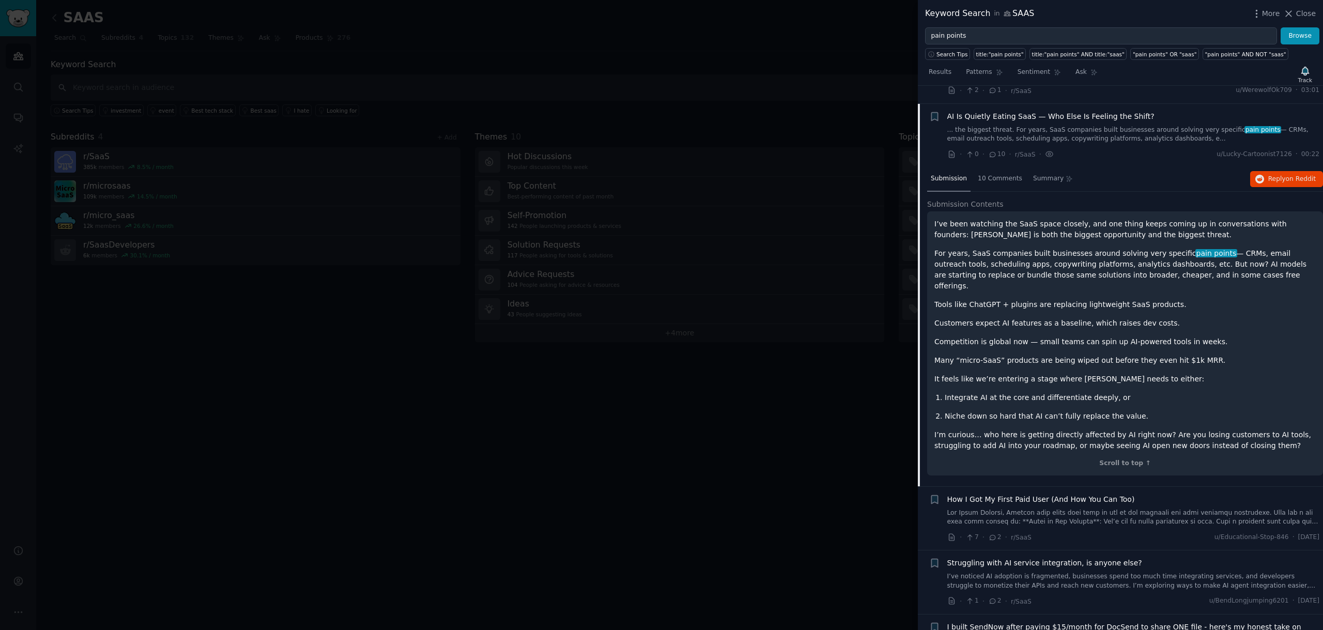
scroll to position [272, 0]
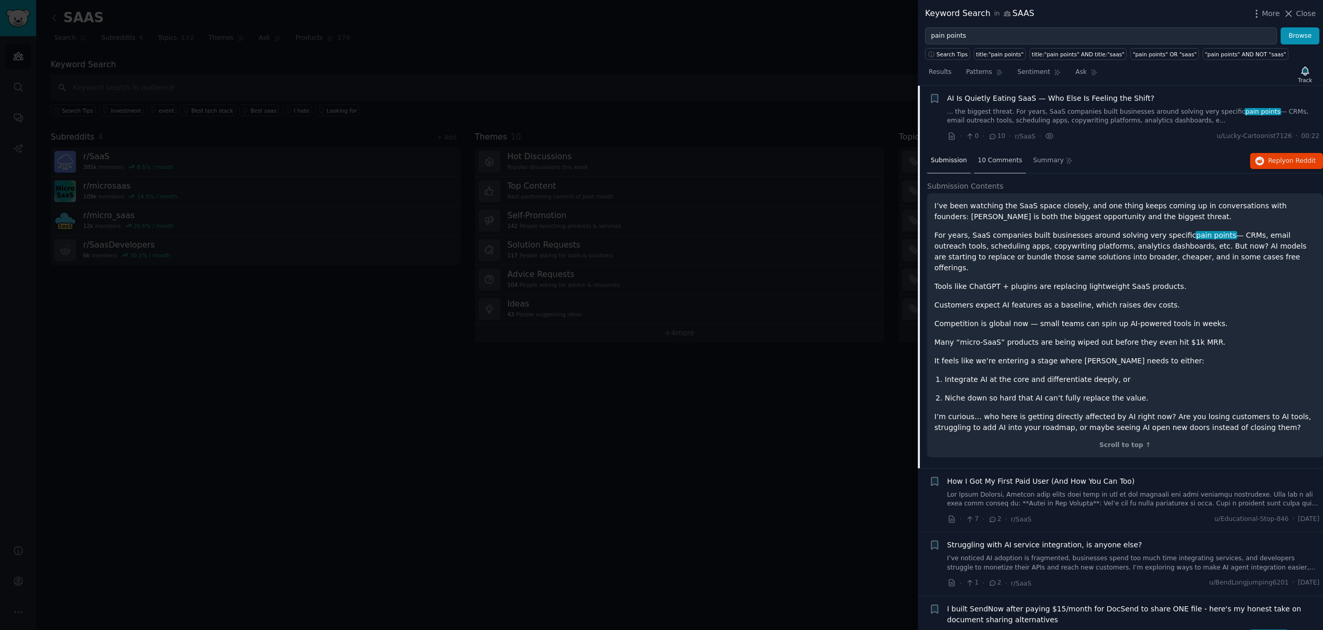
click at [1008, 166] on div "10 Comments" at bounding box center [1000, 161] width 52 height 25
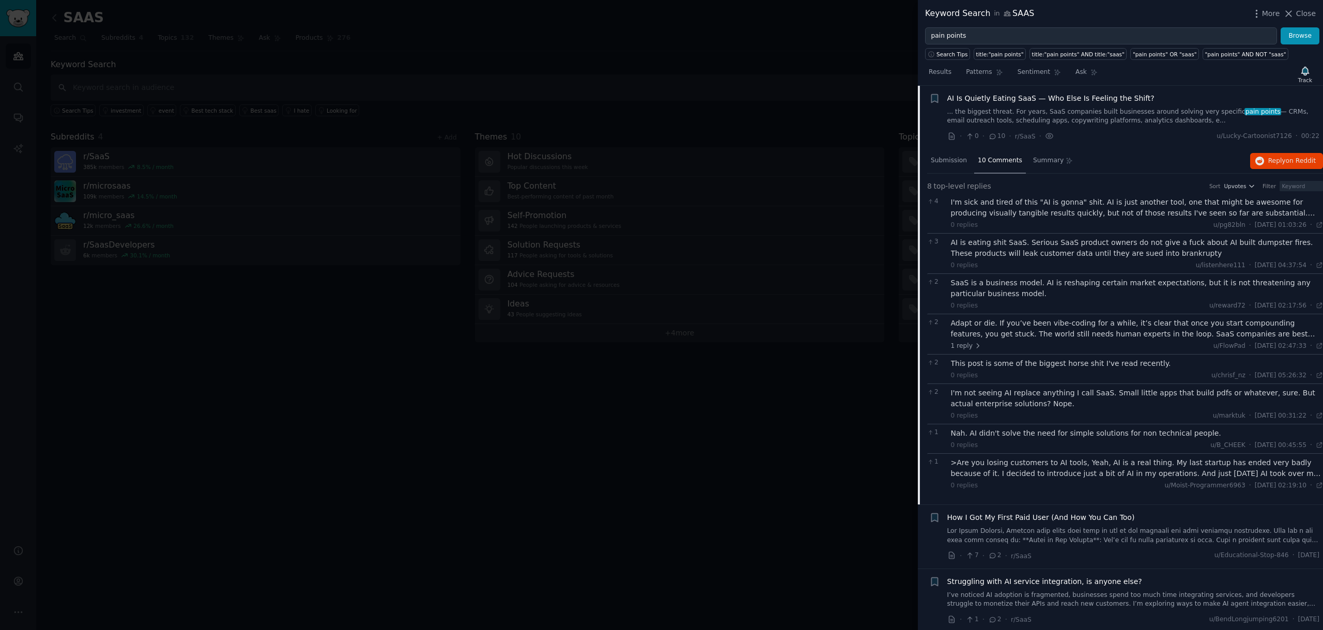
click at [1051, 526] on div "How I Got My First Paid User (And How You Can Too)" at bounding box center [1133, 528] width 373 height 33
click at [1040, 520] on span "How I Got My First Paid User (And How You Can Too)" at bounding box center [1041, 517] width 188 height 11
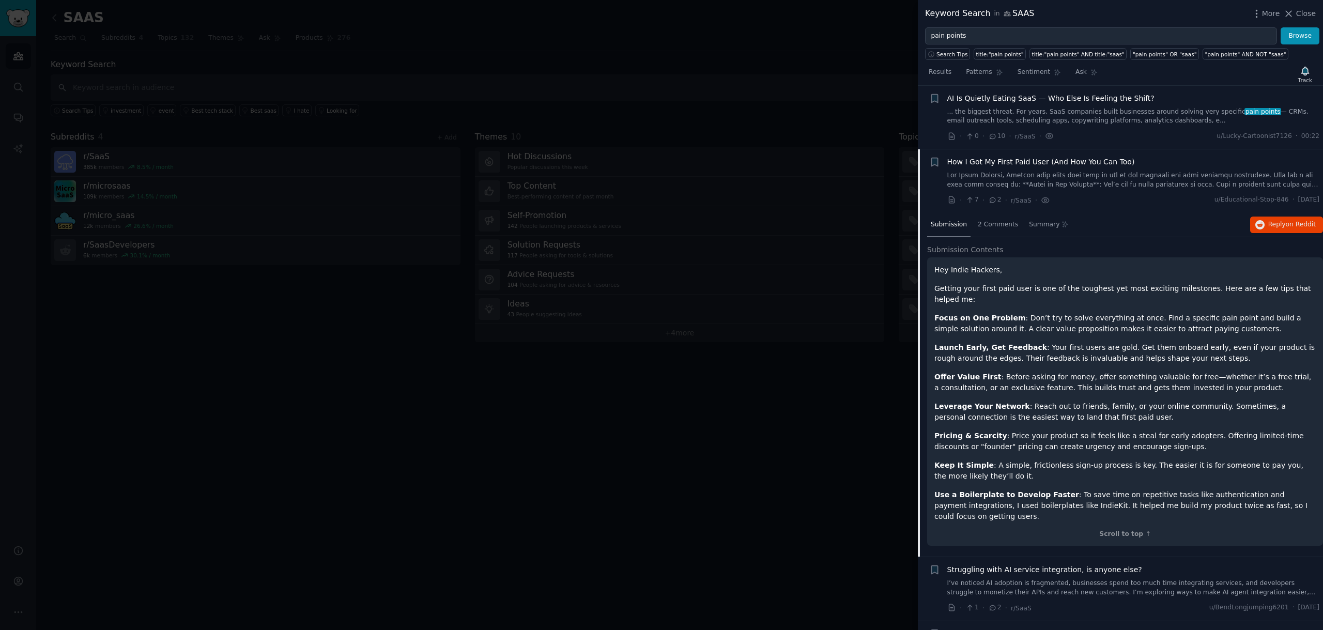
scroll to position [335, 0]
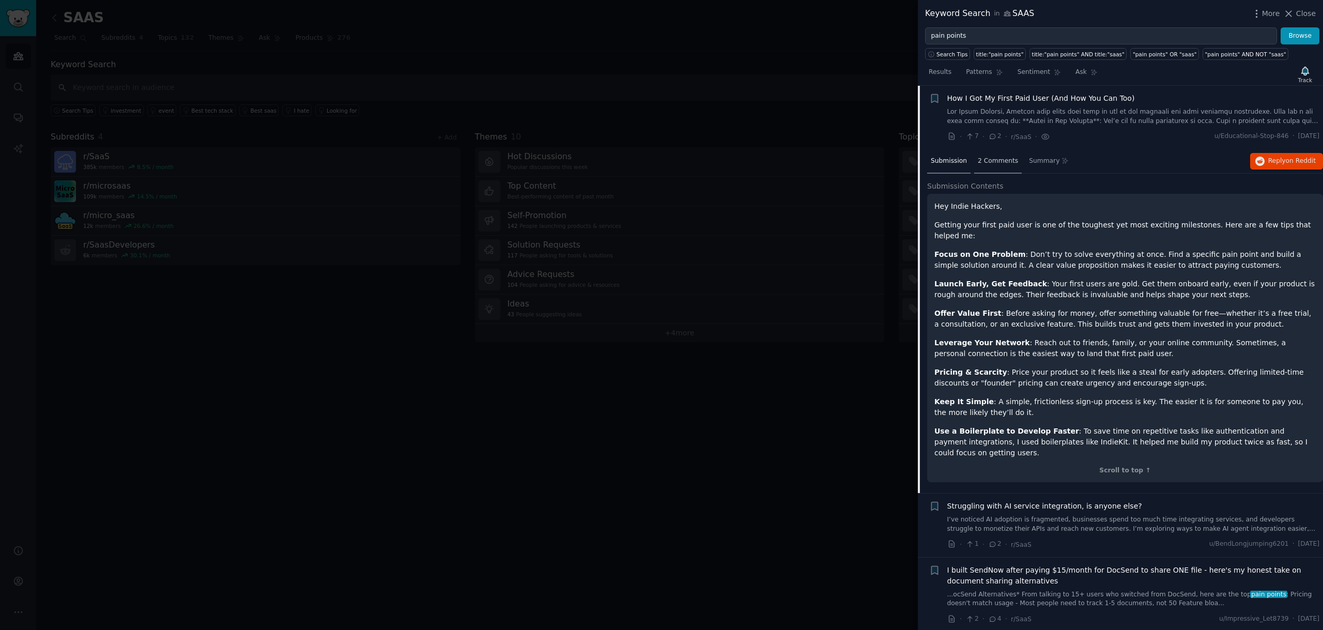
click at [987, 161] on span "2 Comments" at bounding box center [998, 161] width 40 height 9
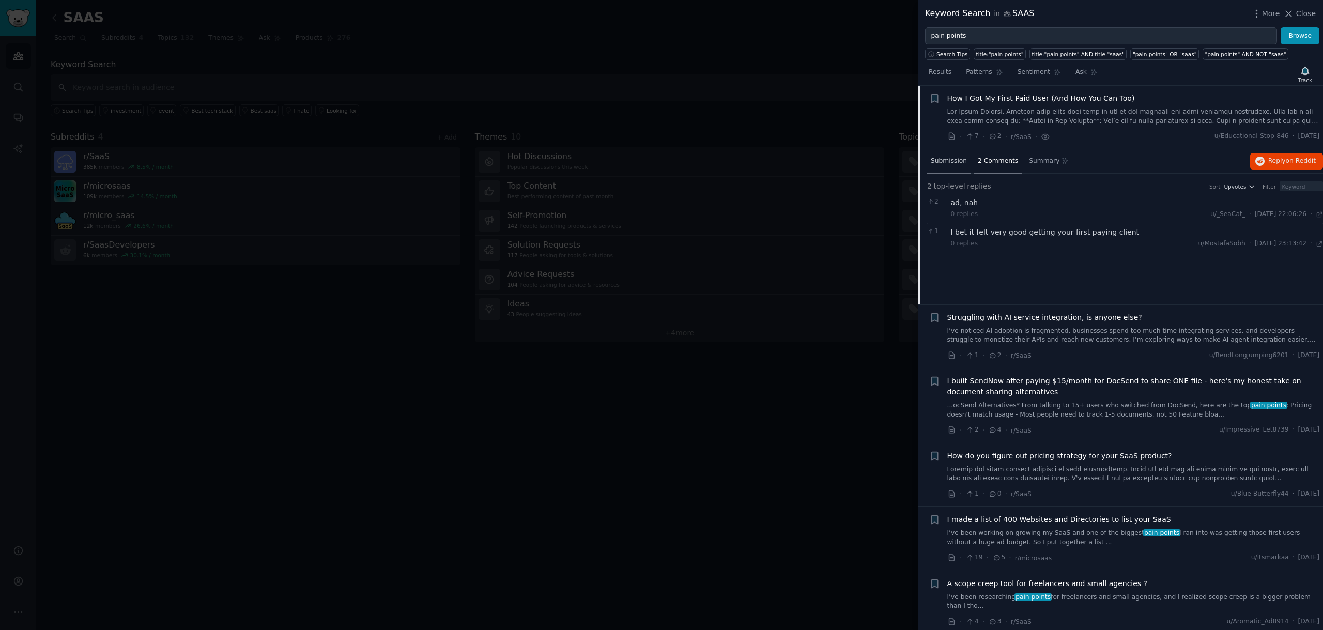
click at [943, 162] on span "Submission" at bounding box center [949, 161] width 36 height 9
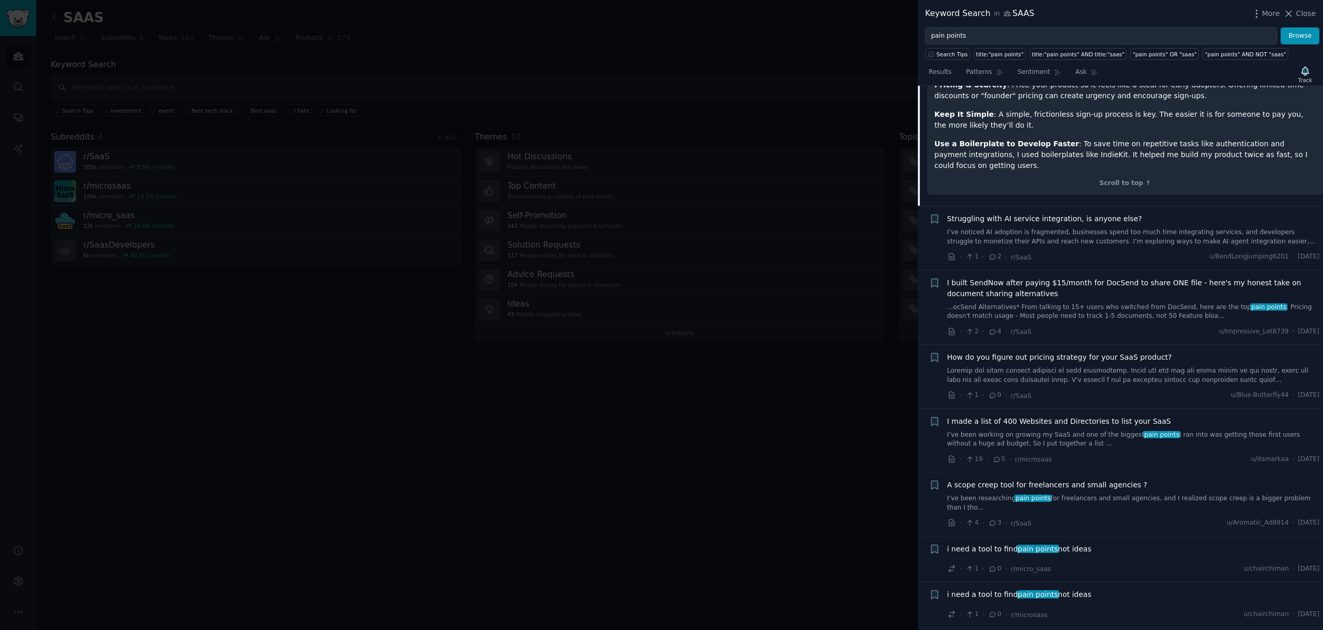
scroll to position [636, 0]
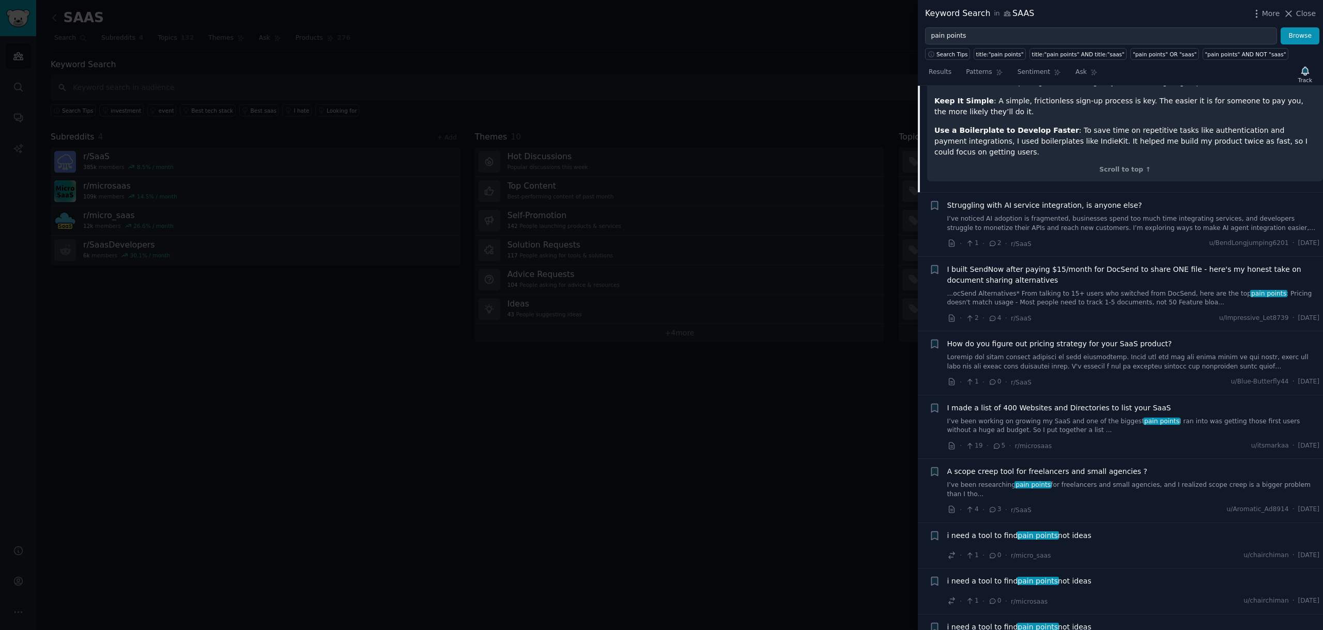
click at [1093, 422] on link "I’ve been working on growing my SaaS and one of the biggest pain points I ran i…" at bounding box center [1133, 426] width 373 height 18
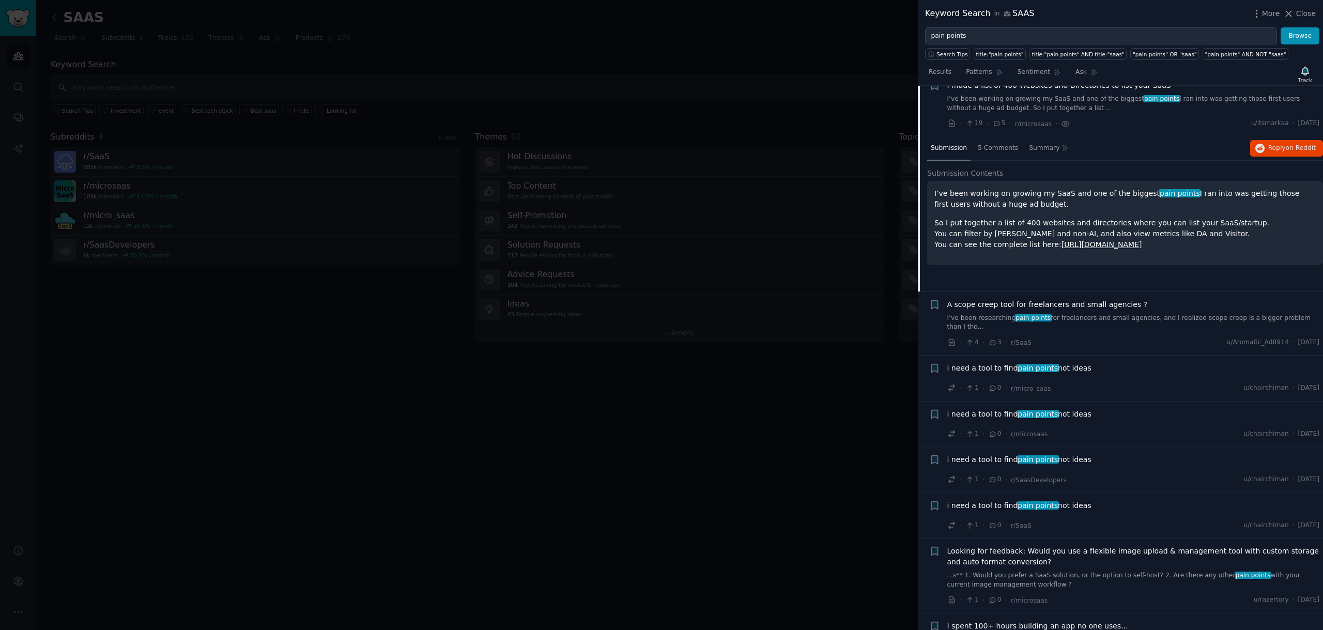
scroll to position [647, 0]
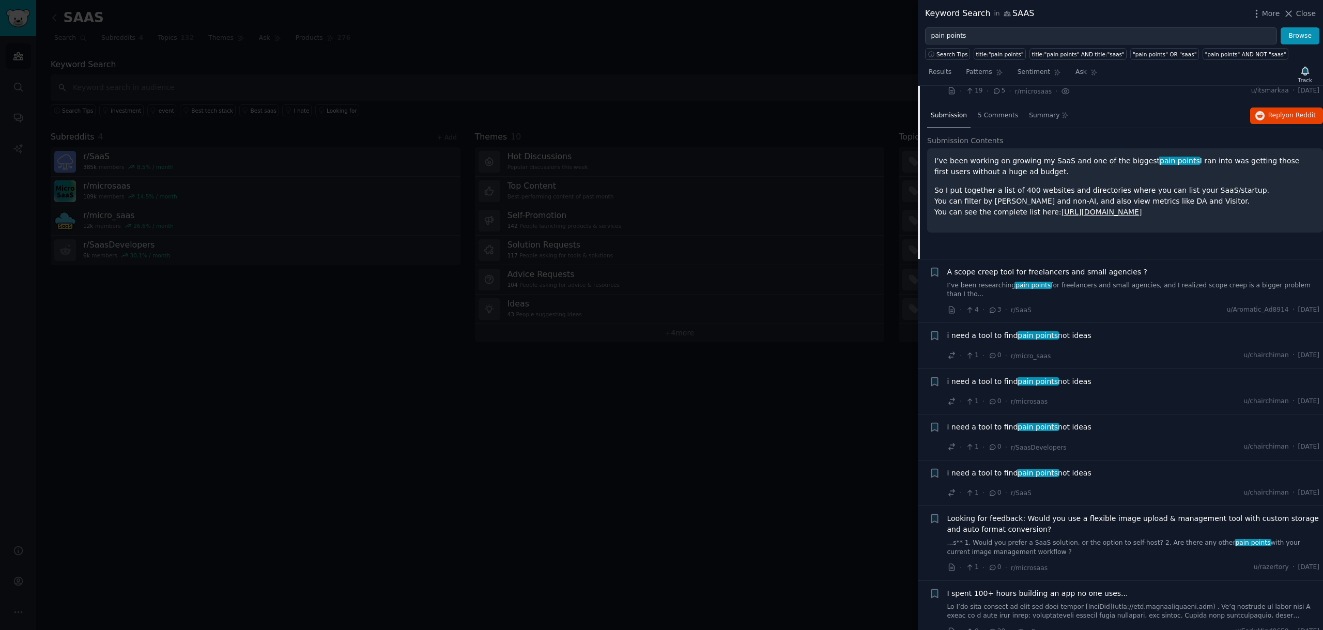
click at [988, 344] on div "i need a tool to find pain points not ideas" at bounding box center [1133, 337] width 373 height 14
click at [988, 338] on span "i need a tool to find pain points not ideas" at bounding box center [1019, 335] width 144 height 11
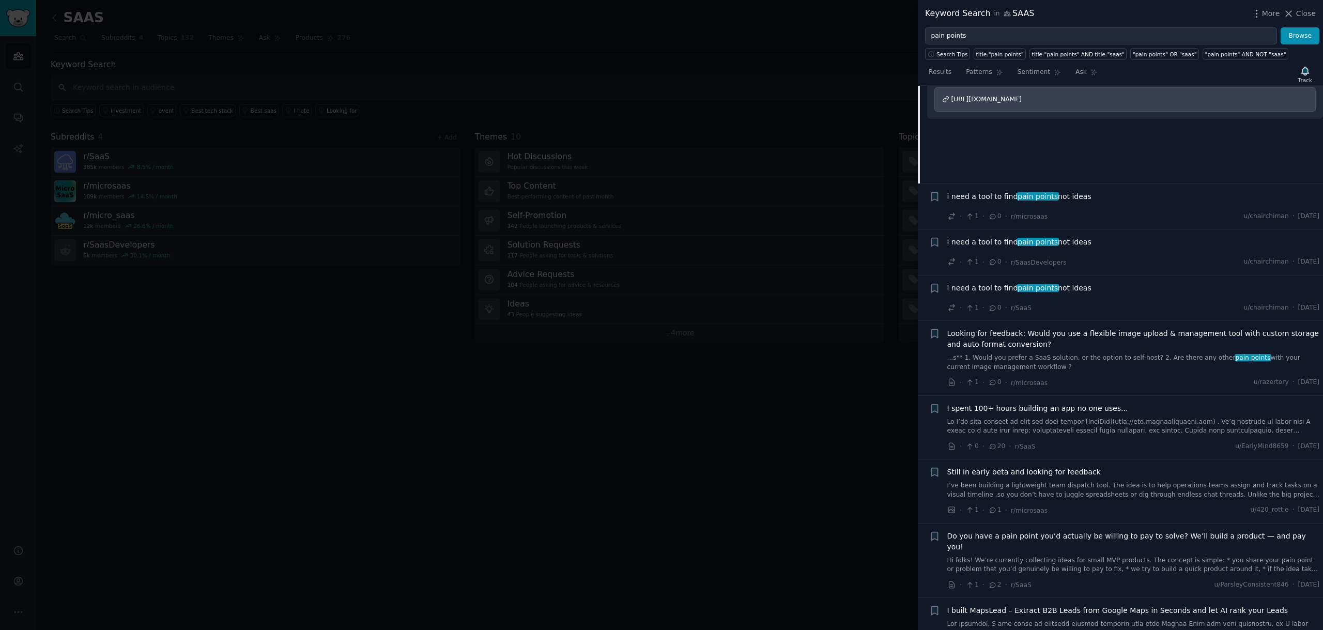
scroll to position [855, 0]
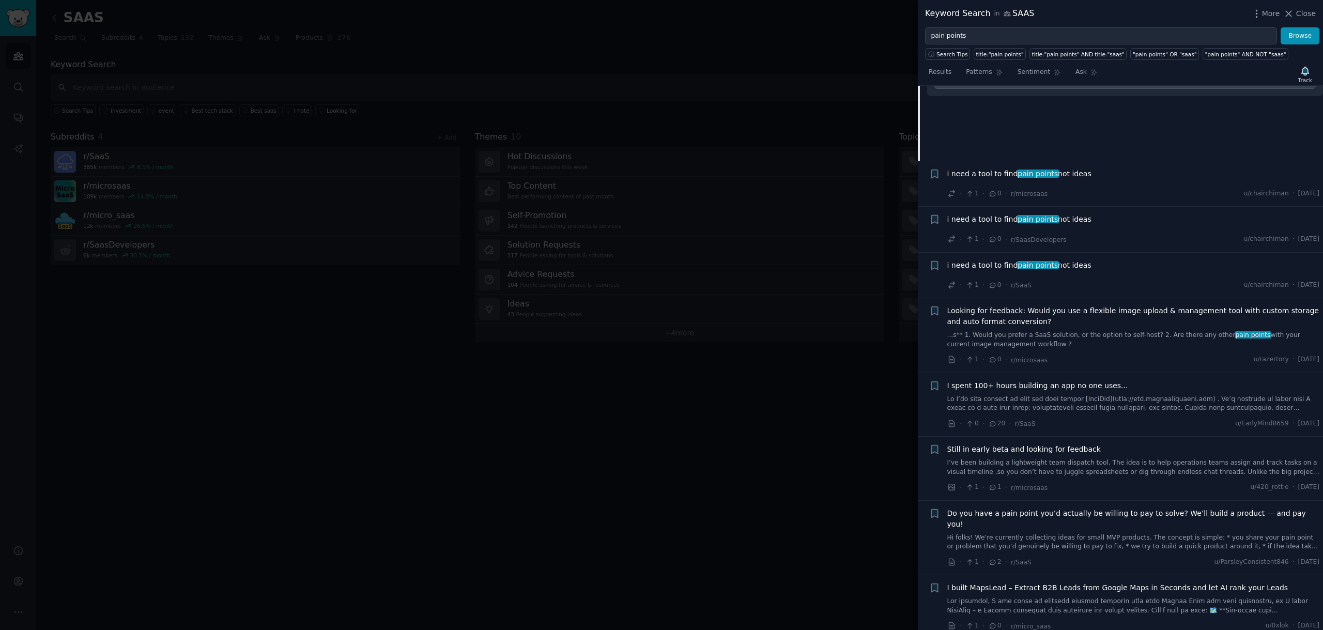
click at [1028, 402] on link at bounding box center [1133, 404] width 373 height 18
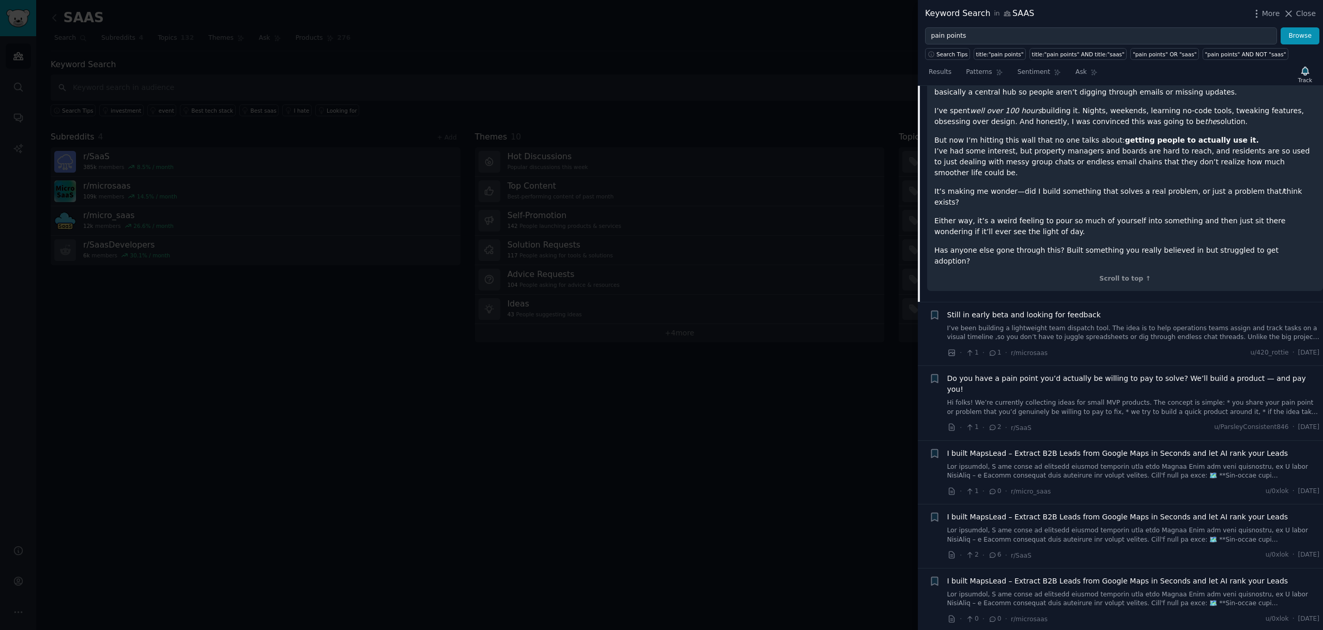
scroll to position [1155, 0]
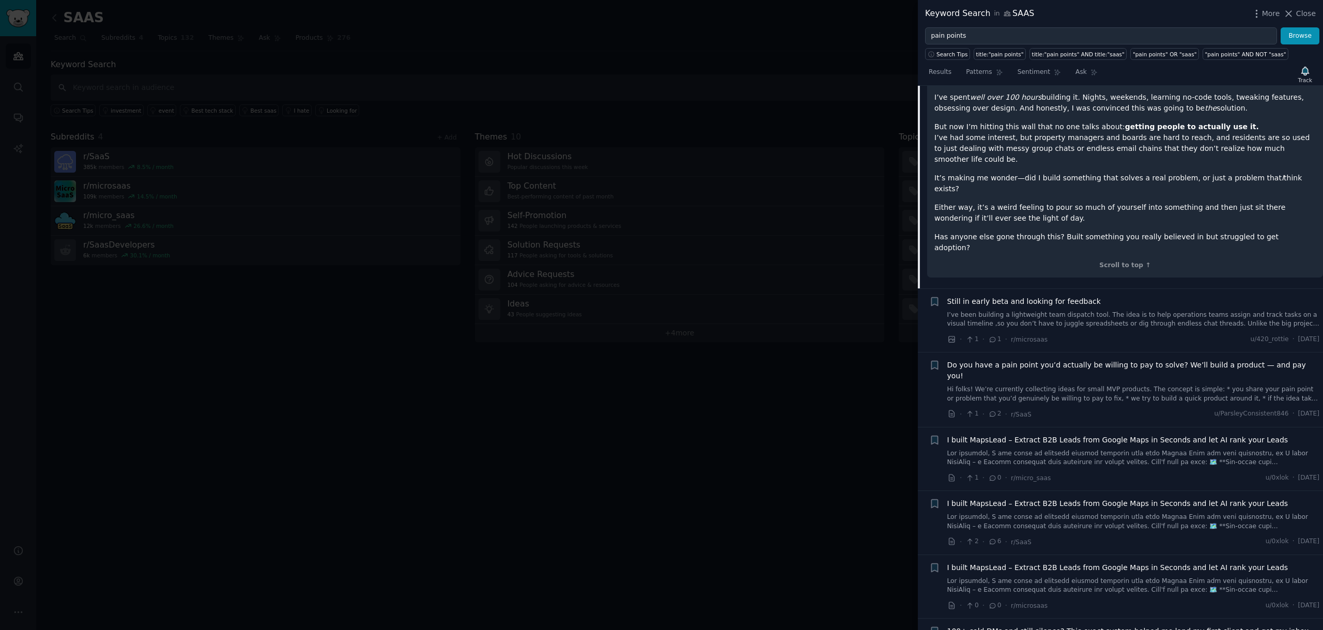
click at [1035, 385] on link "Hi folks! We’re currently collecting ideas for small MVP products. The concept …" at bounding box center [1133, 394] width 373 height 18
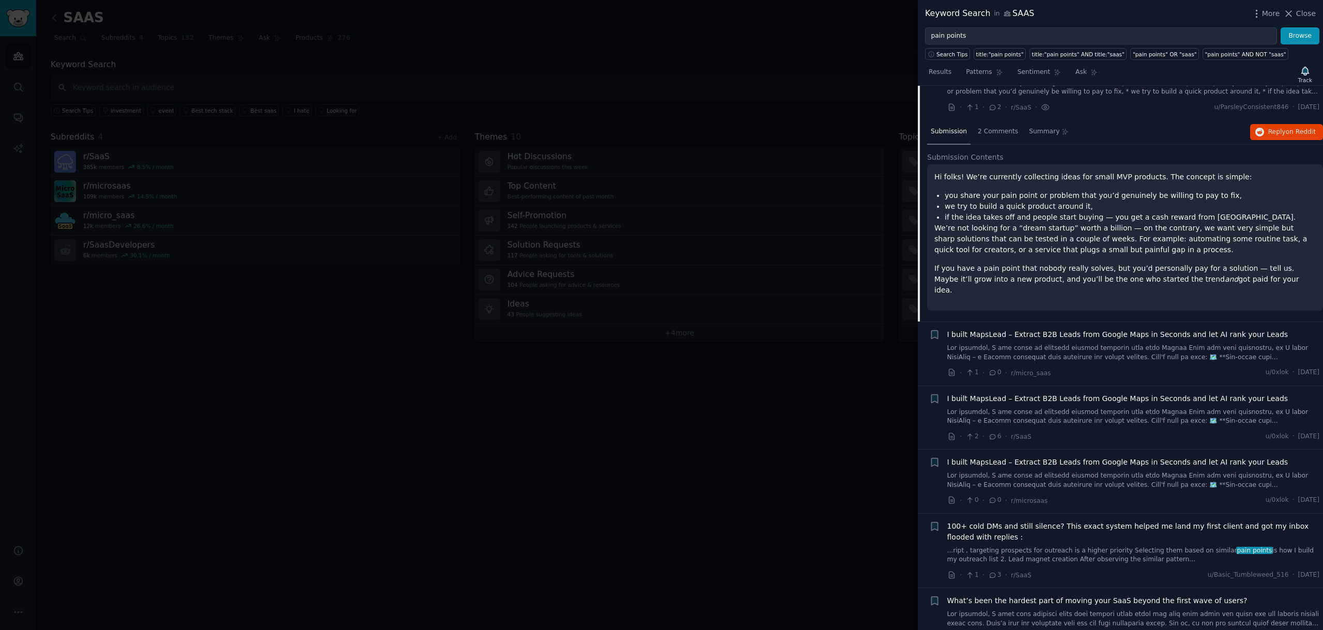
scroll to position [1115, 0]
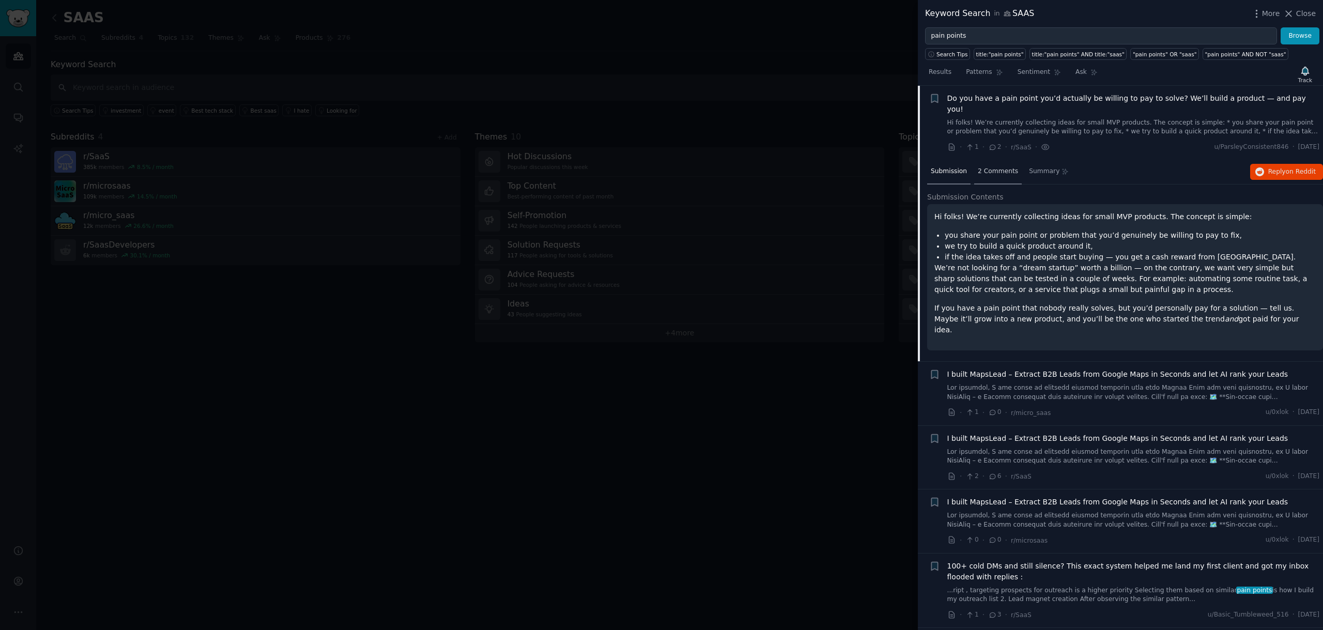
click at [979, 167] on span "2 Comments" at bounding box center [998, 171] width 40 height 9
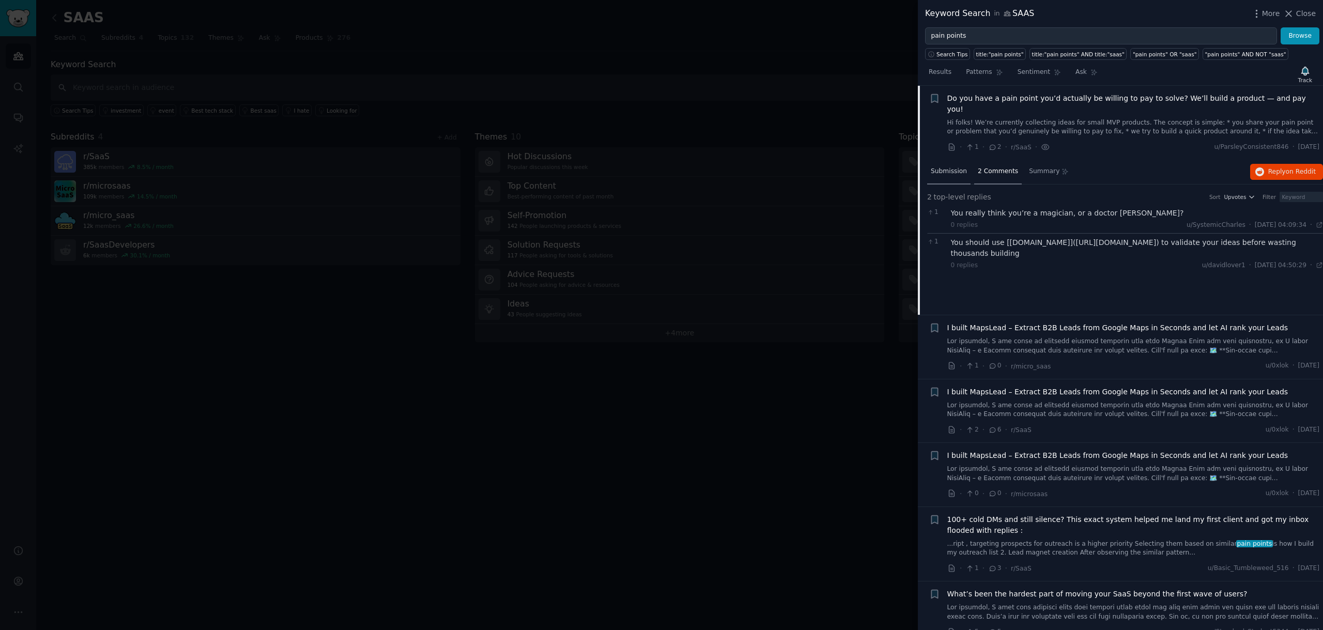
click at [947, 167] on span "Submission" at bounding box center [949, 171] width 36 height 9
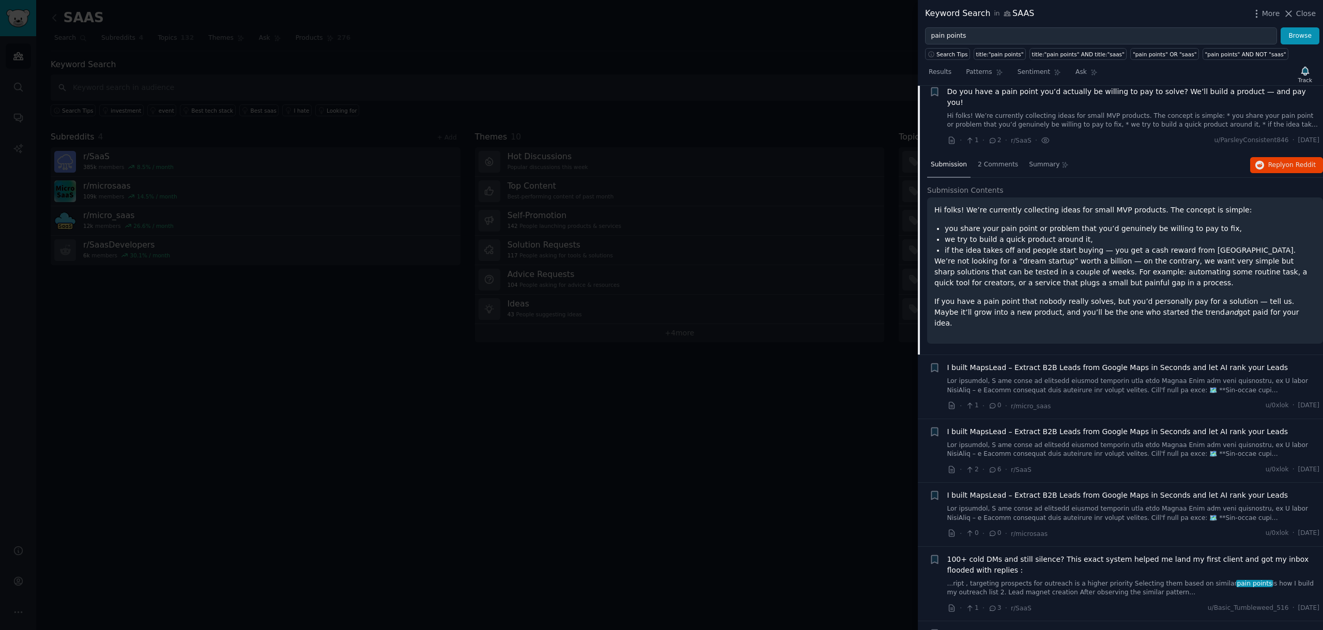
scroll to position [1128, 0]
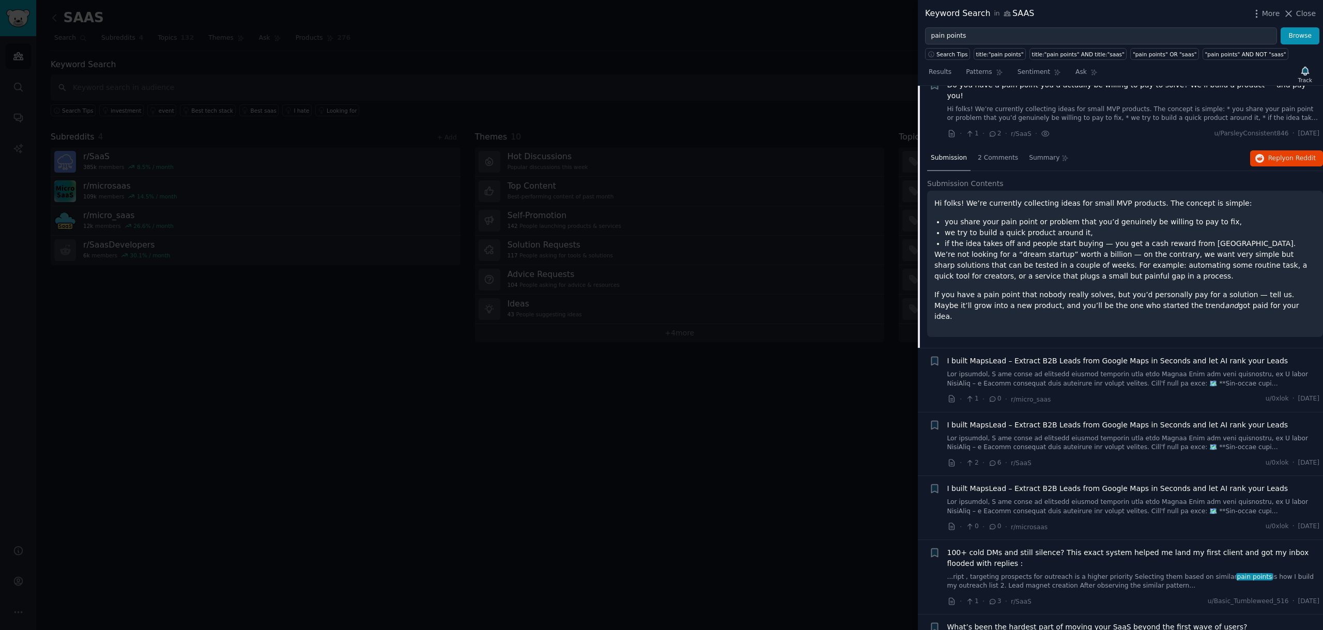
click at [1000, 370] on link at bounding box center [1133, 379] width 373 height 18
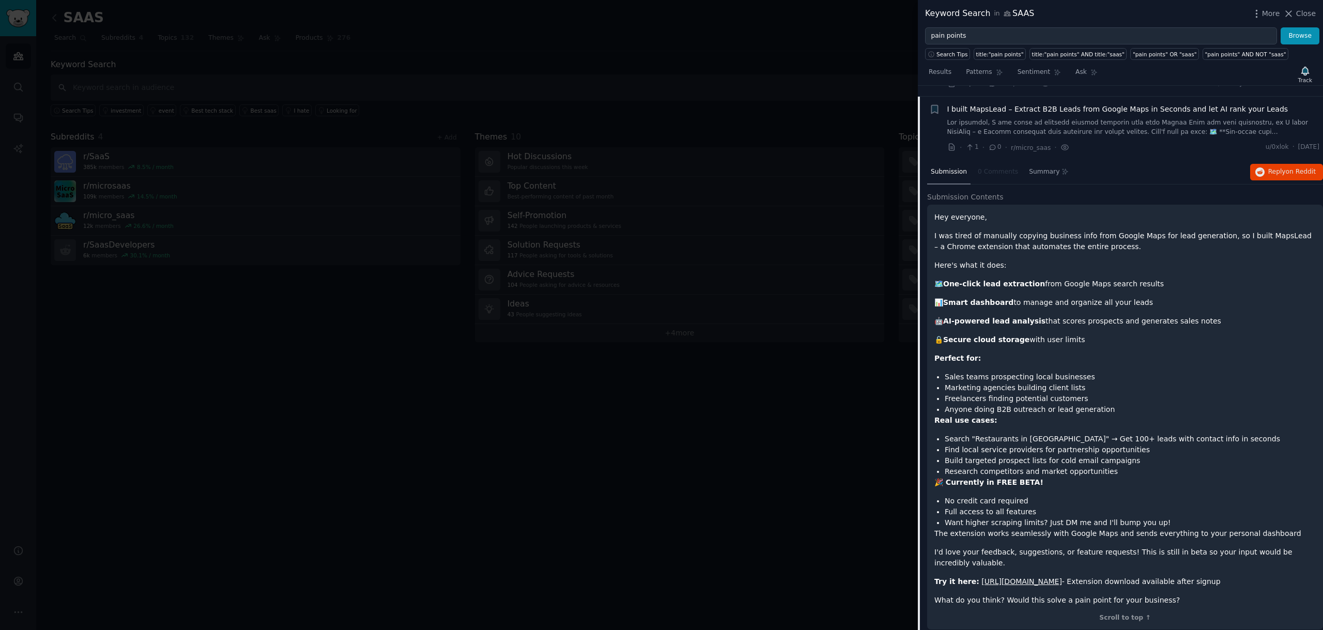
scroll to position [1121, 0]
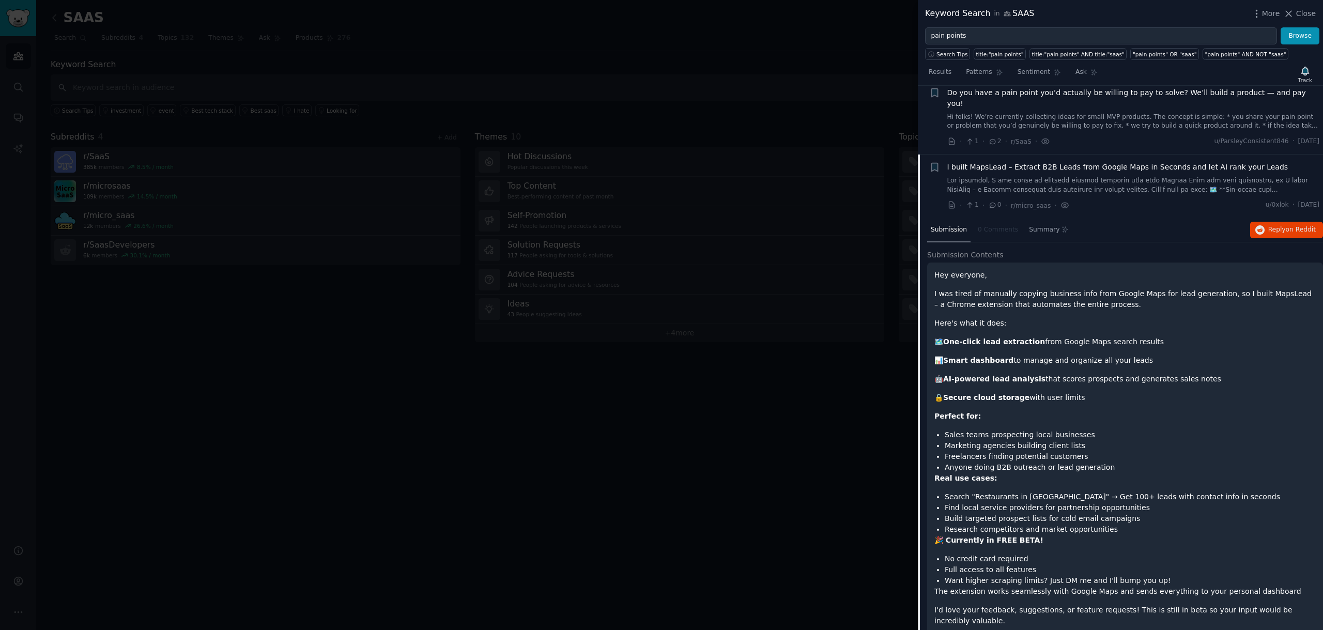
click at [1019, 163] on div "I built MapsLead – Extract B2B Leads from Google Maps in Seconds and let AI ran…" at bounding box center [1133, 178] width 373 height 33
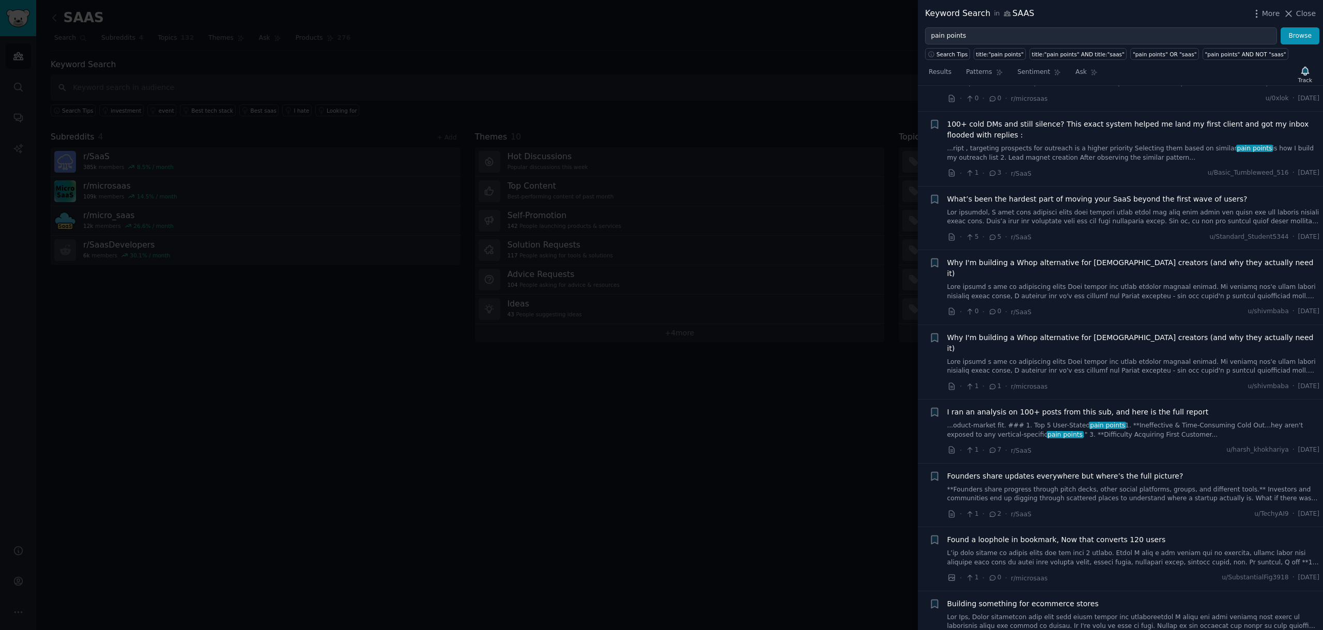
scroll to position [1929, 0]
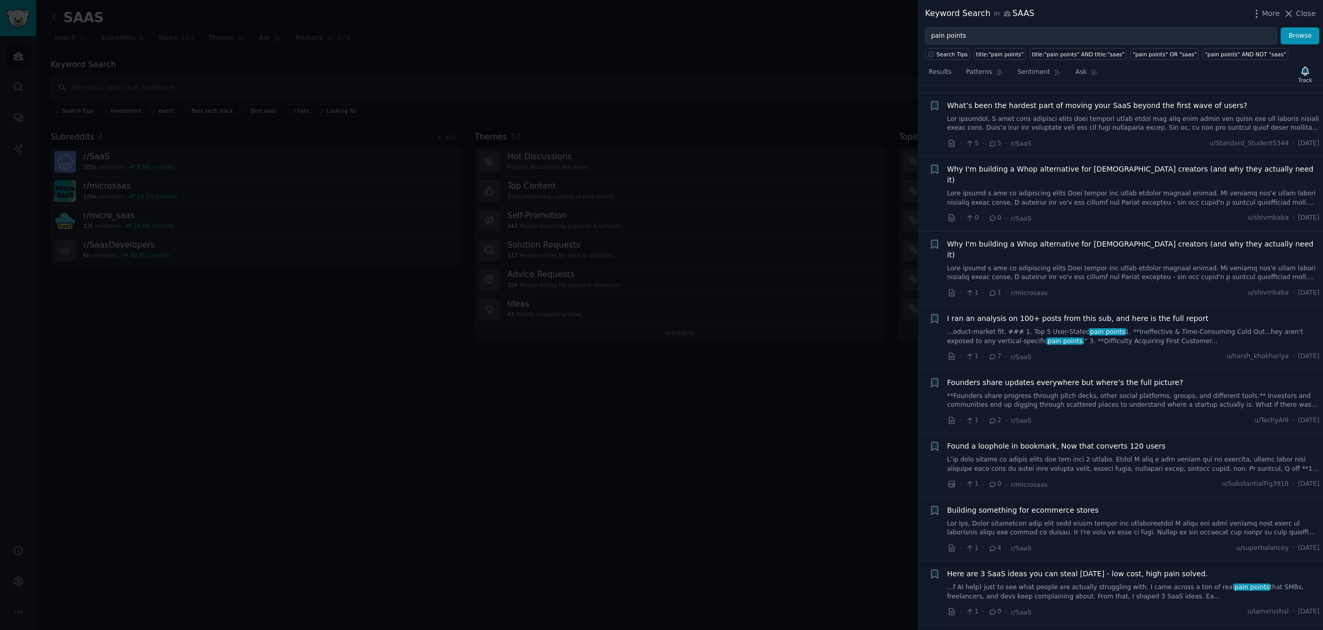
click at [1096, 328] on span "pain points" at bounding box center [1107, 331] width 37 height 7
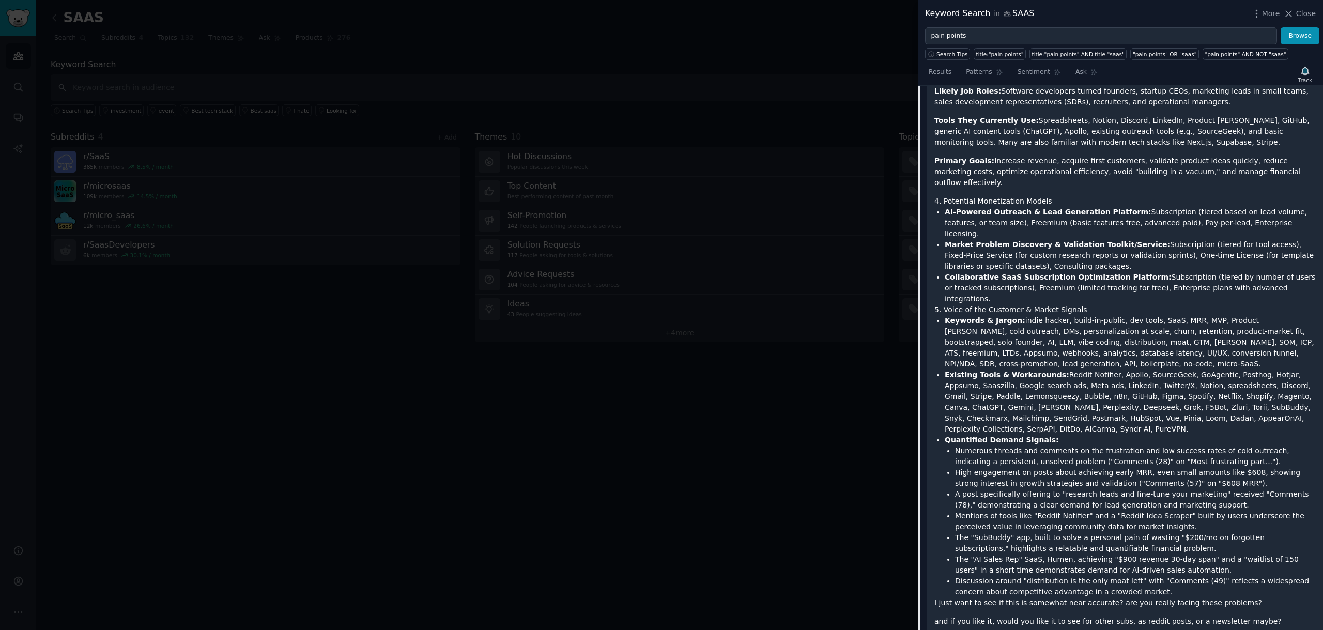
scroll to position [2878, 0]
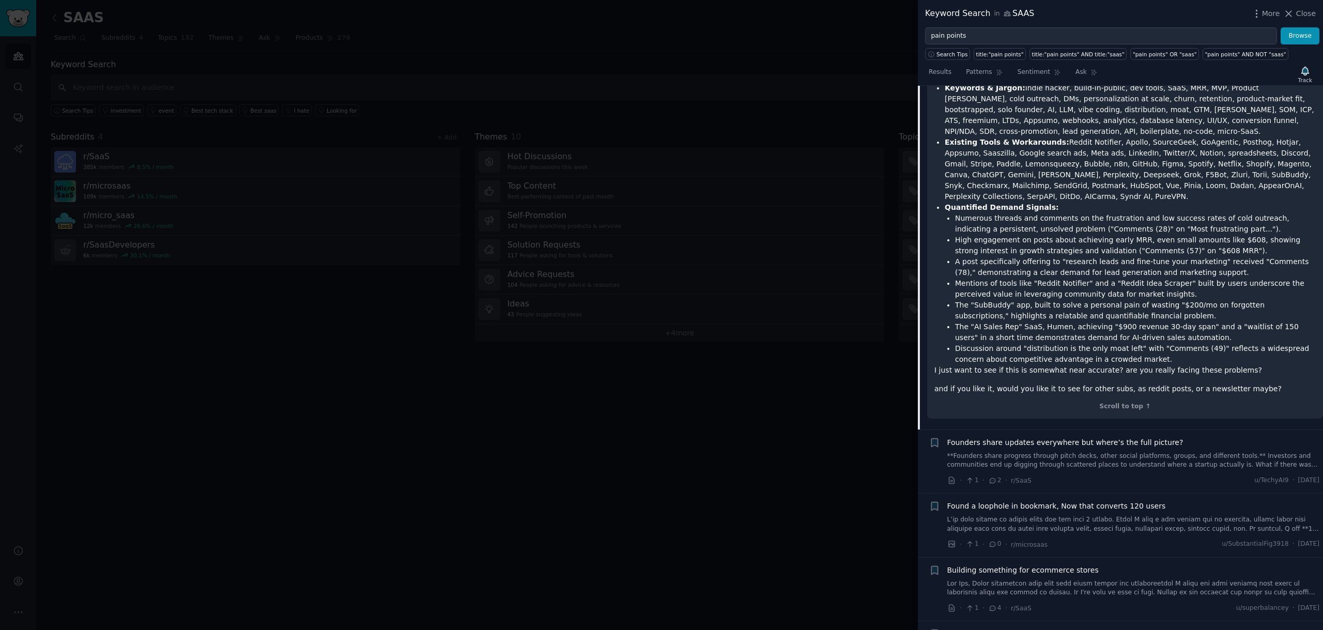
click at [1084, 515] on link at bounding box center [1133, 524] width 373 height 18
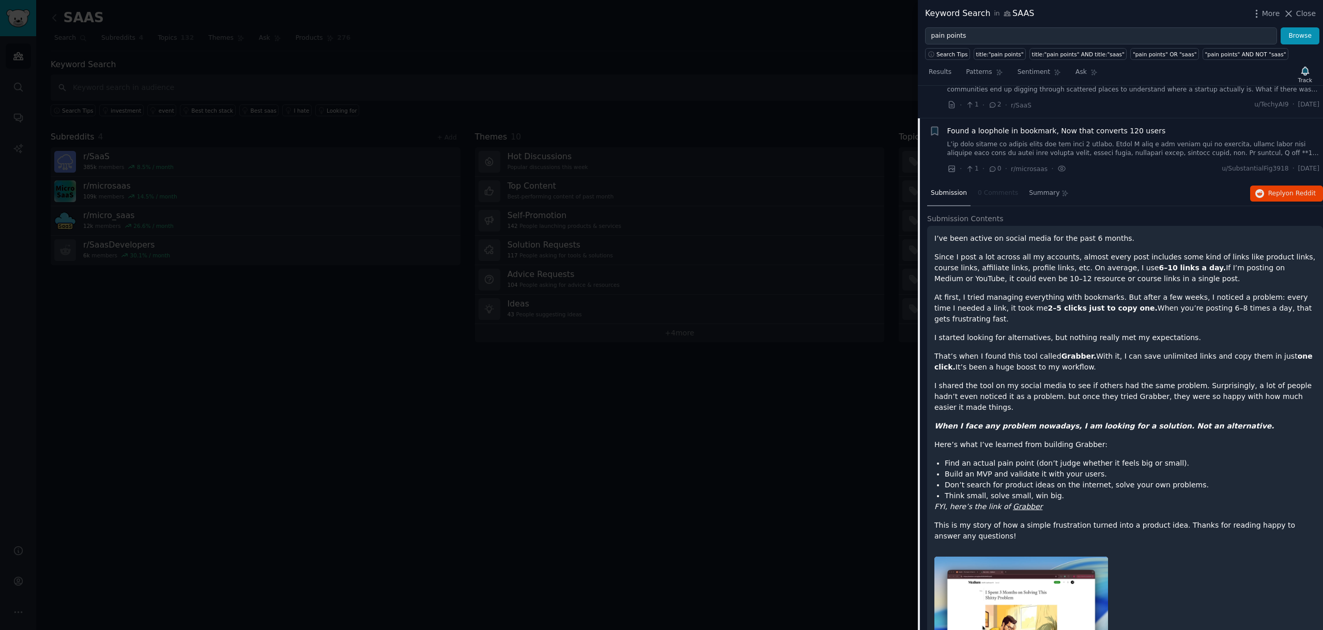
scroll to position [1562, 0]
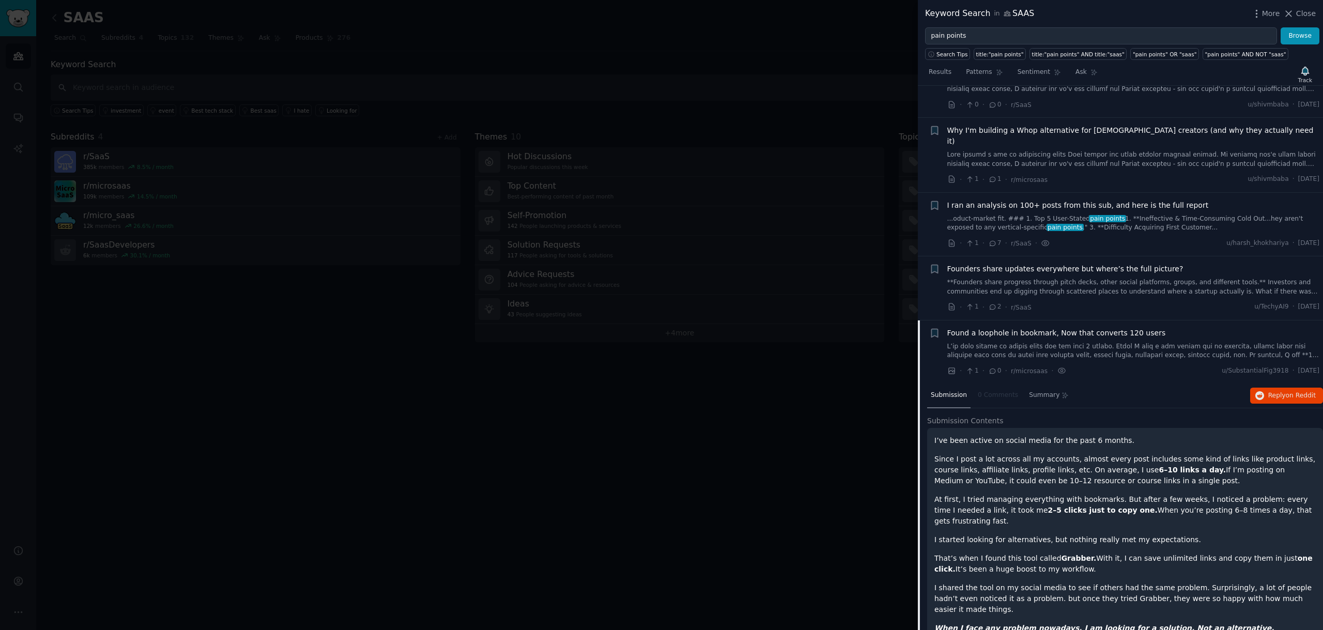
click at [1202, 342] on link at bounding box center [1133, 351] width 373 height 18
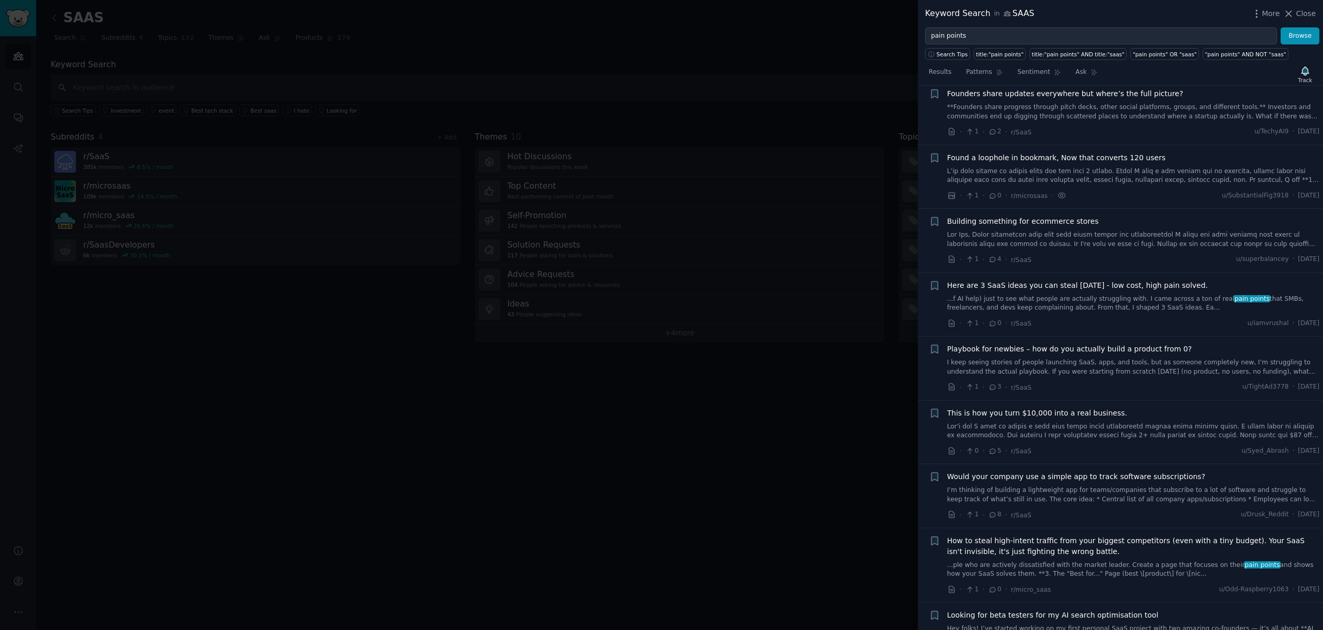
scroll to position [1764, 0]
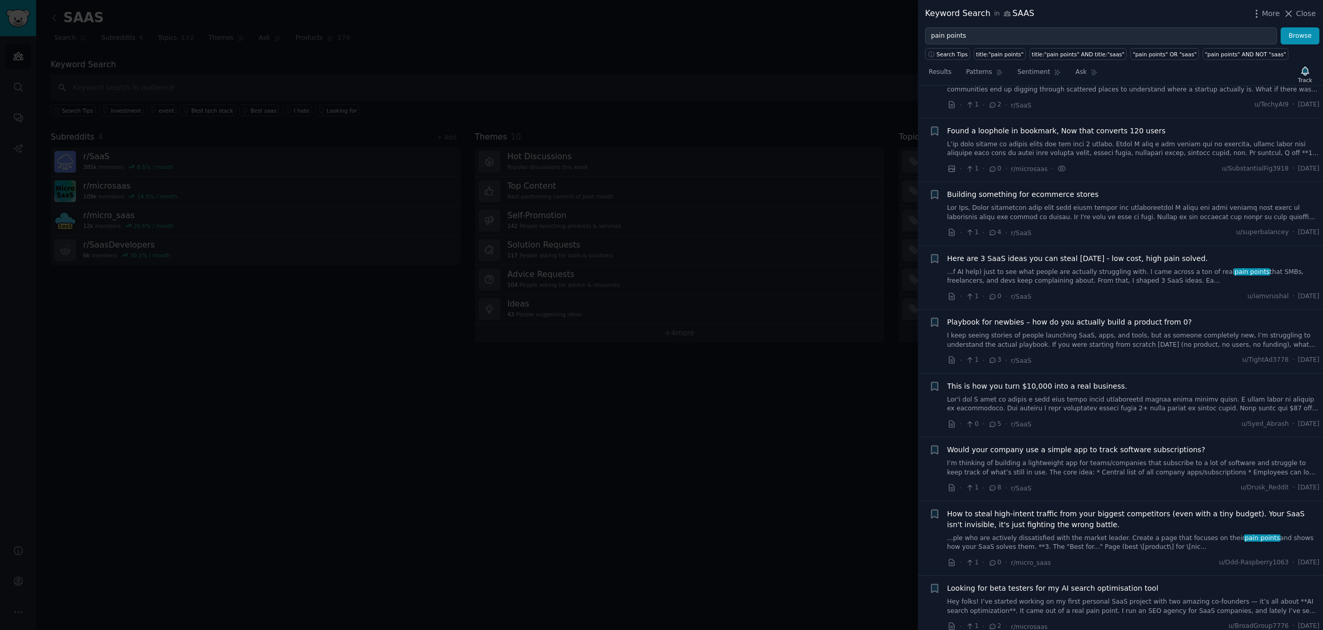
click at [1129, 268] on link "...f AI help) just to see what people are actually struggling with. I came acro…" at bounding box center [1133, 277] width 373 height 18
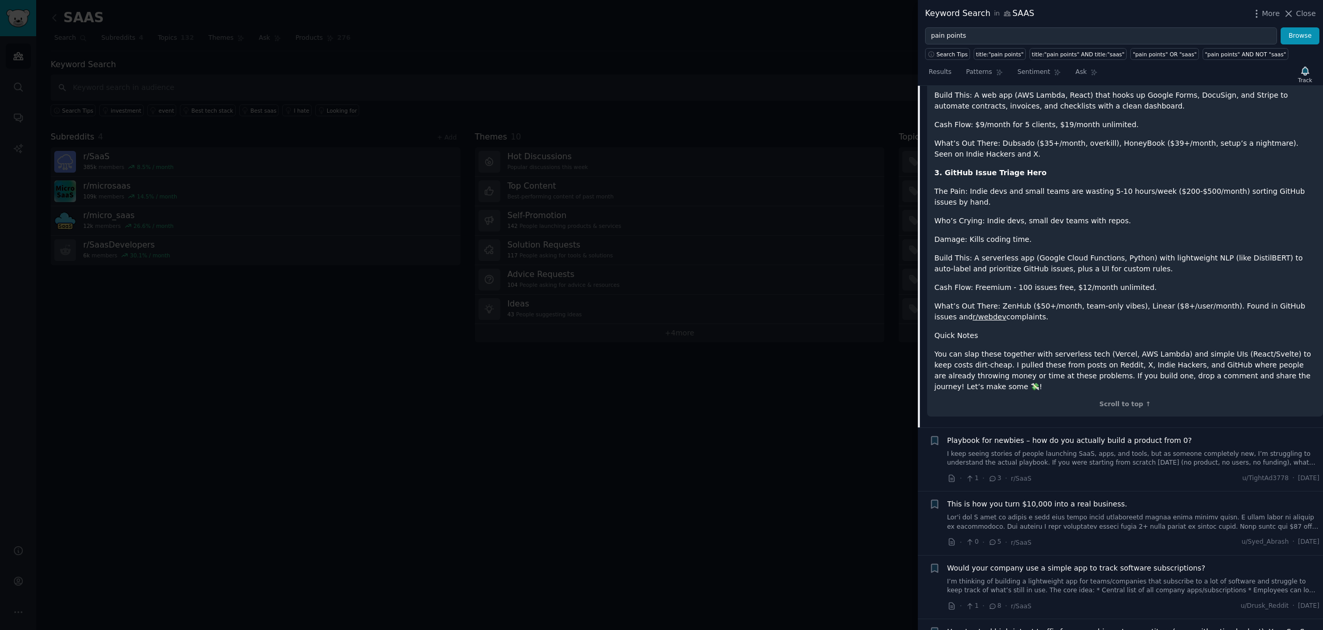
scroll to position [2416, 0]
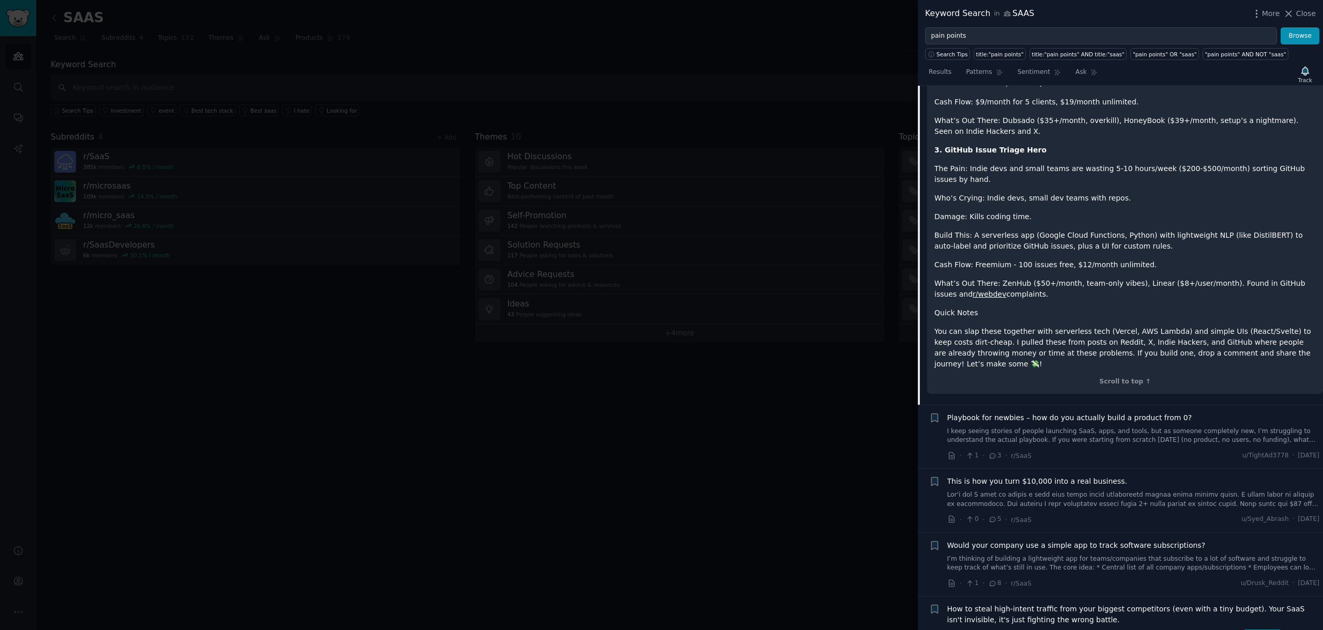
click at [1107, 427] on link "I keep seeing stories of people launching SaaS, apps, and tools, but as someone…" at bounding box center [1133, 436] width 373 height 18
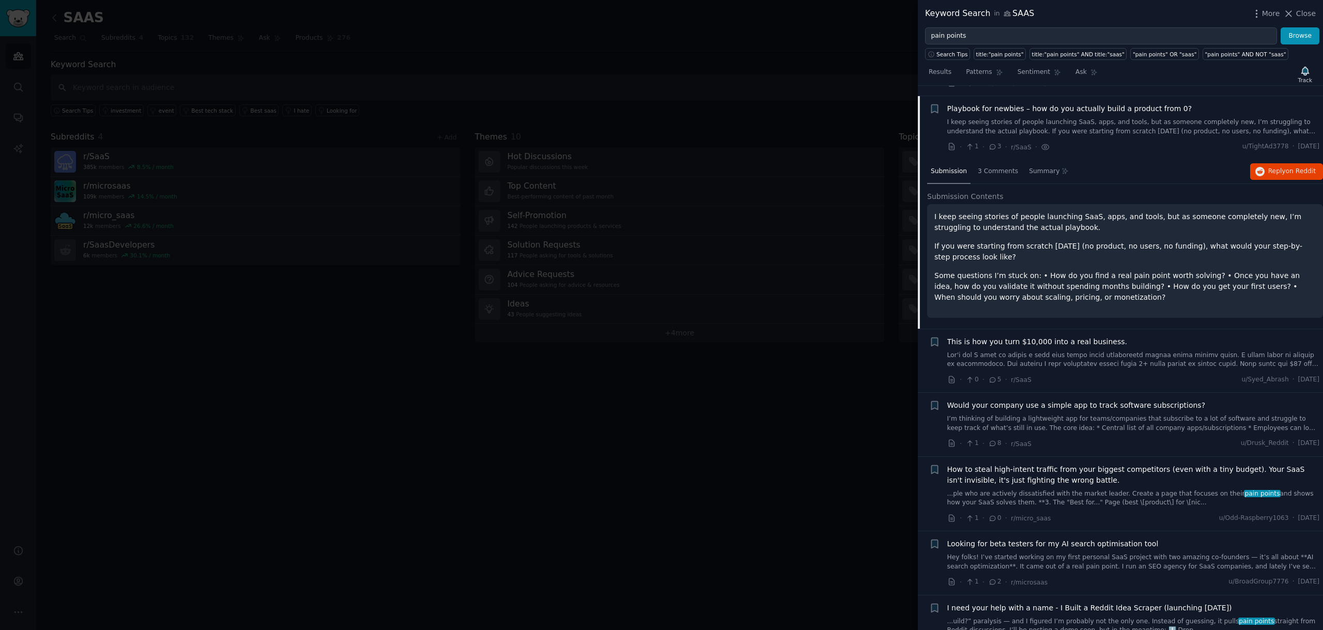
scroll to position [1955, 0]
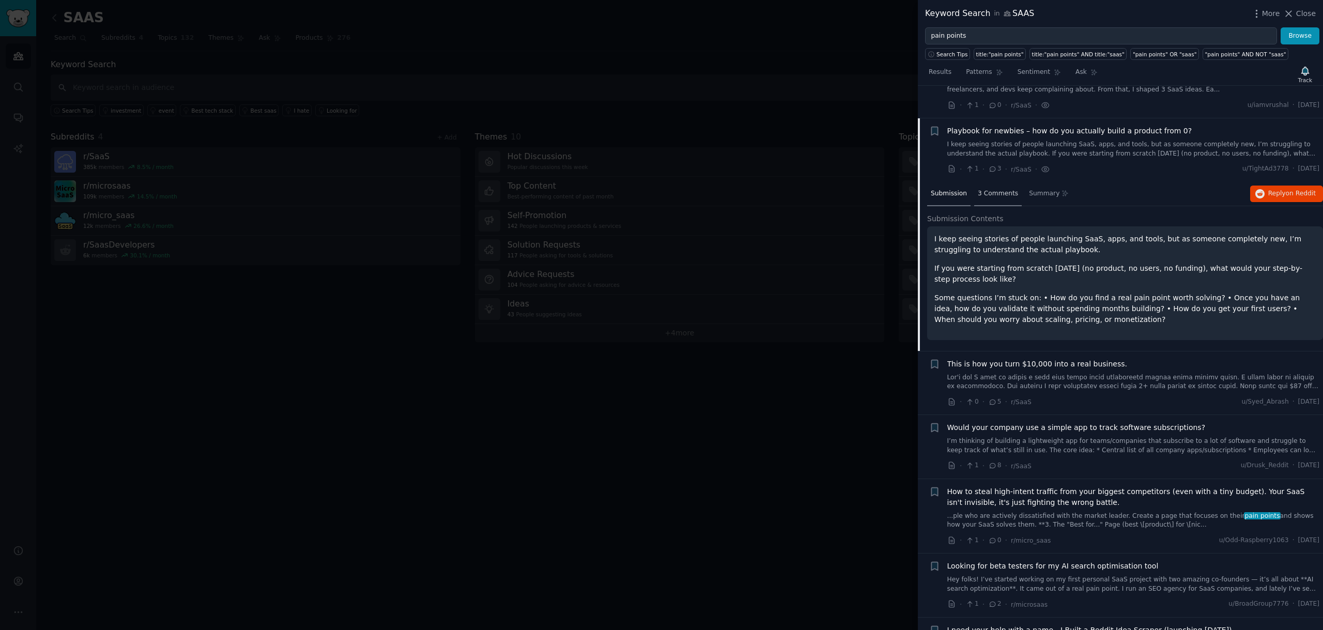
click at [994, 189] on span "3 Comments" at bounding box center [998, 193] width 40 height 9
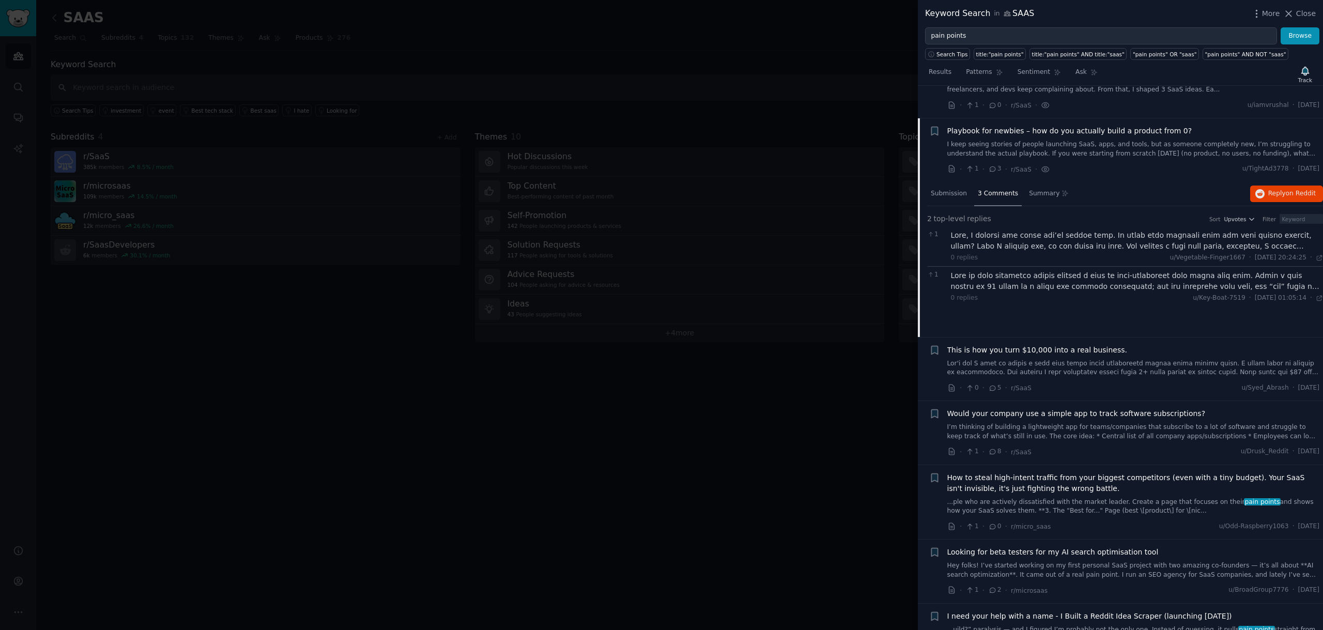
click at [1153, 230] on div at bounding box center [1137, 241] width 373 height 22
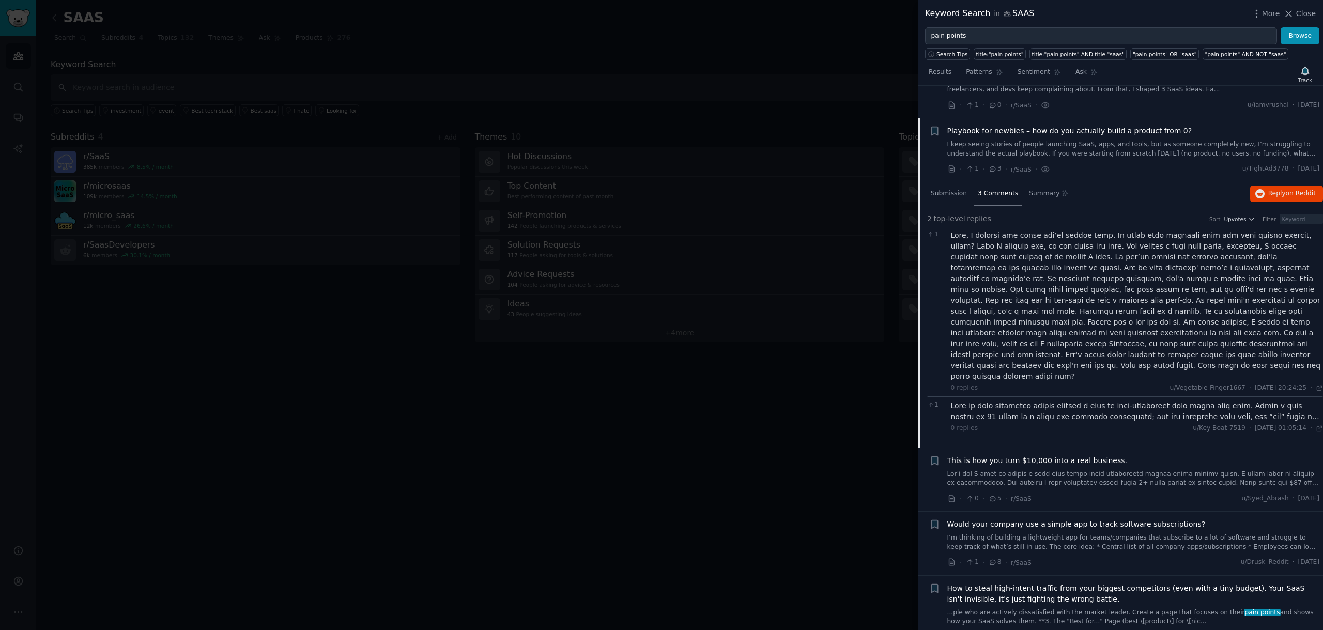
click at [1080, 302] on div at bounding box center [1137, 306] width 373 height 152
copy div "Commentta"
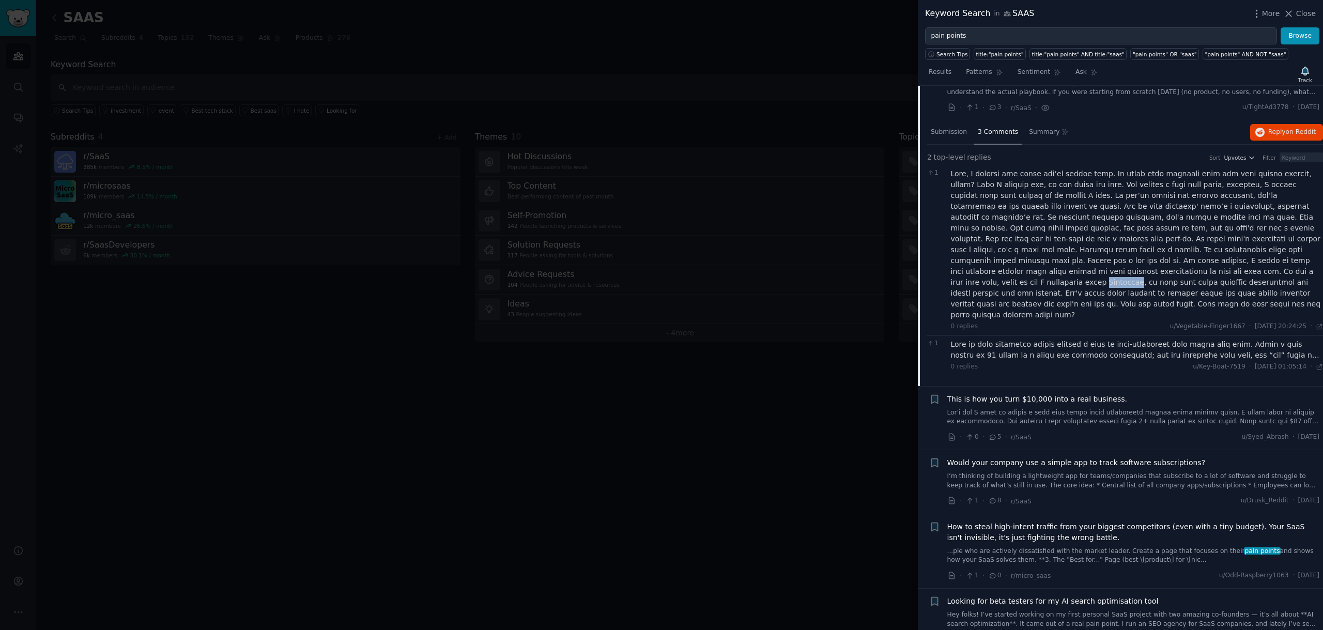
scroll to position [2123, 0]
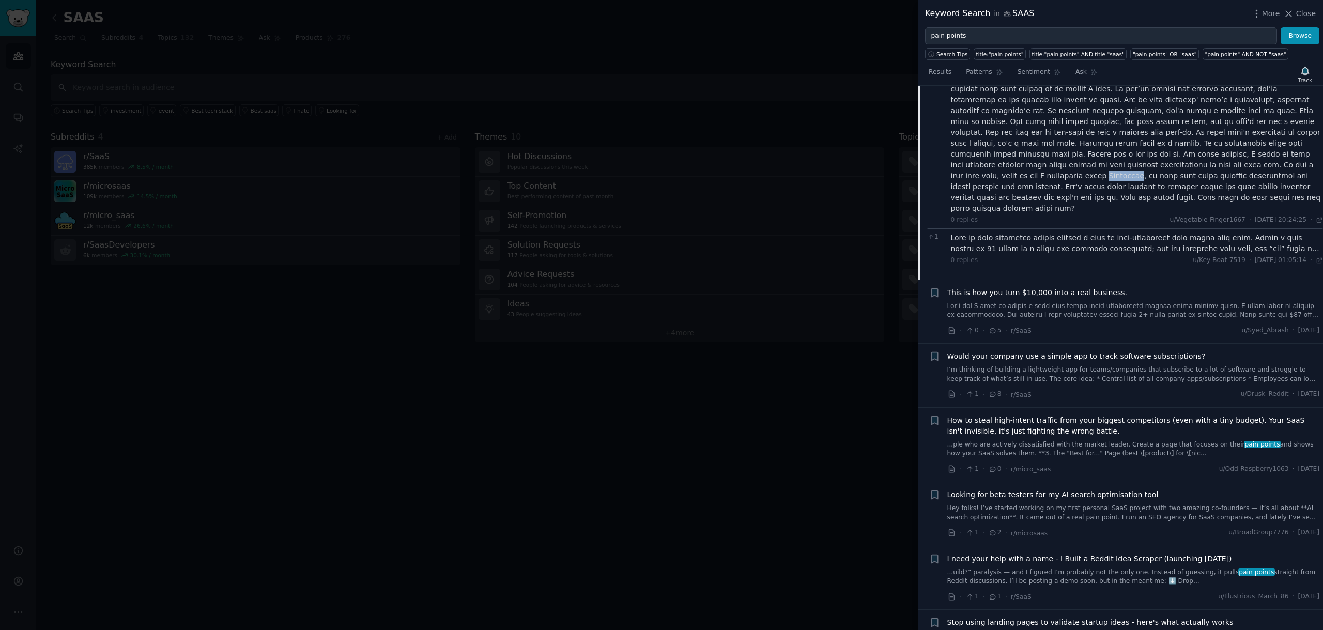
click at [1092, 351] on div "Would your company use a simple app to track software subscriptions? I’m thinki…" at bounding box center [1133, 367] width 373 height 33
click at [1114, 365] on link "I’m thinking of building a lightweight app for teams/companies that subscribe t…" at bounding box center [1133, 374] width 373 height 18
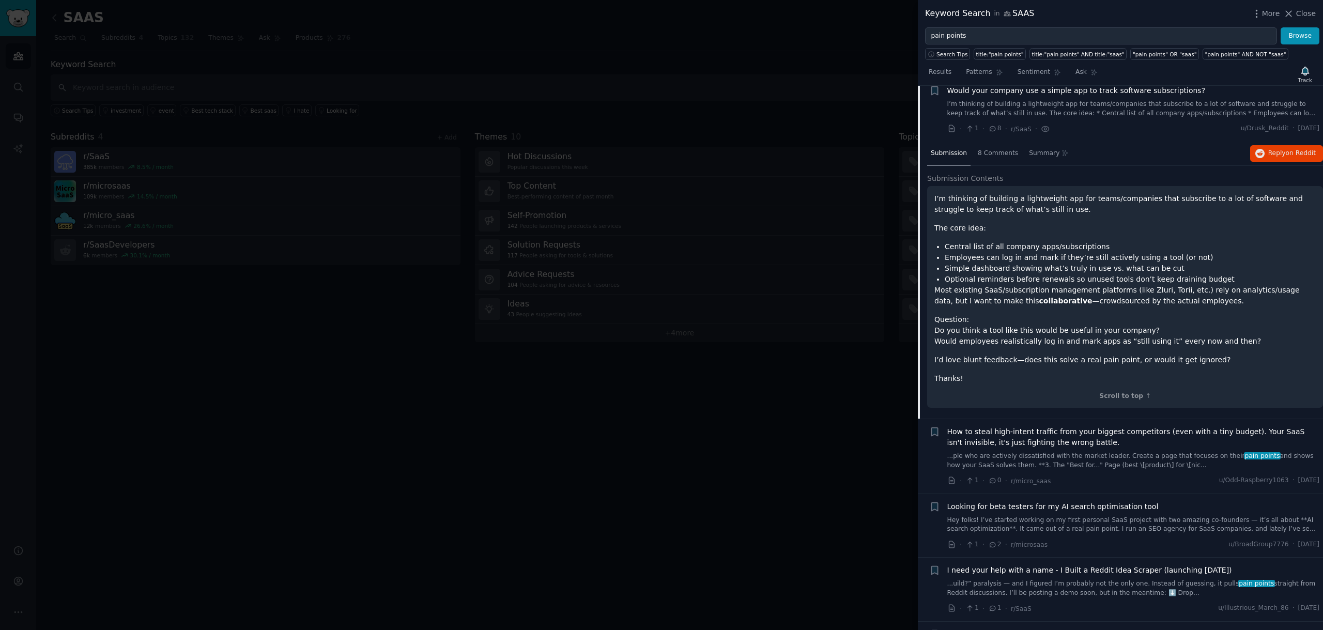
scroll to position [2083, 0]
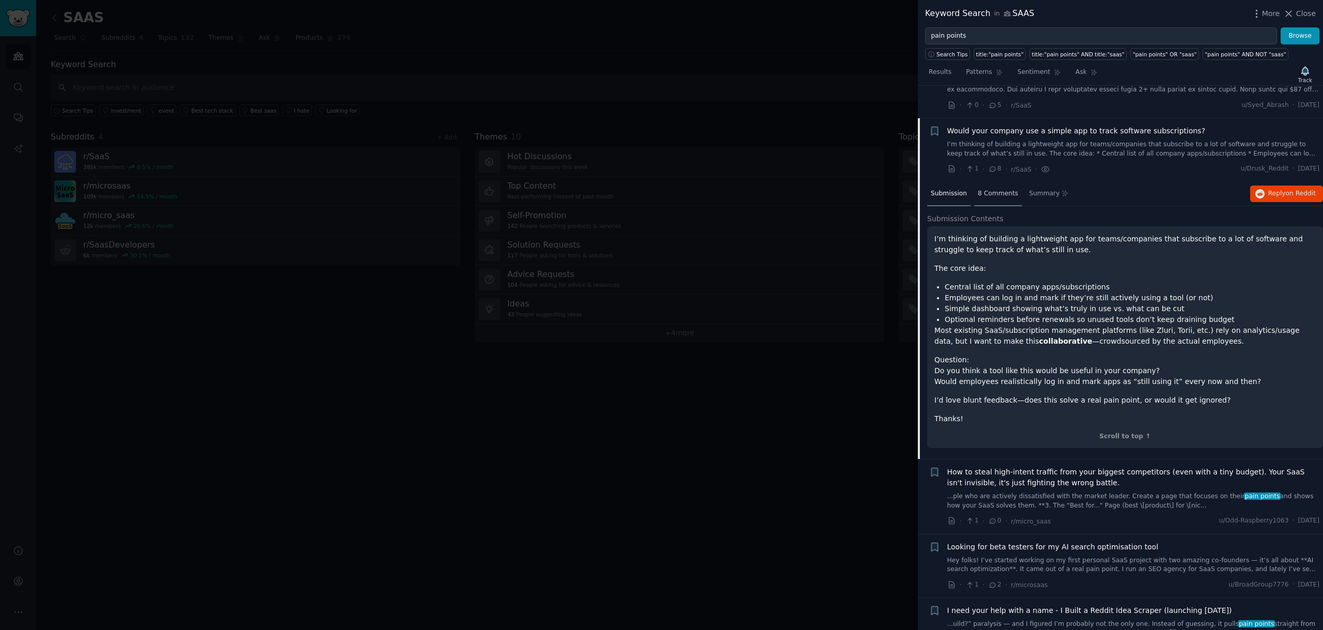
click at [993, 189] on span "8 Comments" at bounding box center [998, 193] width 40 height 9
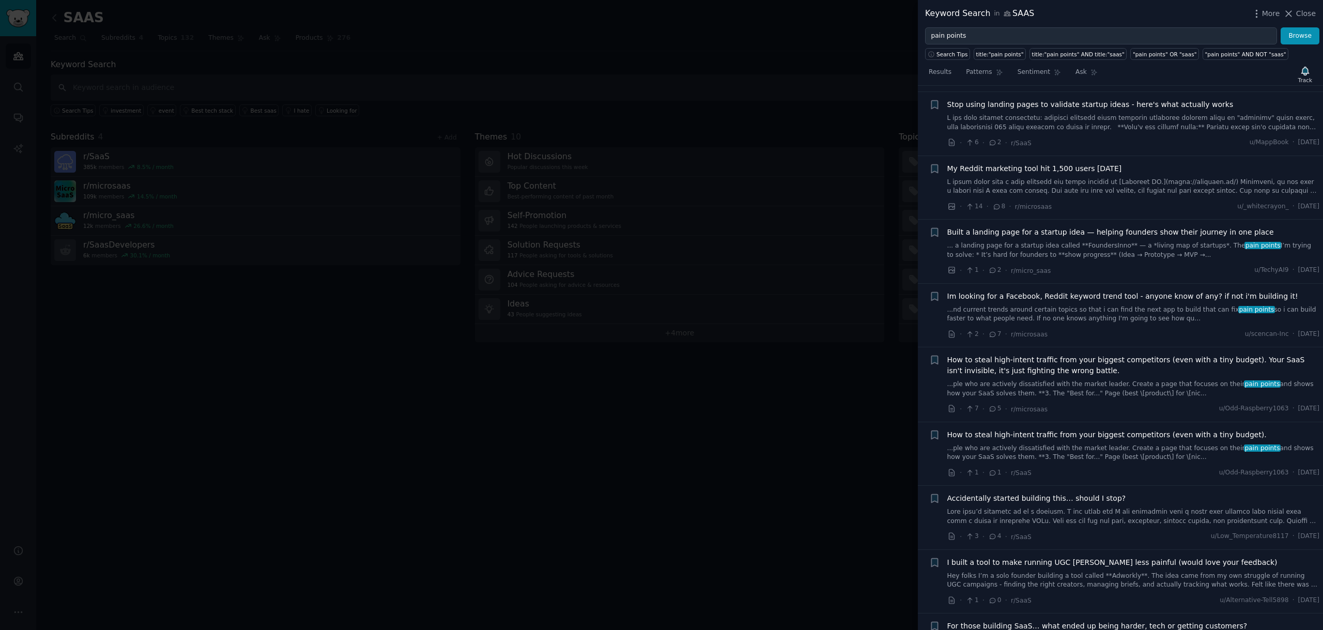
scroll to position [2735, 0]
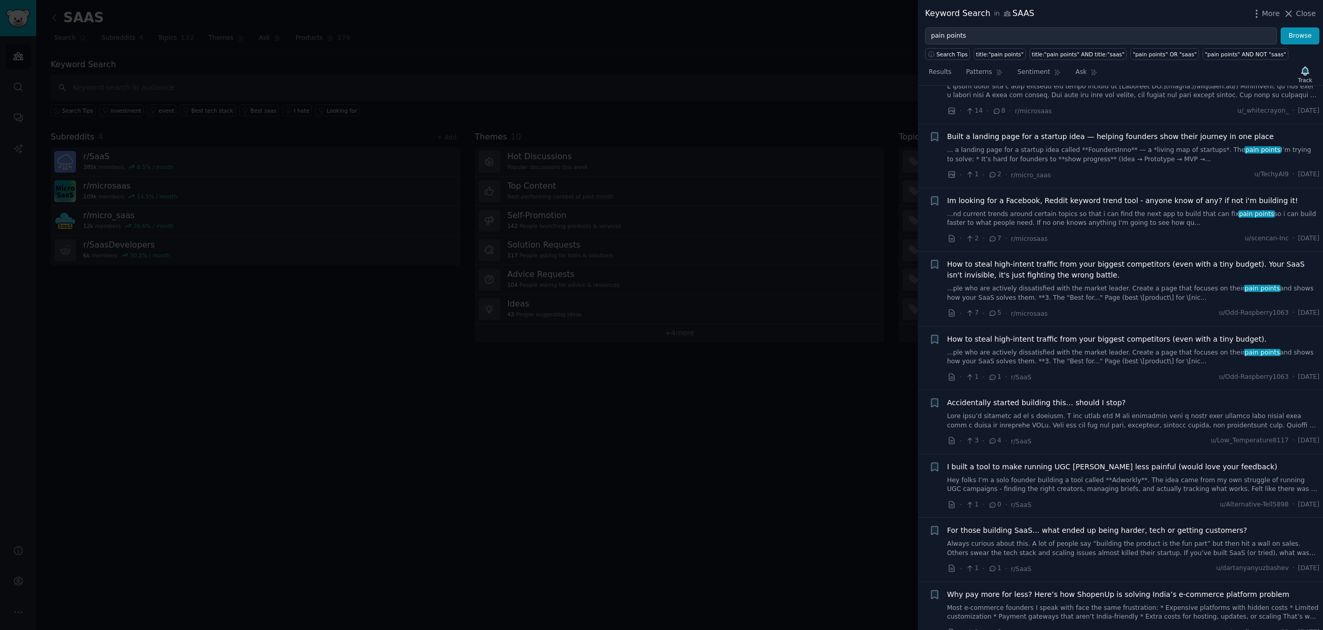
click at [1066, 412] on link at bounding box center [1133, 421] width 373 height 18
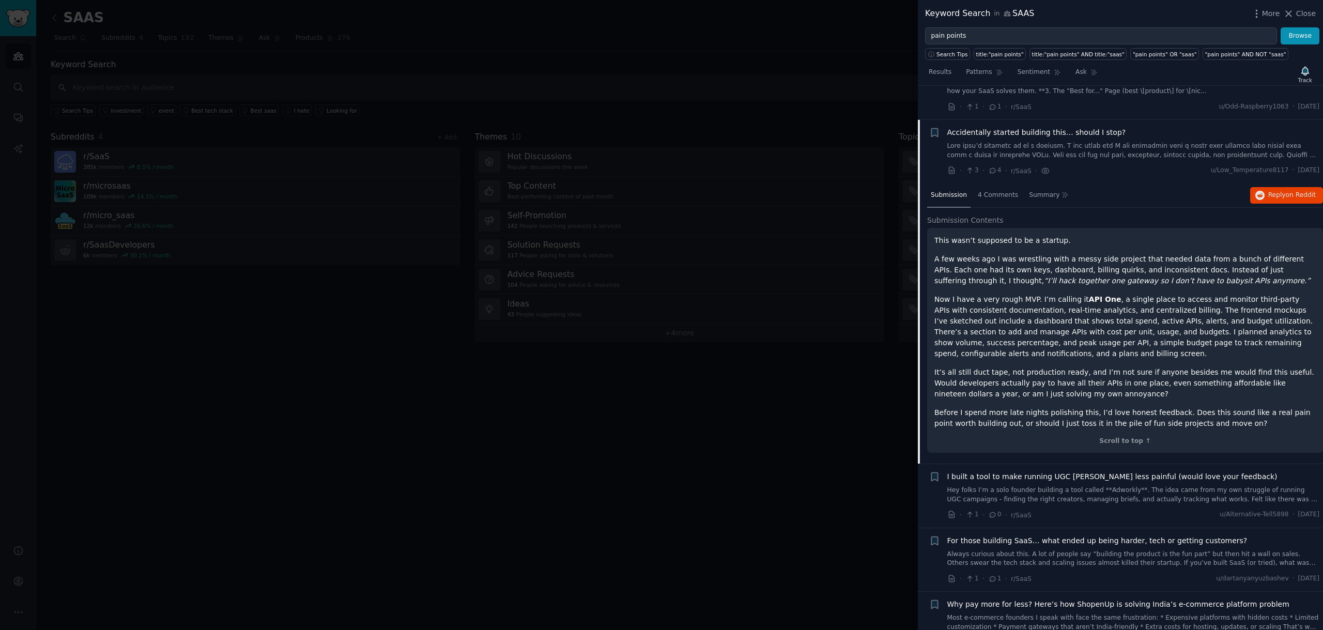
scroll to position [2743, 0]
click at [1001, 189] on span "4 Comments" at bounding box center [998, 193] width 40 height 9
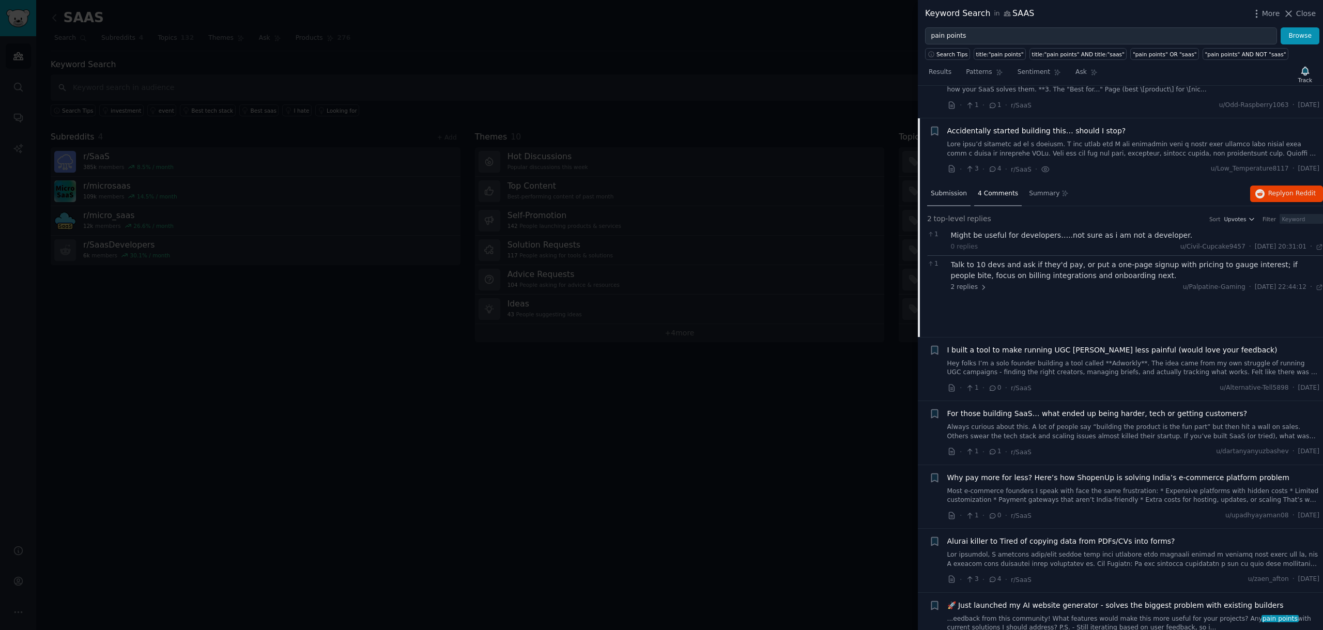
click at [956, 189] on span "Submission" at bounding box center [949, 193] width 36 height 9
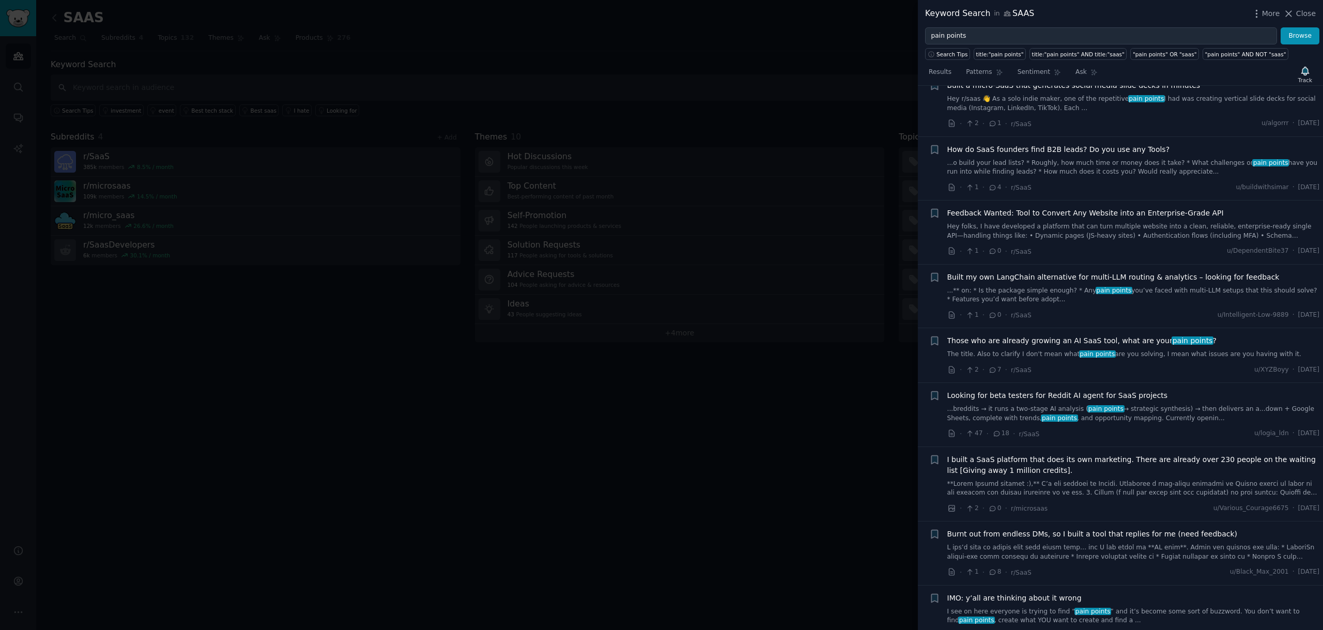
scroll to position [4883, 0]
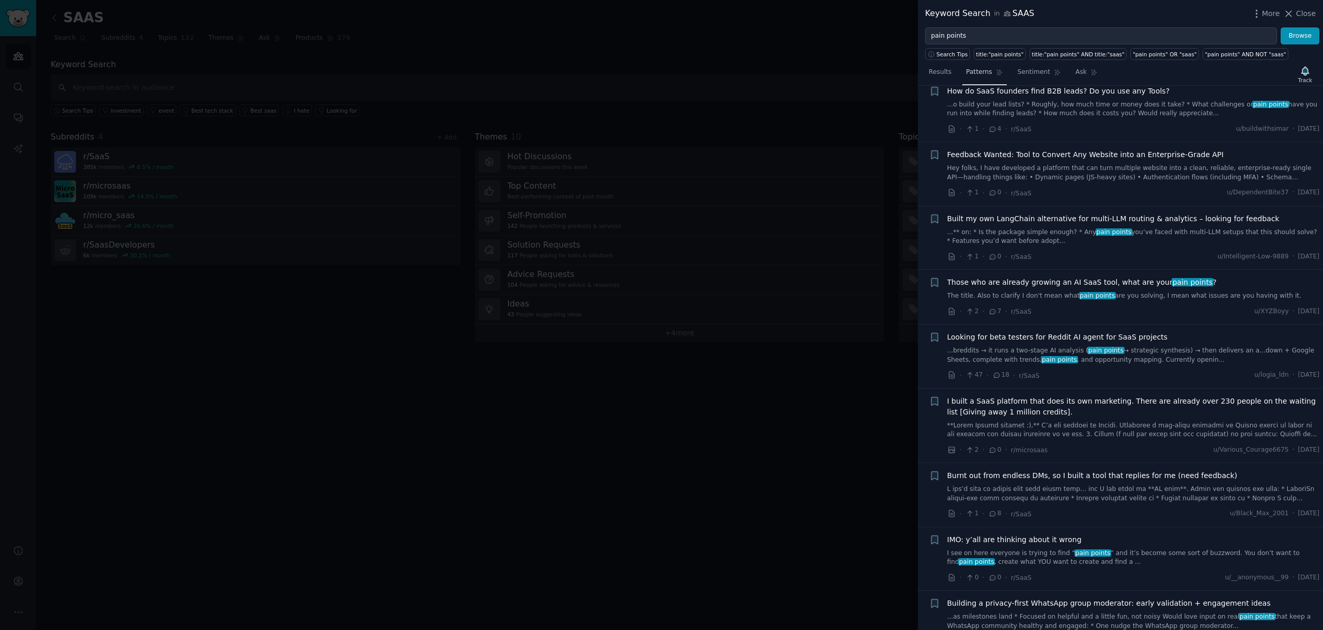
click at [987, 74] on span "Patterns" at bounding box center [979, 72] width 26 height 9
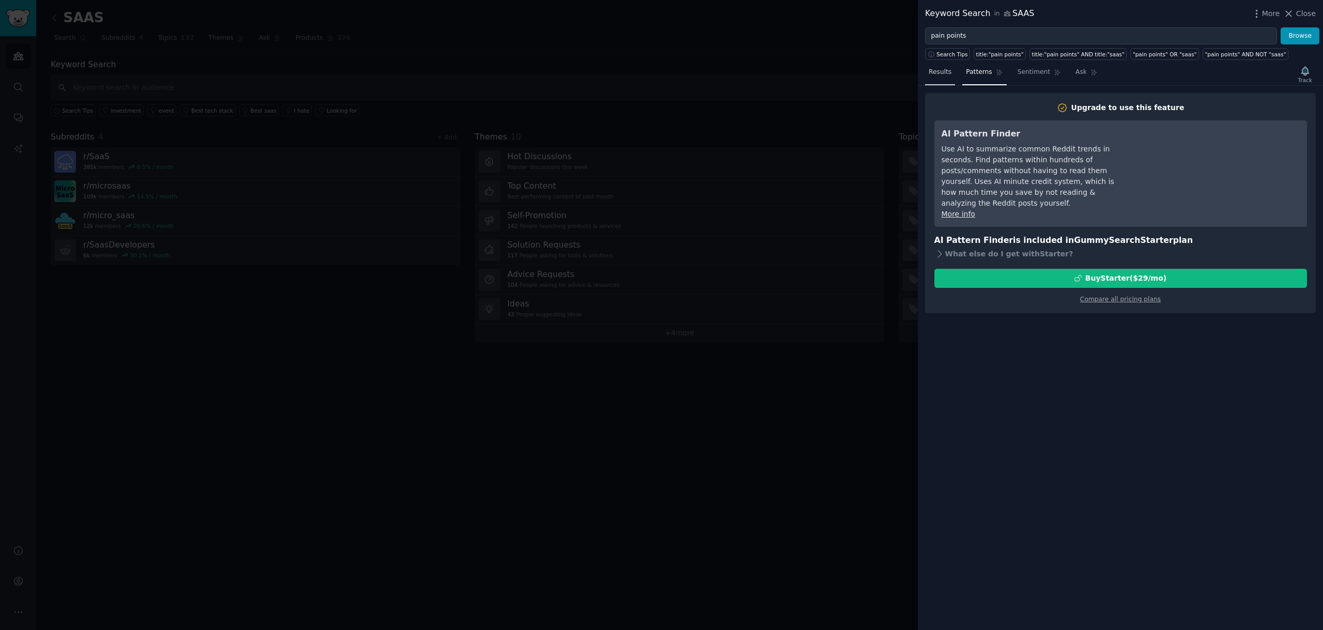
click at [949, 75] on span "Results" at bounding box center [940, 72] width 23 height 9
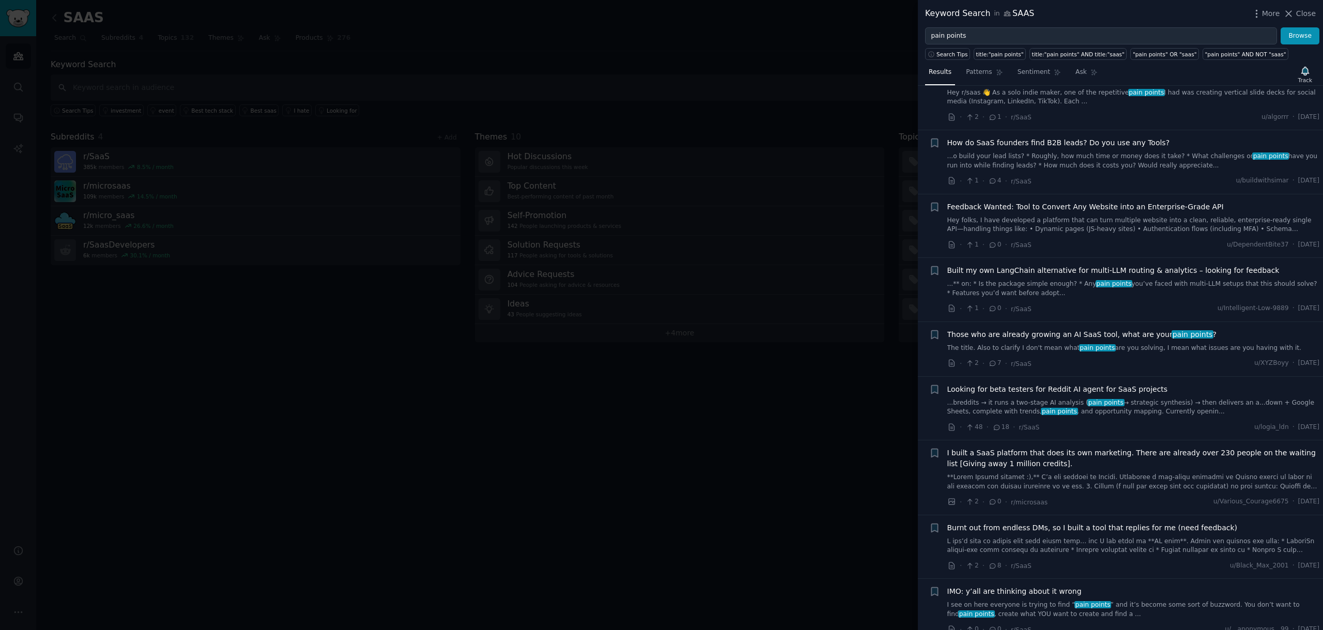
scroll to position [4710, 0]
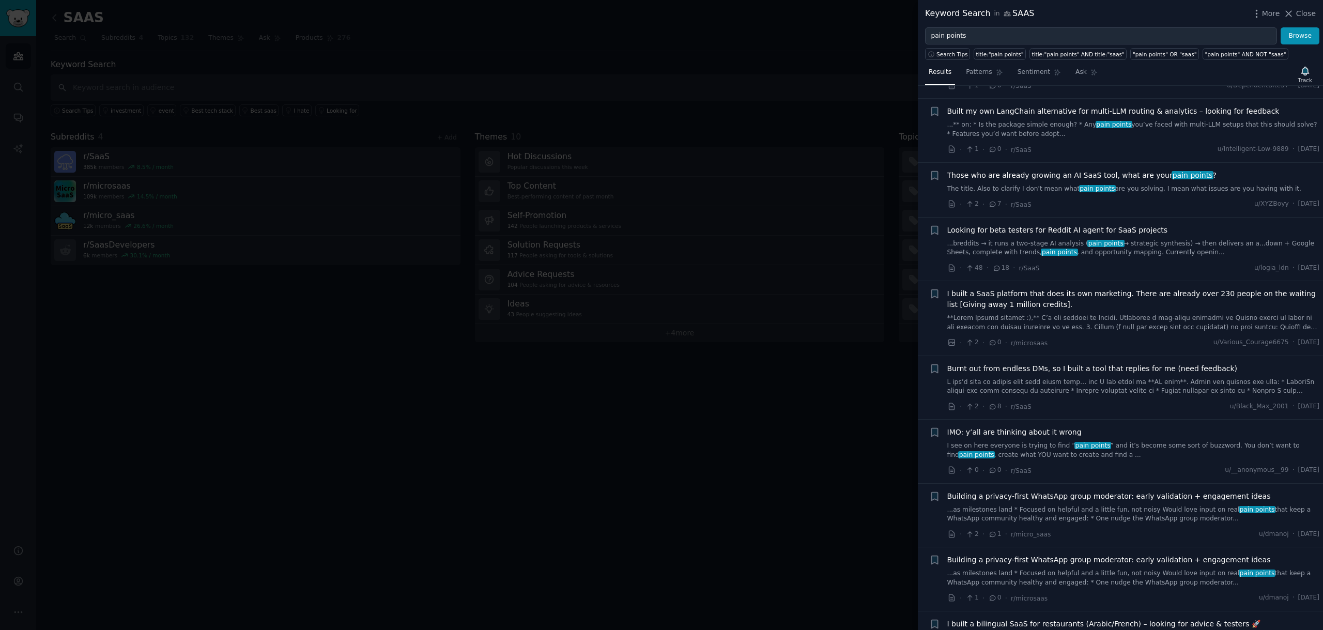
click at [1108, 441] on link "I see on here everyone is trying to find “ pain points ” and it’s become some s…" at bounding box center [1133, 450] width 373 height 18
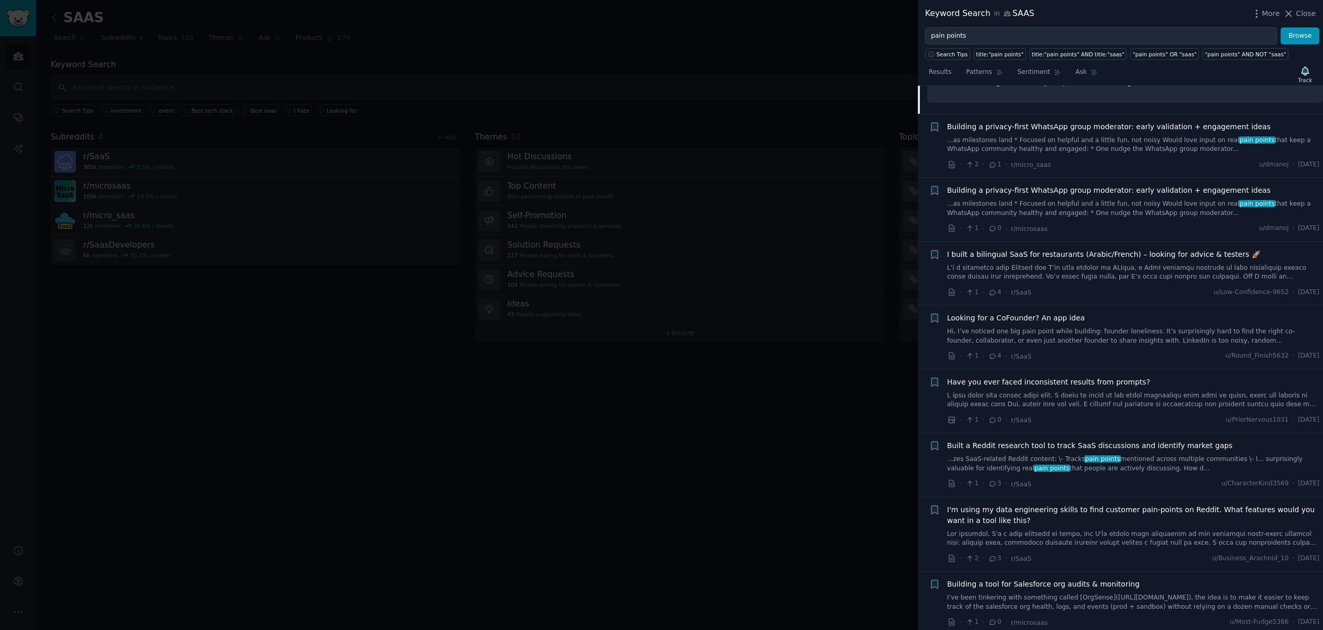
scroll to position [5284, 0]
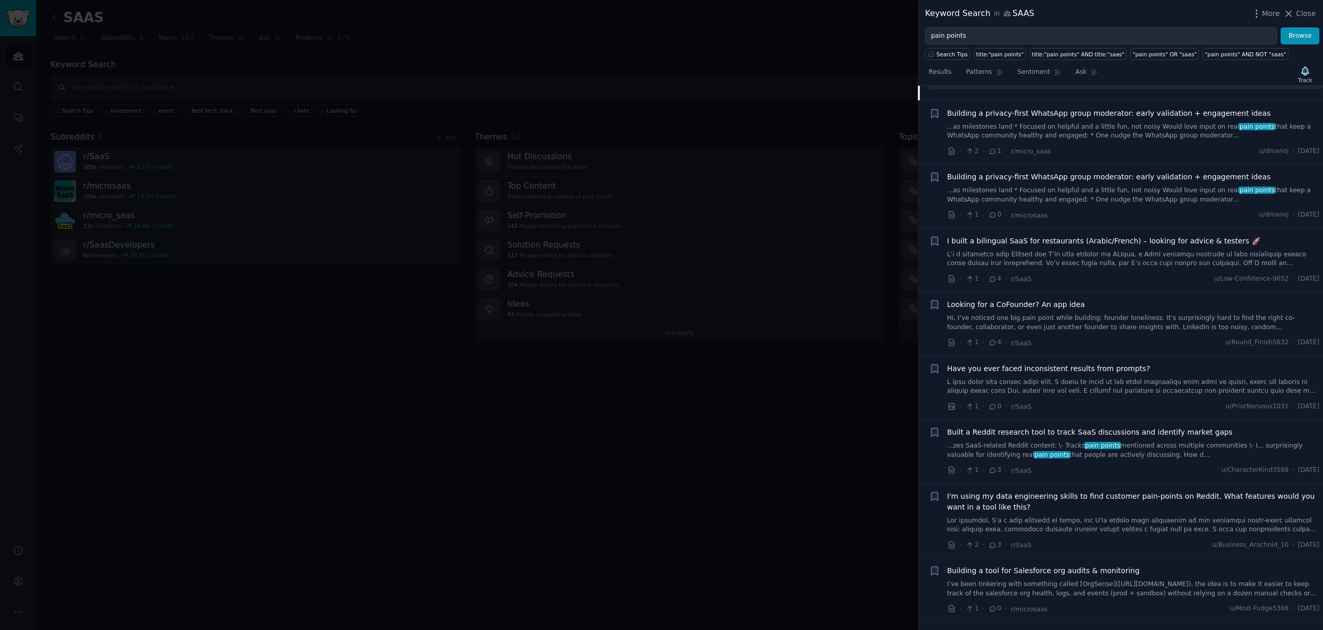
click at [1043, 516] on link at bounding box center [1133, 525] width 373 height 18
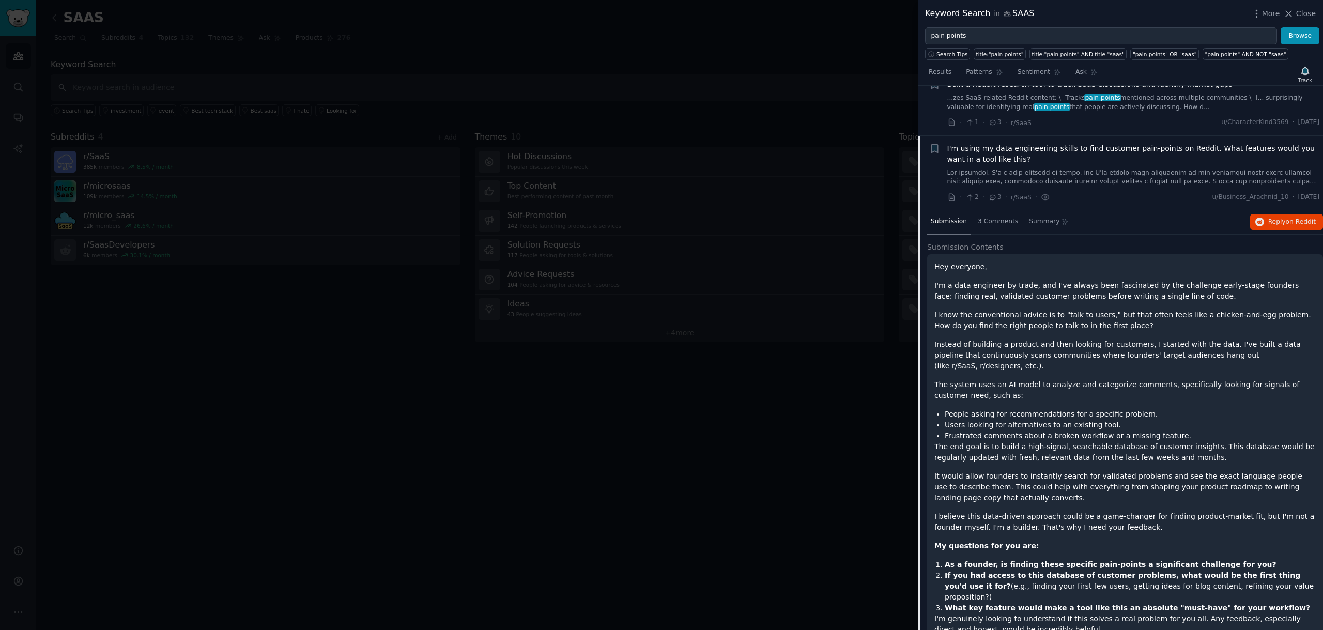
scroll to position [5448, 0]
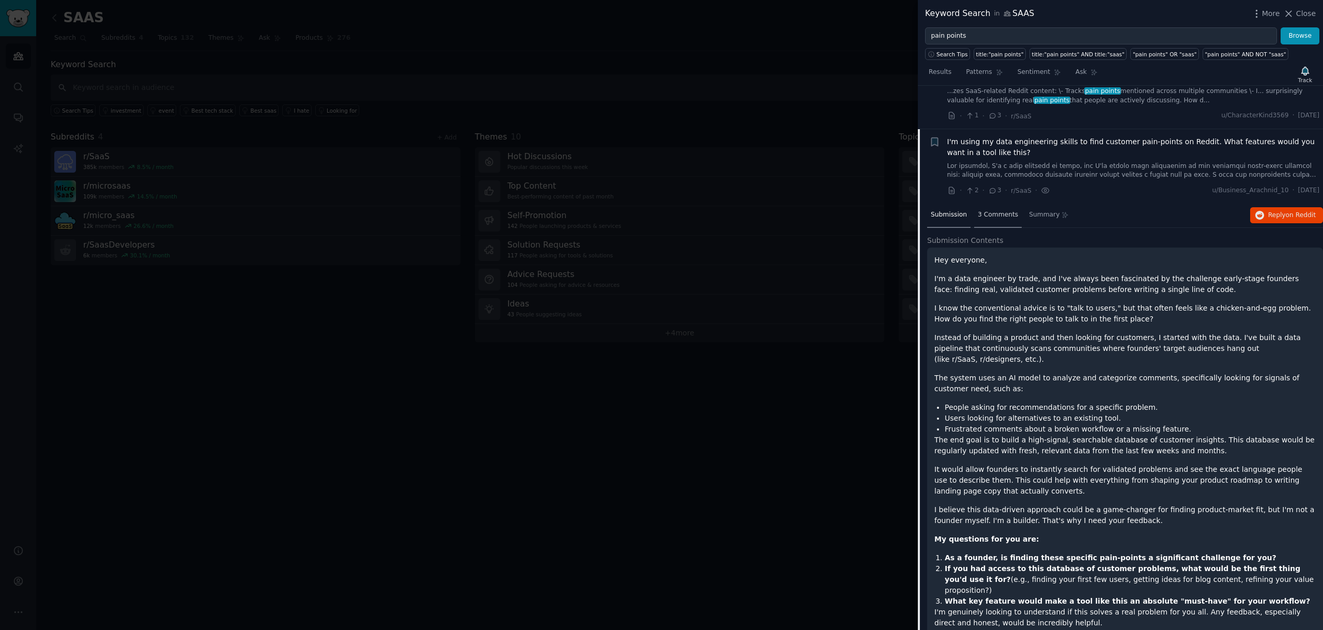
click at [1002, 203] on div "3 Comments" at bounding box center [998, 215] width 48 height 25
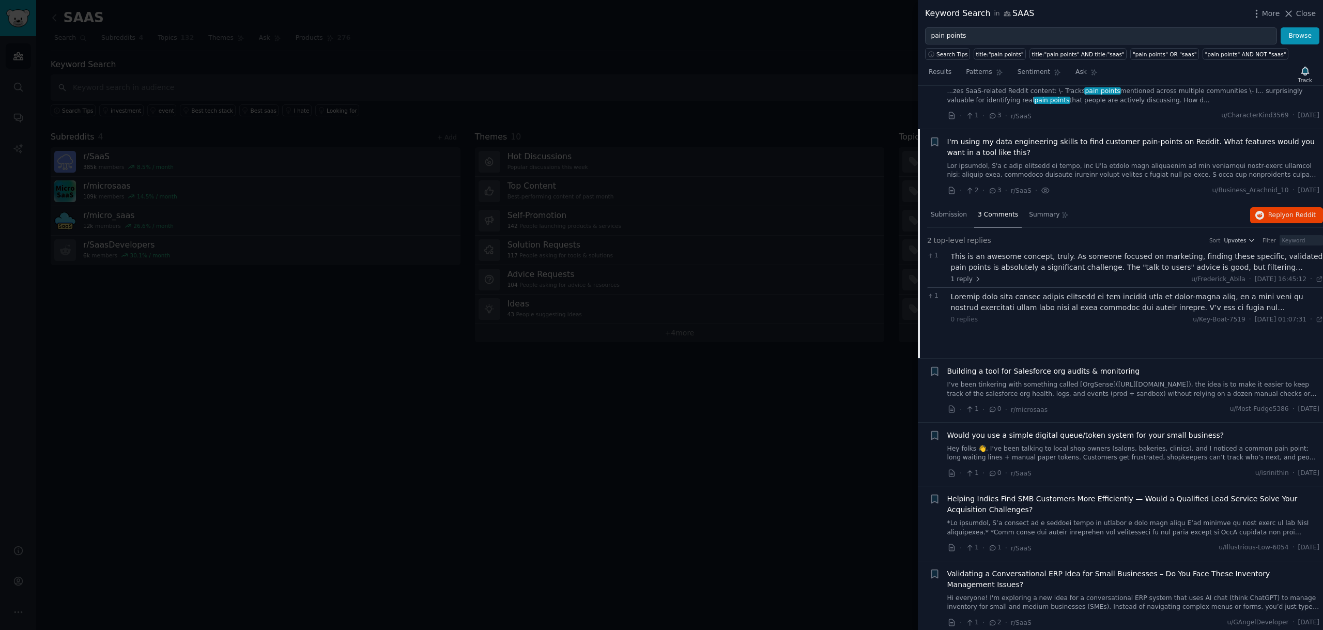
click at [1111, 292] on div at bounding box center [1137, 303] width 373 height 22
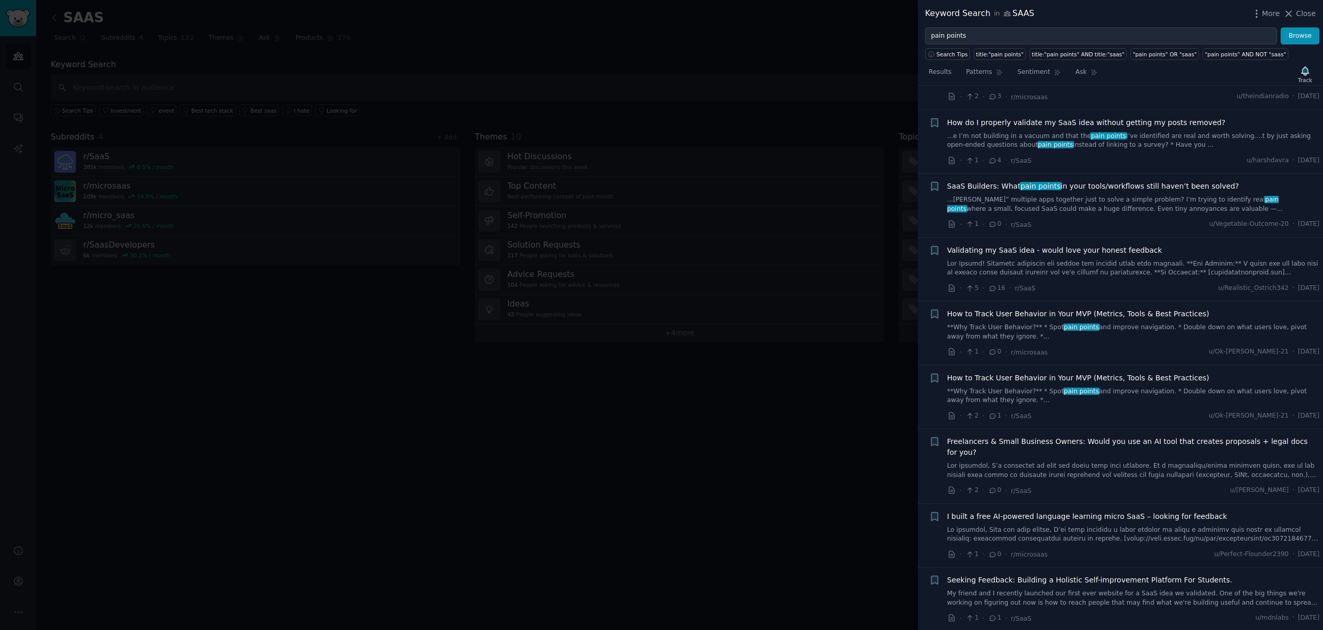
scroll to position [5806, 0]
